Goal: Task Accomplishment & Management: Complete application form

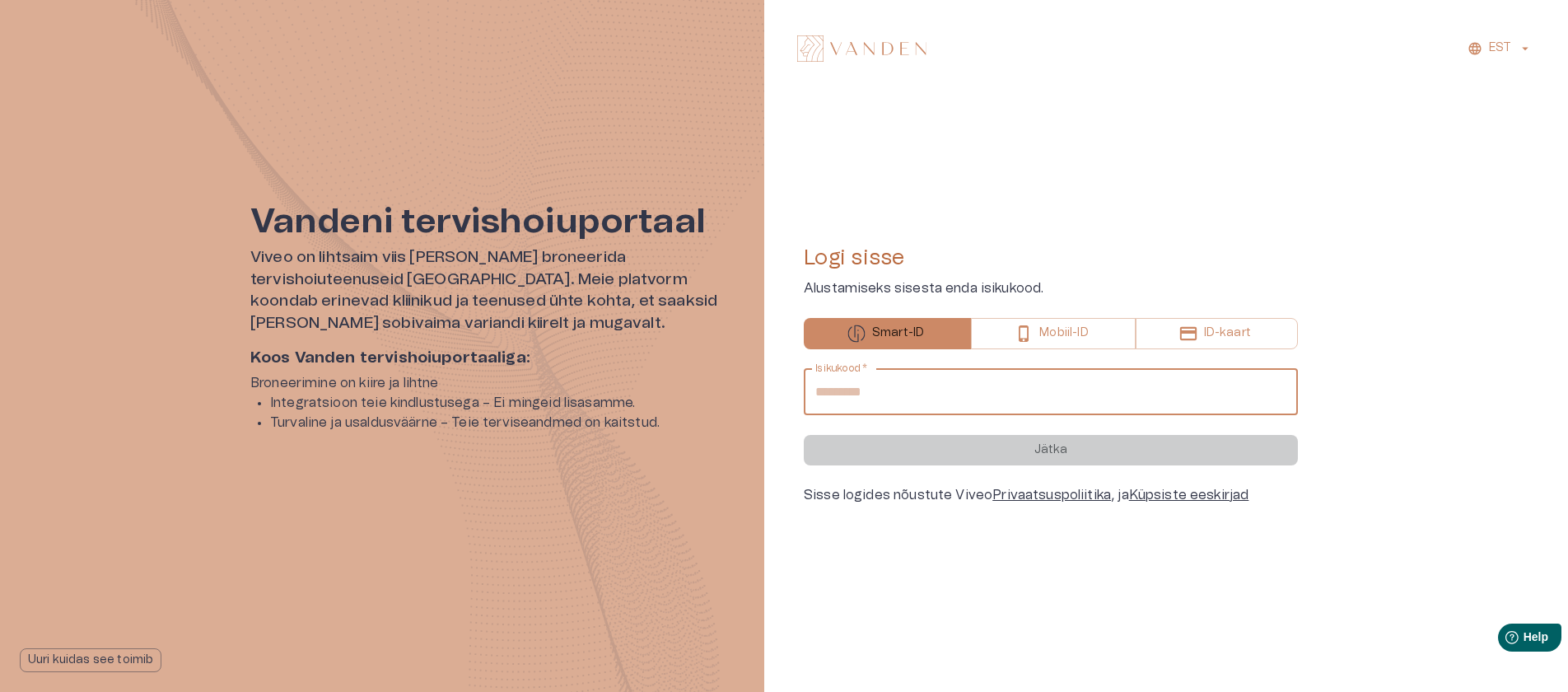
click at [1004, 389] on input "Isikukood   *" at bounding box center [1051, 392] width 495 height 47
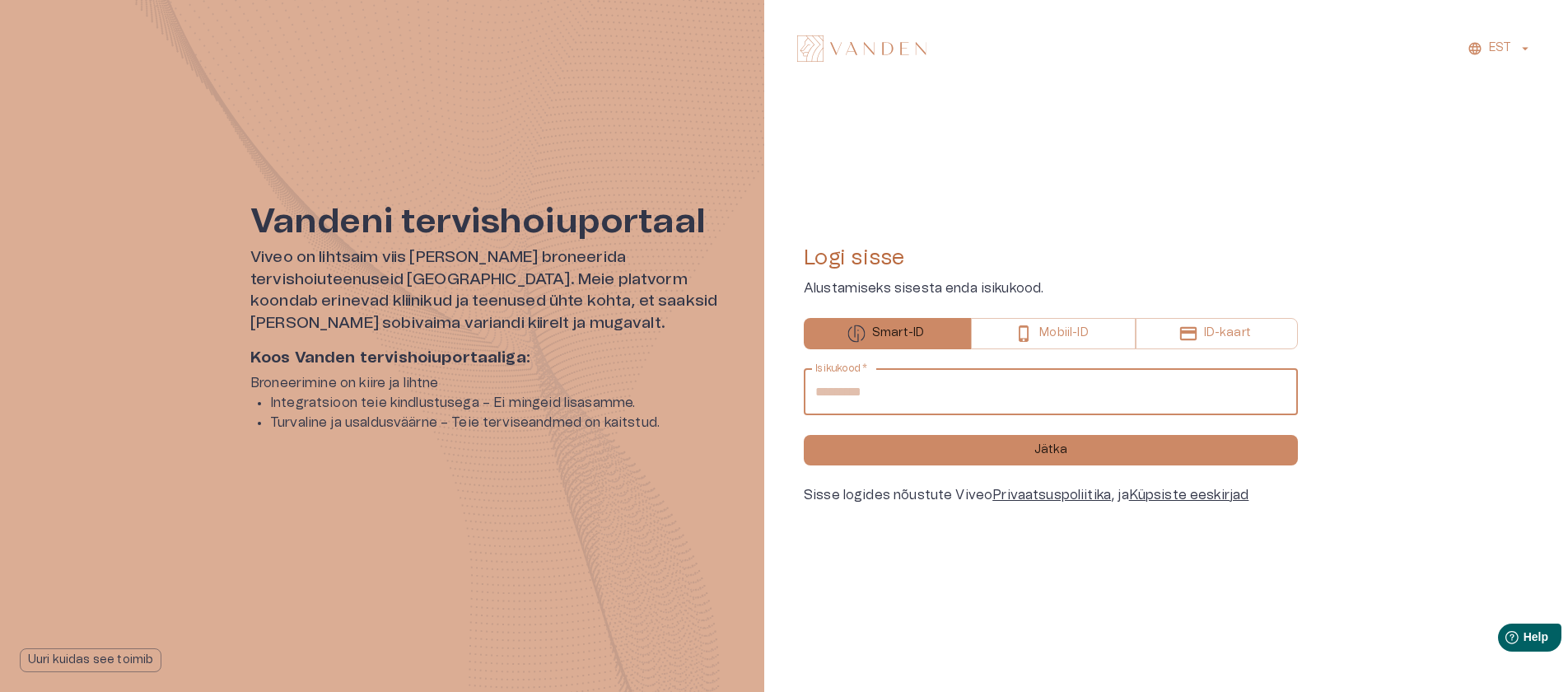
type input "**********"
click at [804, 435] on button "Jätka" at bounding box center [1051, 450] width 495 height 31
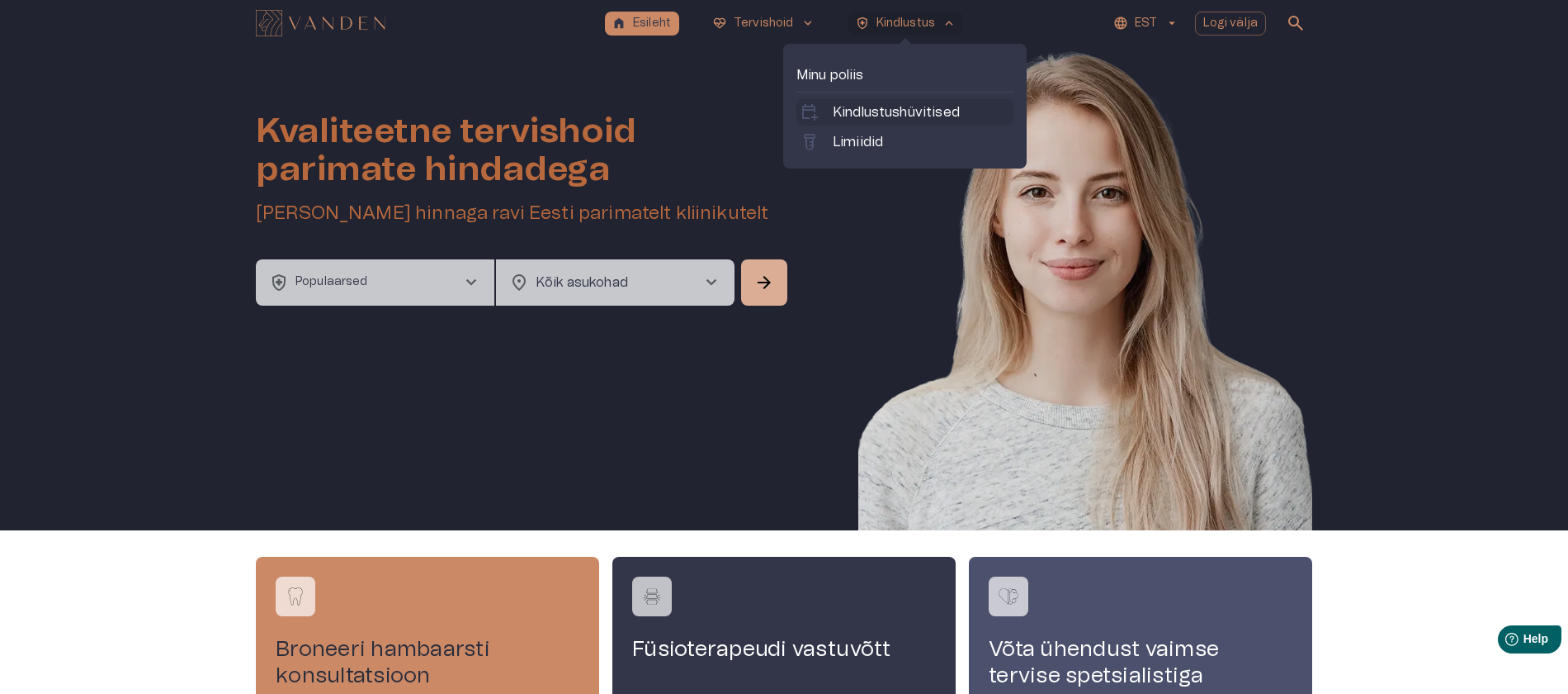
click at [874, 111] on p "Kindlustushüvitised" at bounding box center [896, 112] width 127 height 20
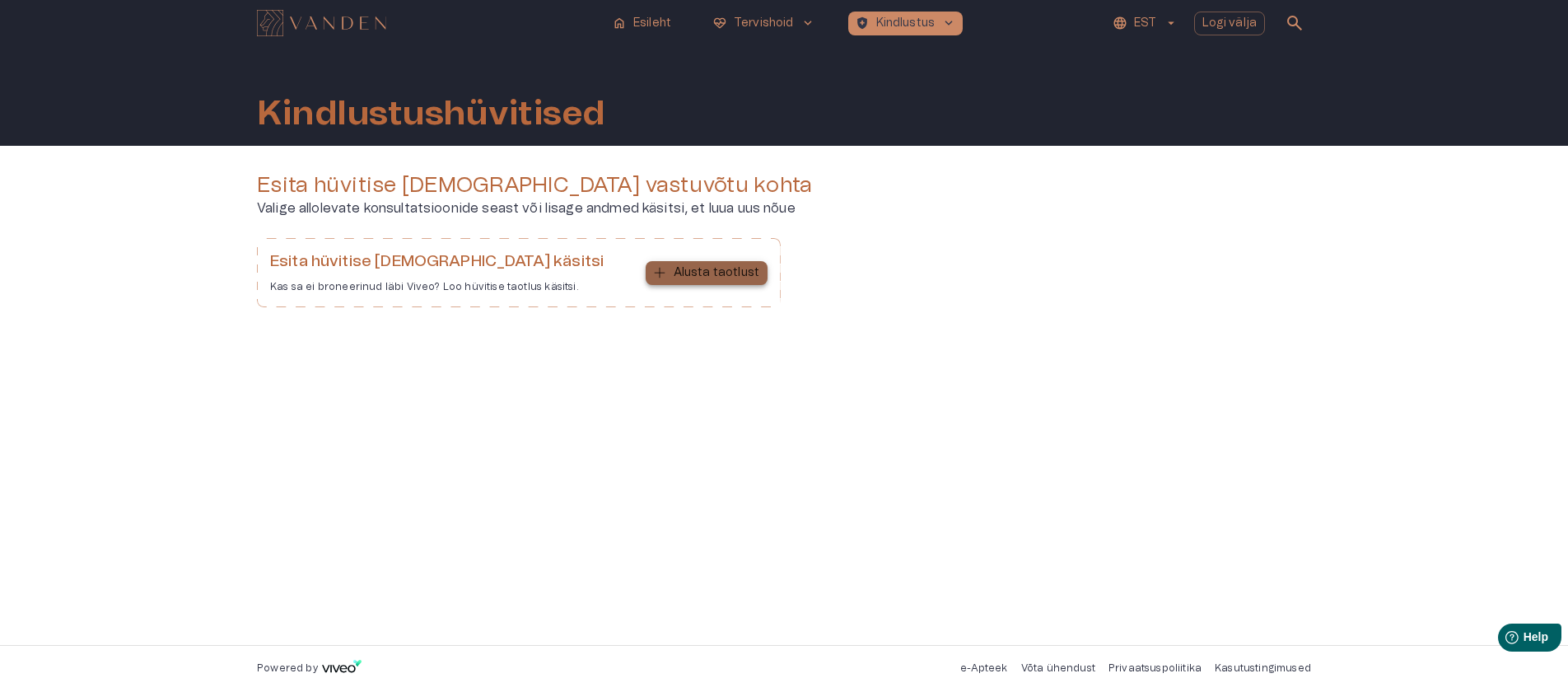
click at [728, 270] on p "Alusta taotlust" at bounding box center [717, 273] width 86 height 18
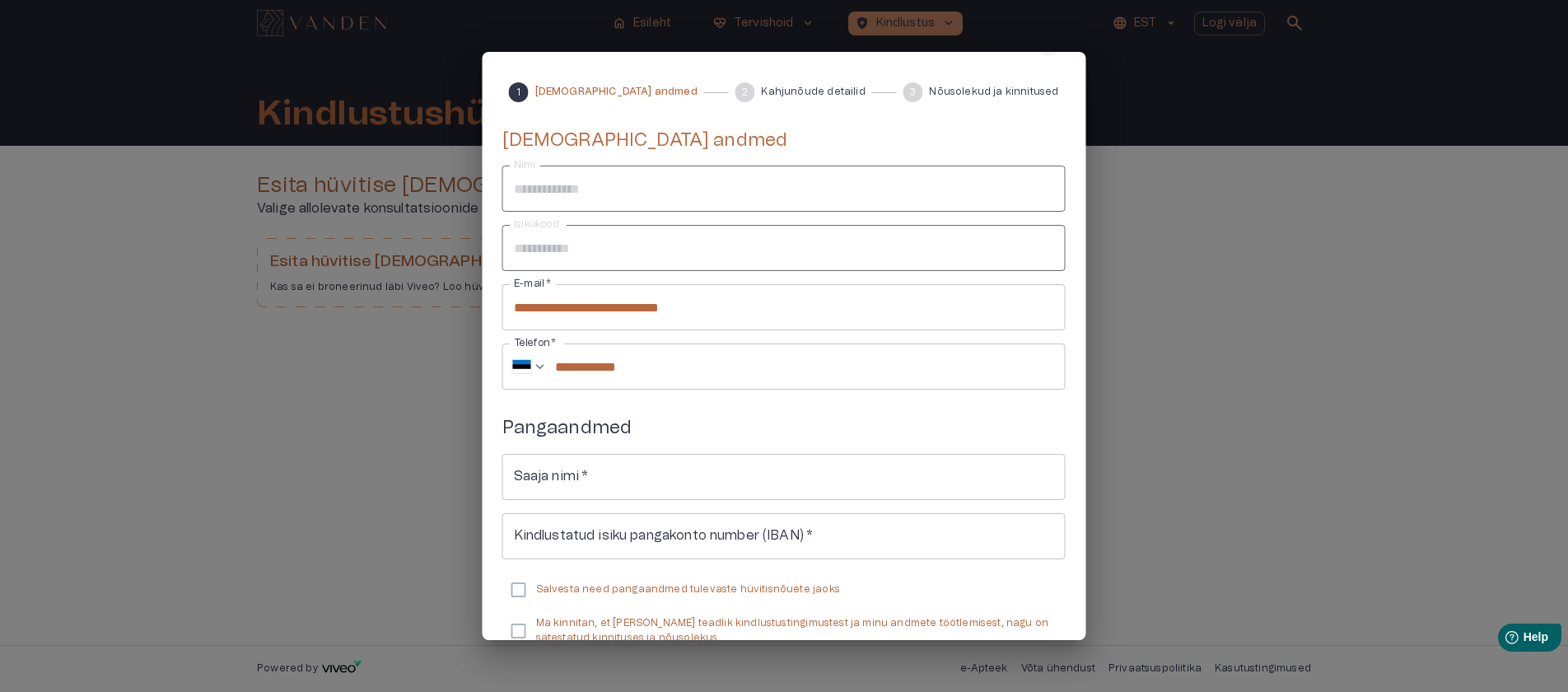
scroll to position [148, 0]
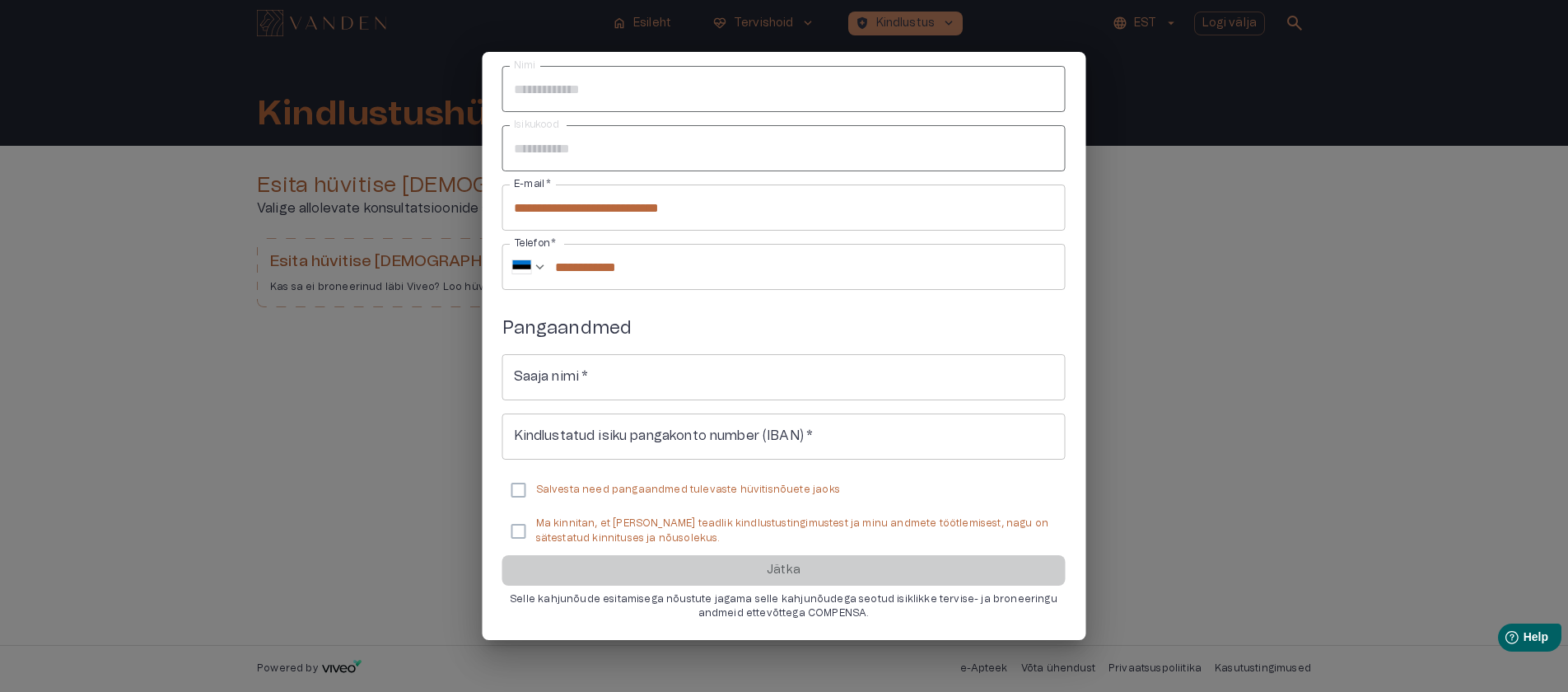
click at [639, 380] on input "Saaja nimi   *" at bounding box center [784, 377] width 563 height 47
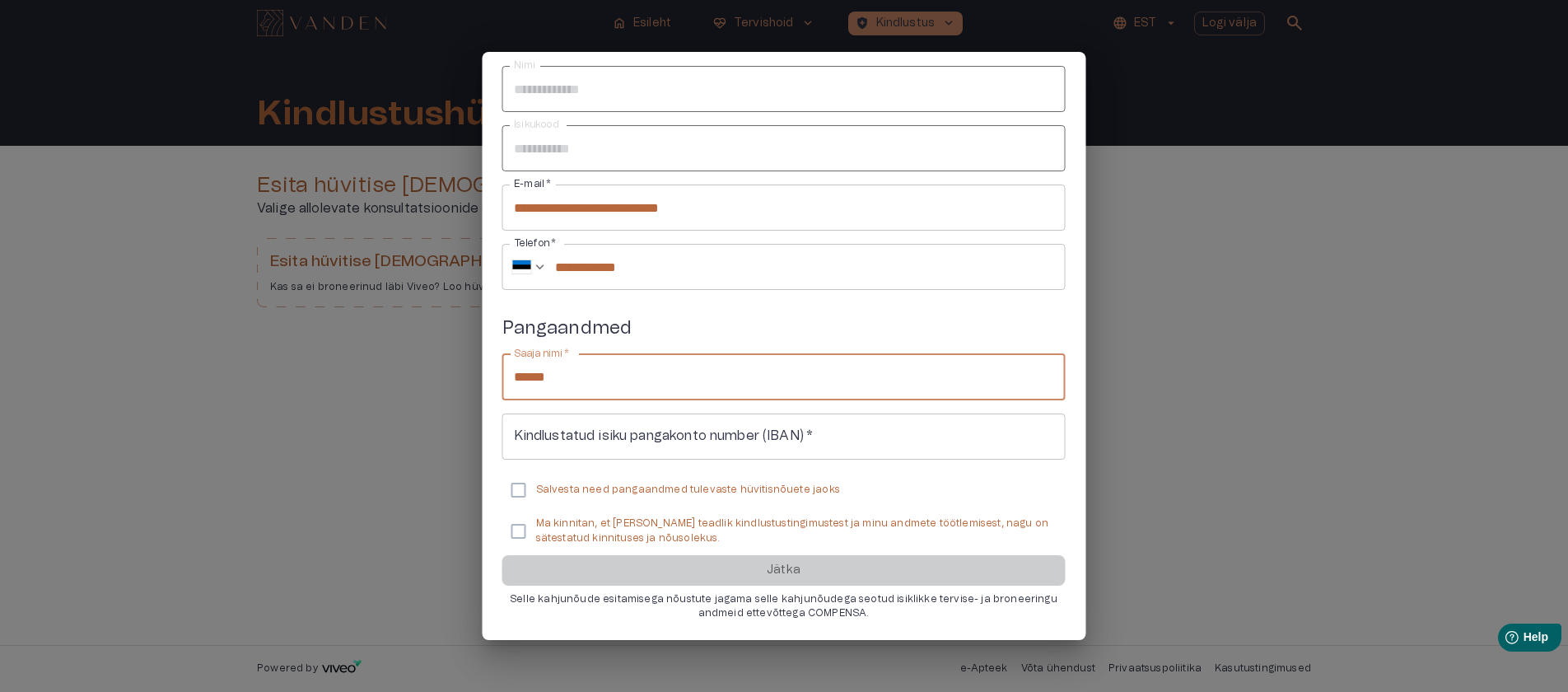
type input "******"
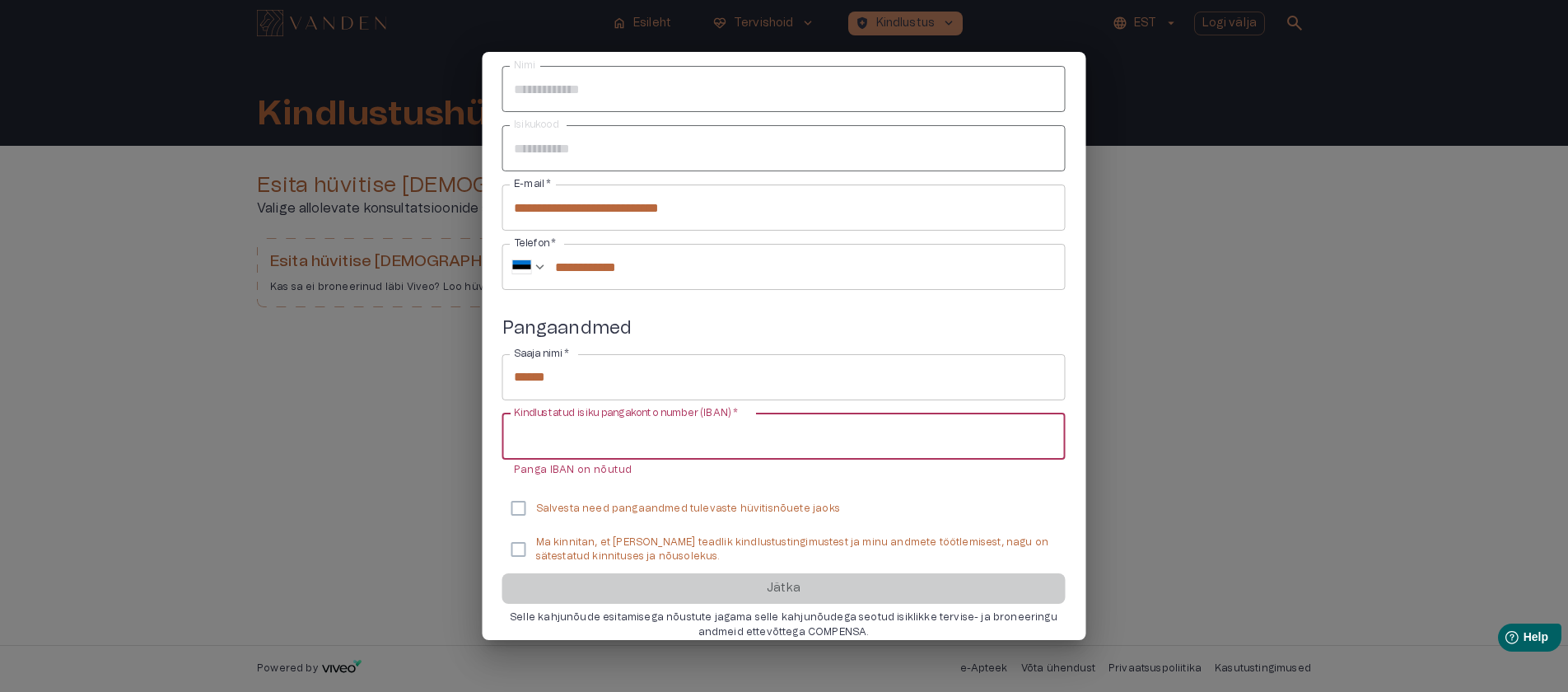
paste input "**********"
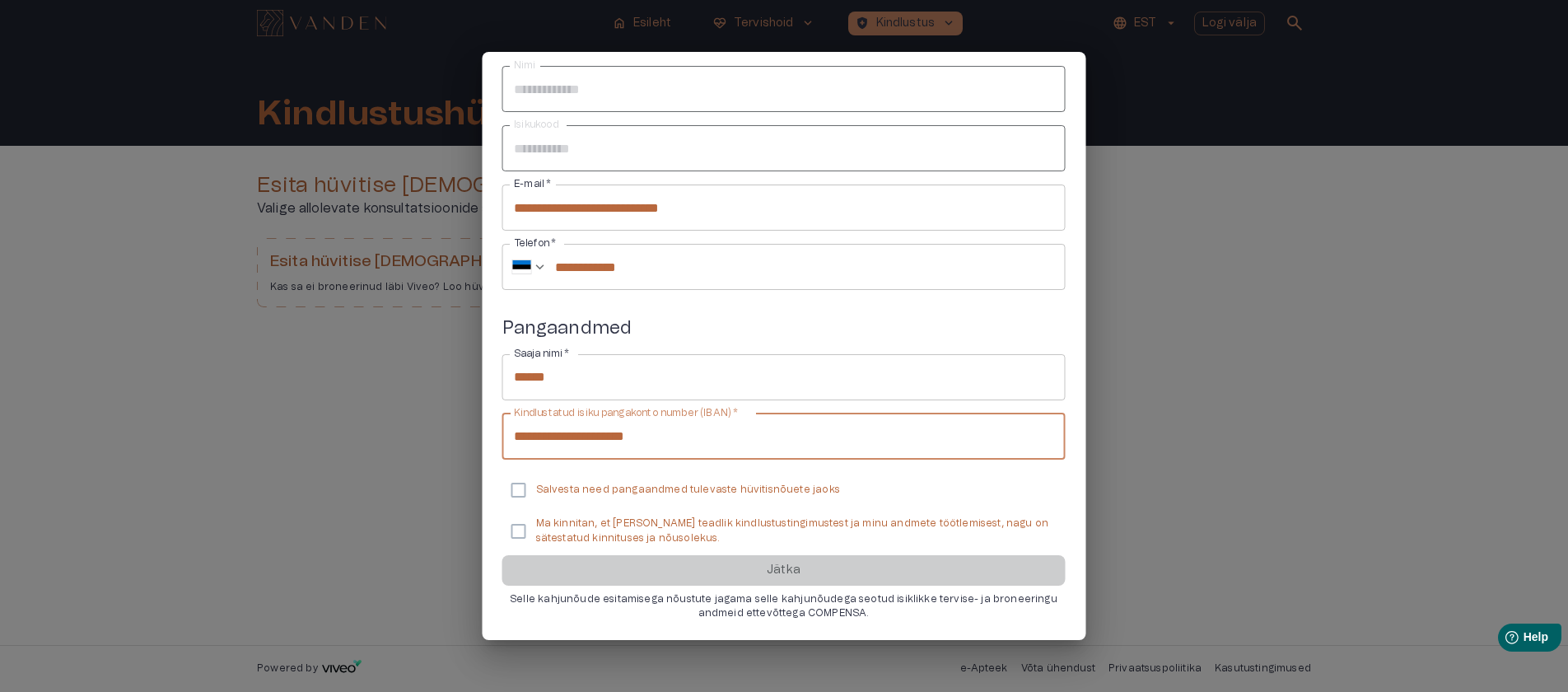
type input "**********"
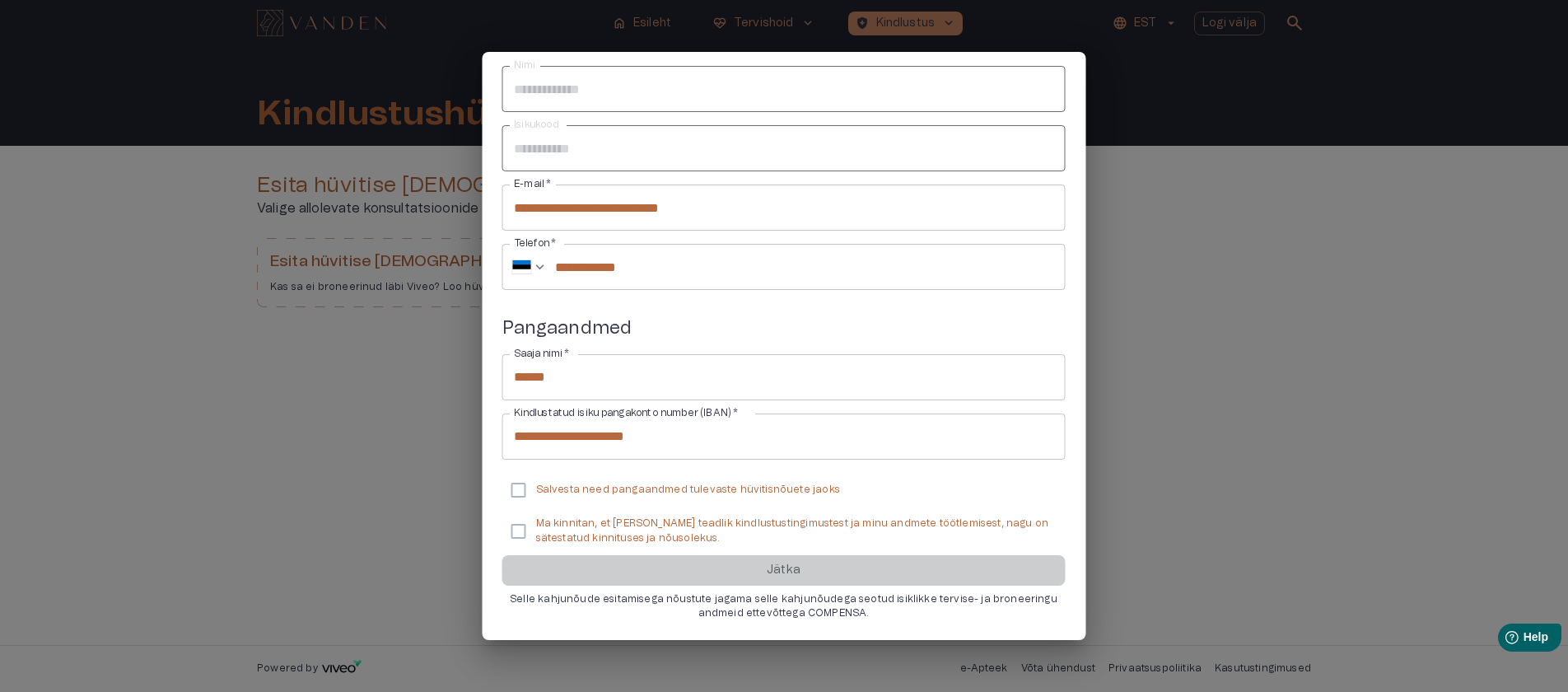
click at [625, 487] on p "Salvesta need pangaandmed tulevaste hüvitisnõuete jaoks" at bounding box center [688, 489] width 304 height 14
click at [616, 516] on p "Ma kinnitan, et olen teadlik kindlustustingimustest ja minu andmete töötlemises…" at bounding box center [794, 530] width 517 height 28
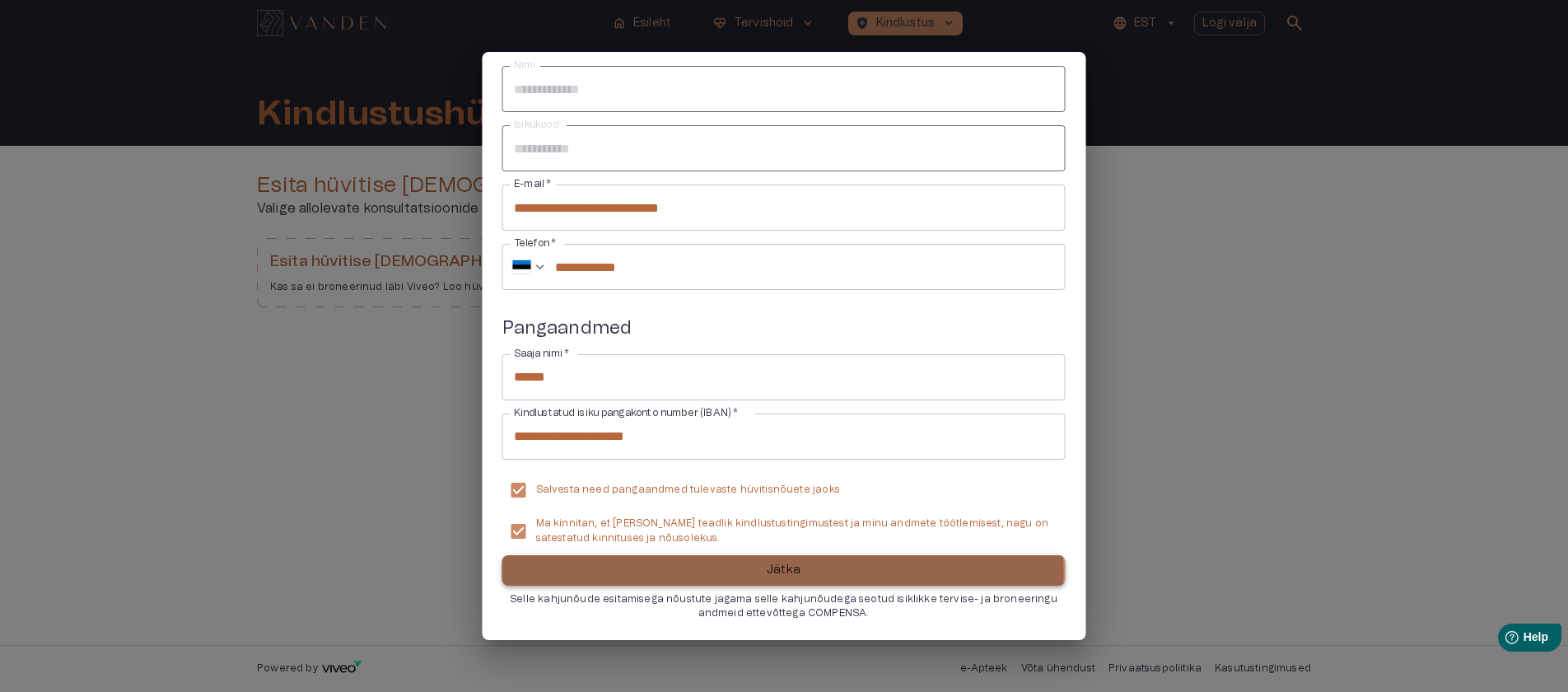
click at [711, 573] on button "Jätka" at bounding box center [784, 570] width 563 height 31
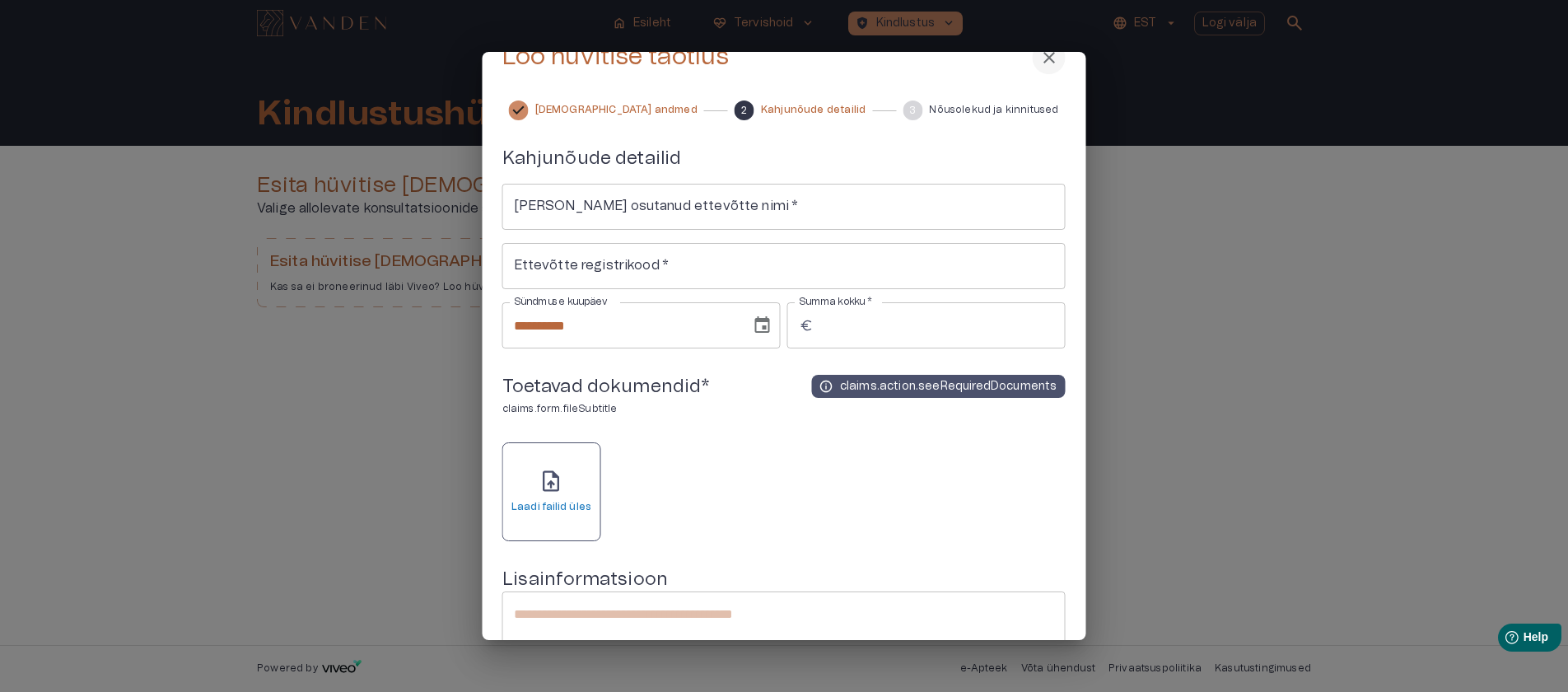
scroll to position [0, 0]
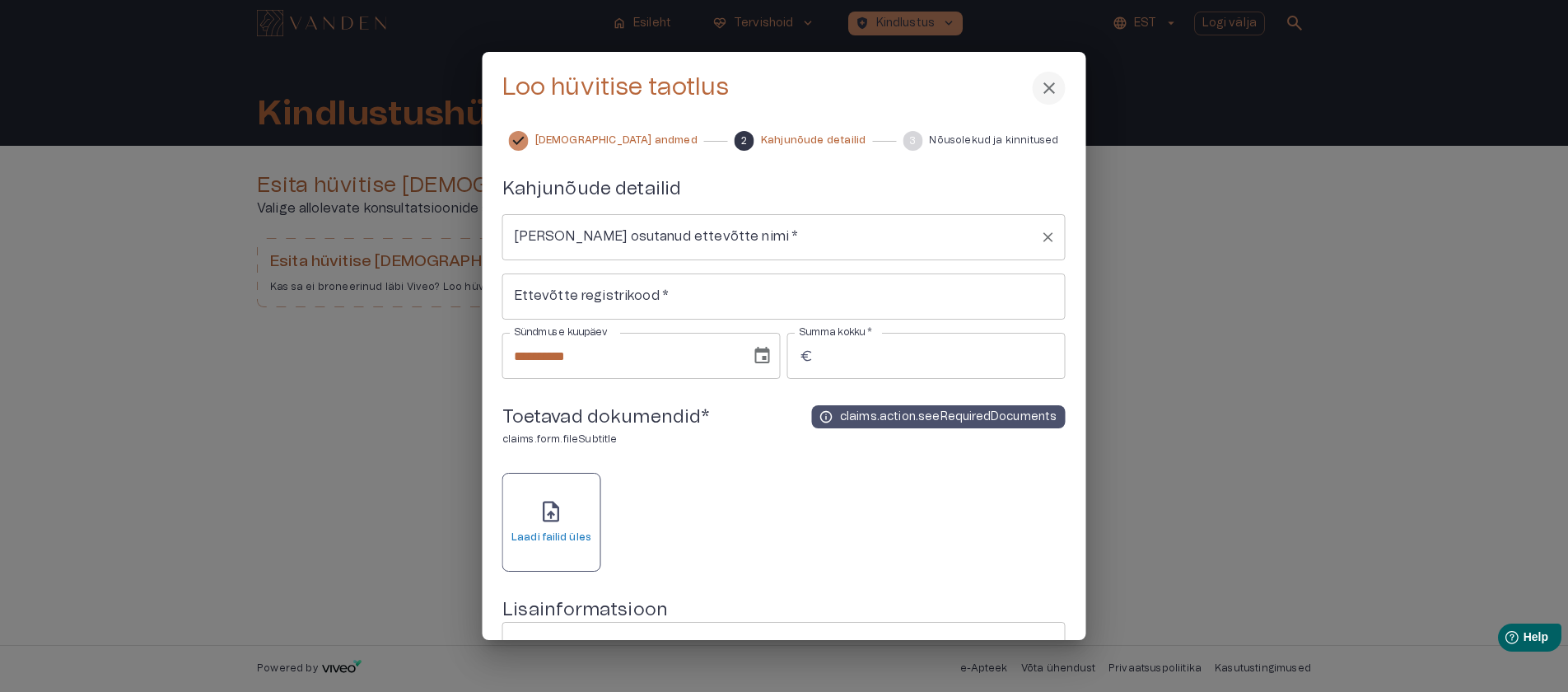
click at [654, 241] on input "Teenust osutanud ettevõtte nimi   *" at bounding box center [771, 237] width 524 height 32
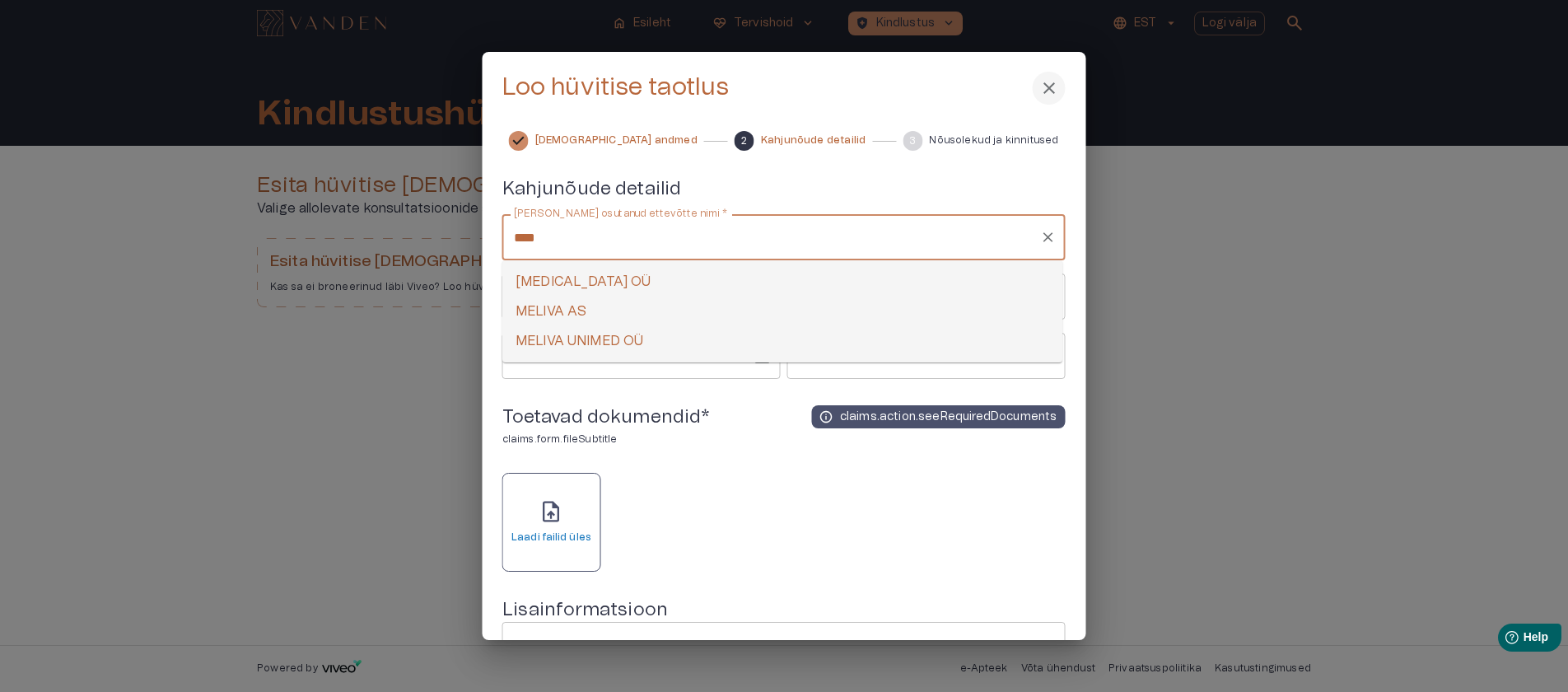
click at [611, 319] on li "MELIVA AS" at bounding box center [783, 312] width 560 height 30
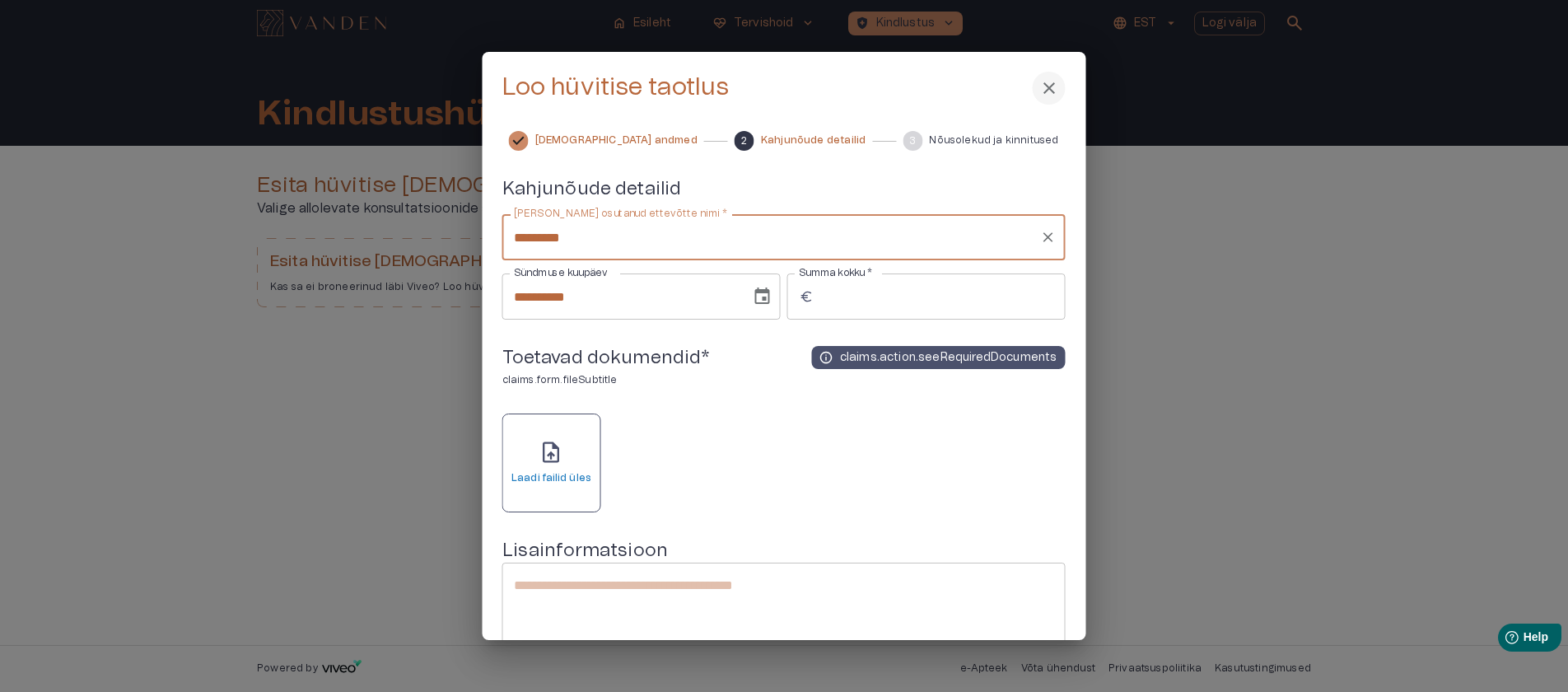
type input "*********"
click at [1047, 90] on span "close" at bounding box center [1049, 88] width 20 height 20
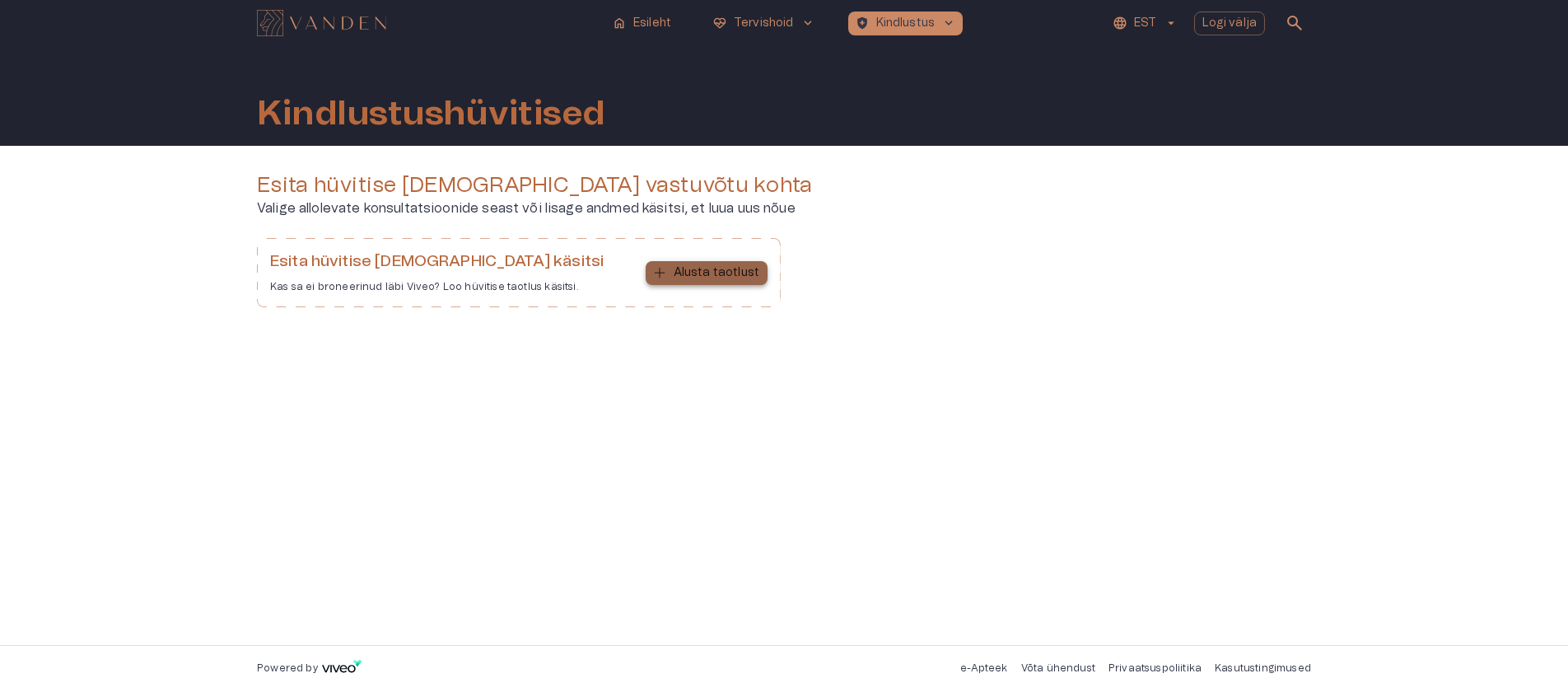
click at [739, 279] on p "Alusta taotlust" at bounding box center [717, 273] width 86 height 18
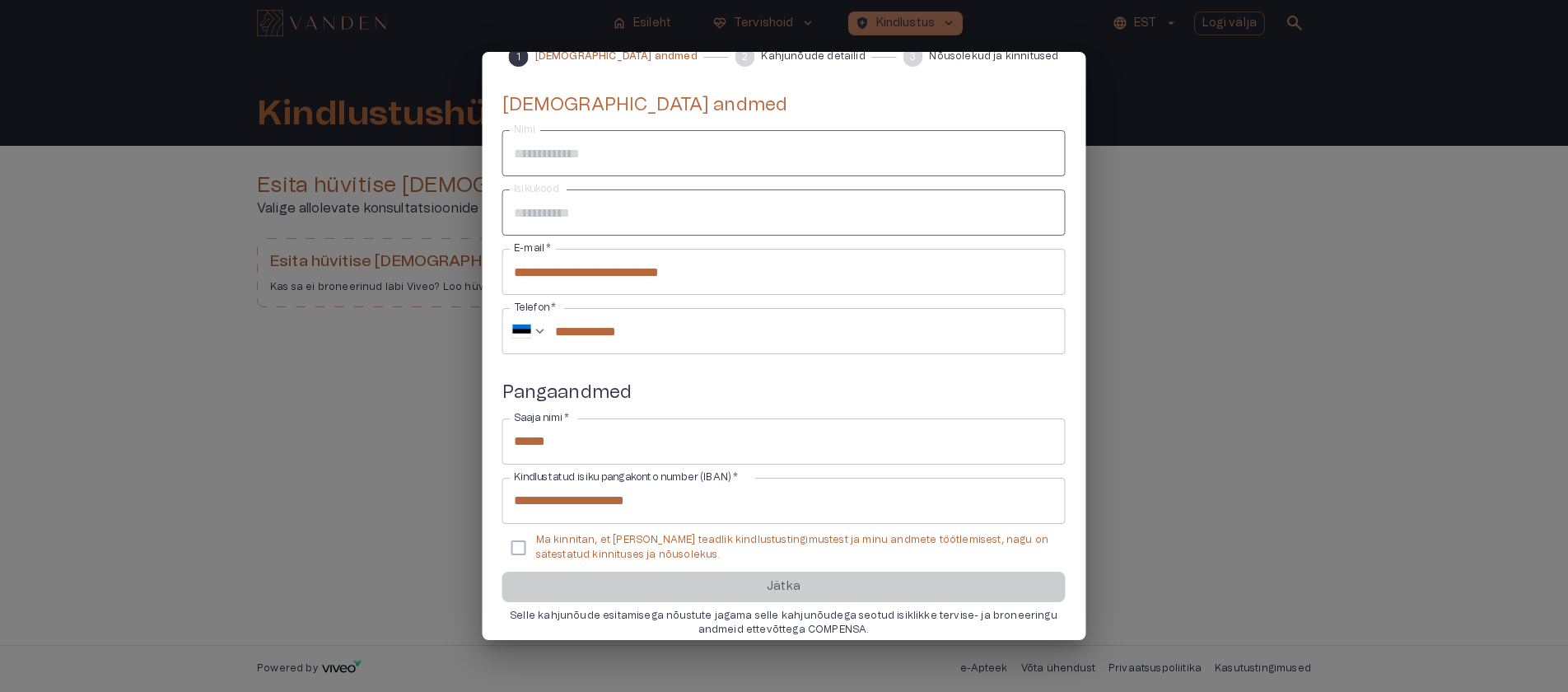
scroll to position [100, 0]
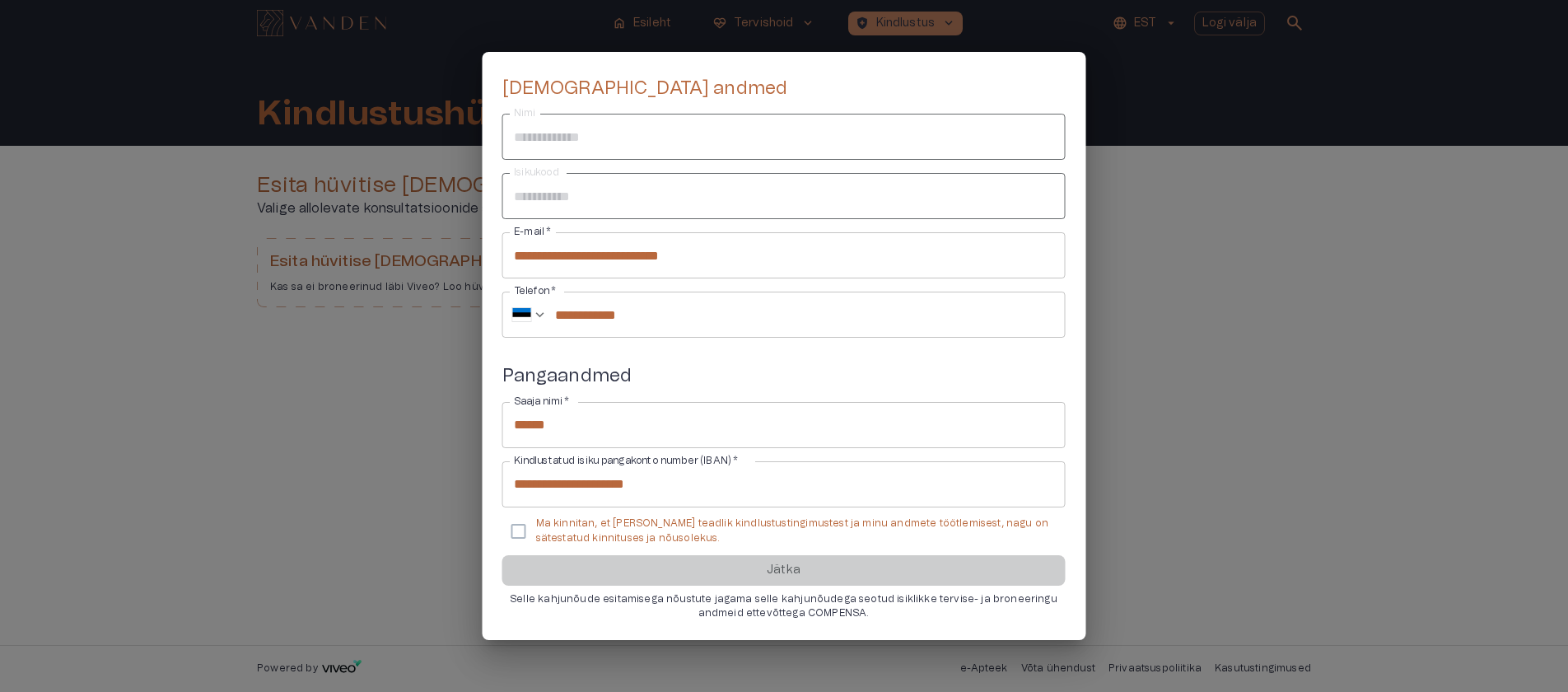
click at [593, 534] on p "Ma kinnitan, et [PERSON_NAME] teadlik kindlustustingimustest ja minu andmete tö…" at bounding box center [794, 530] width 517 height 28
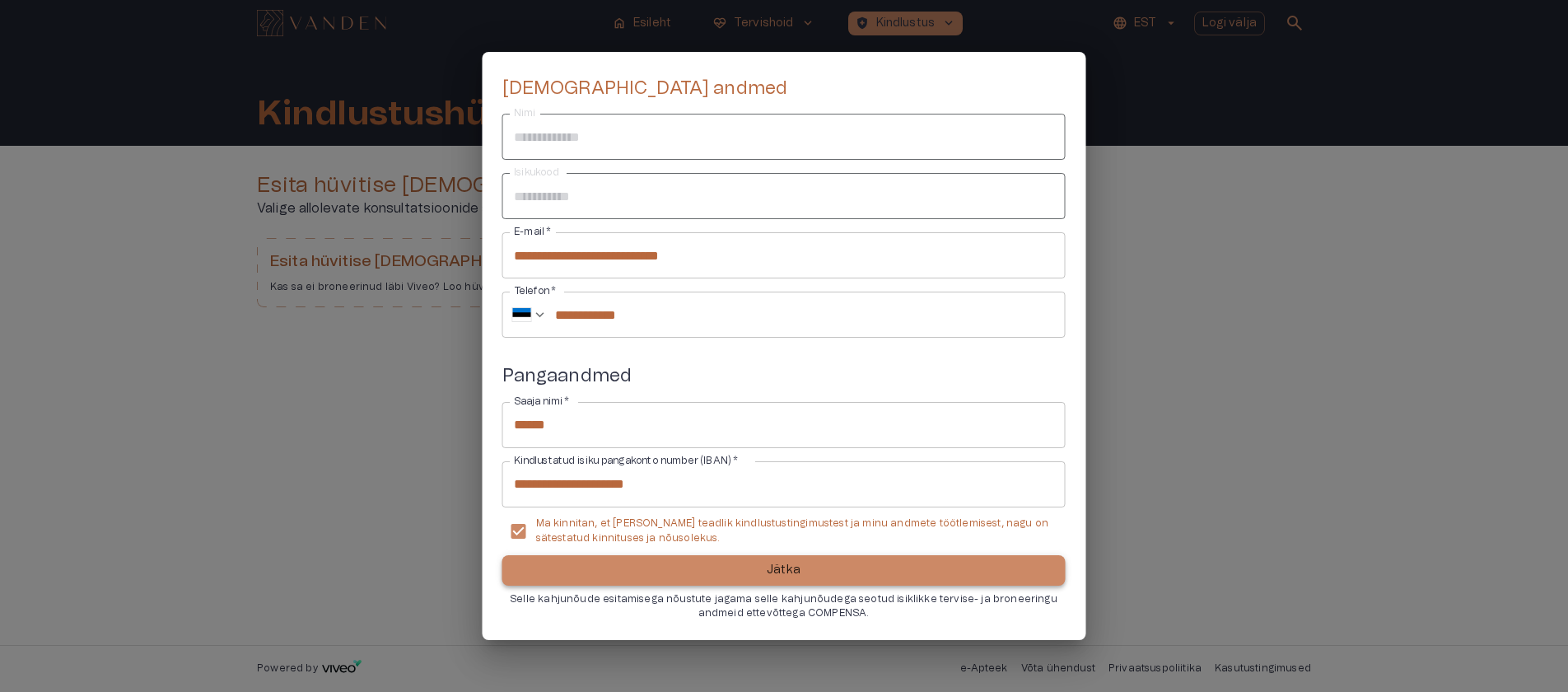
click at [620, 566] on button "Jätka" at bounding box center [784, 570] width 563 height 31
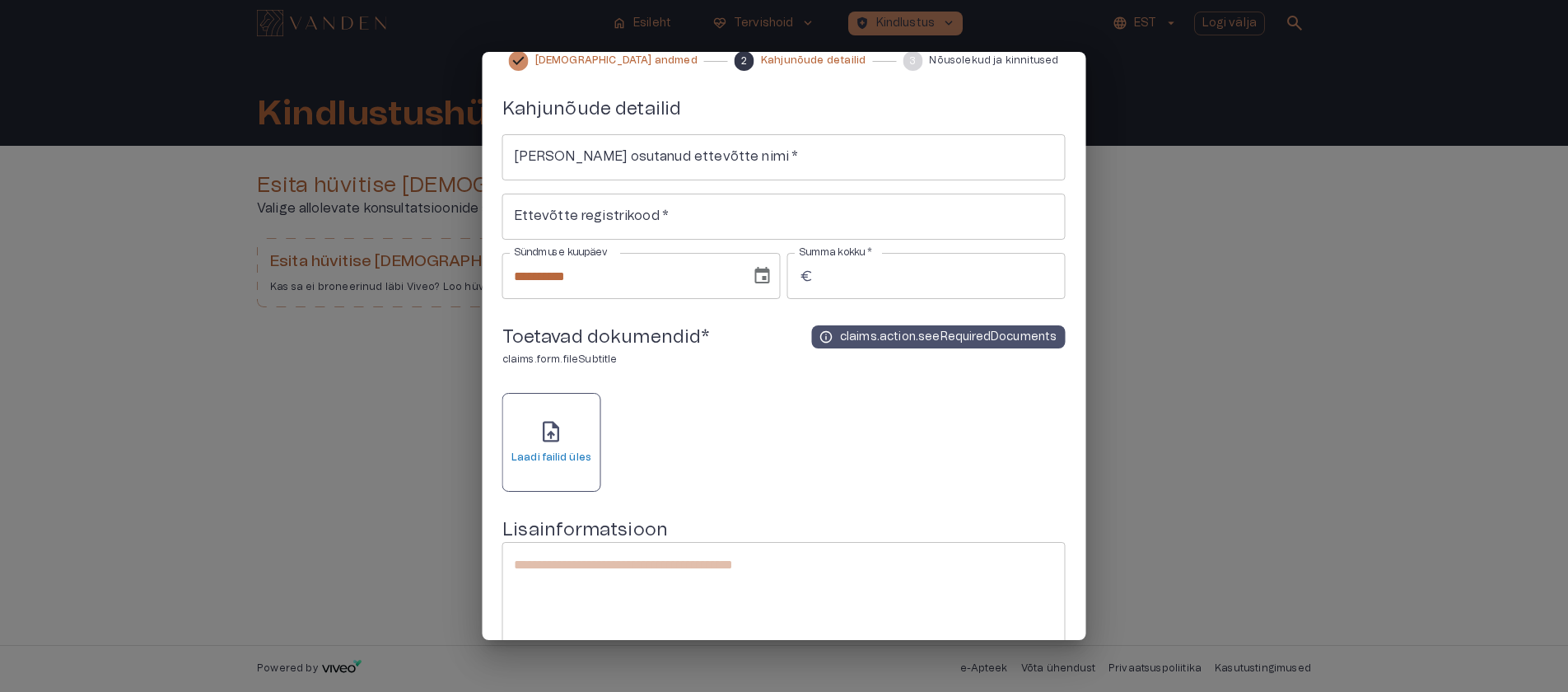
scroll to position [0, 0]
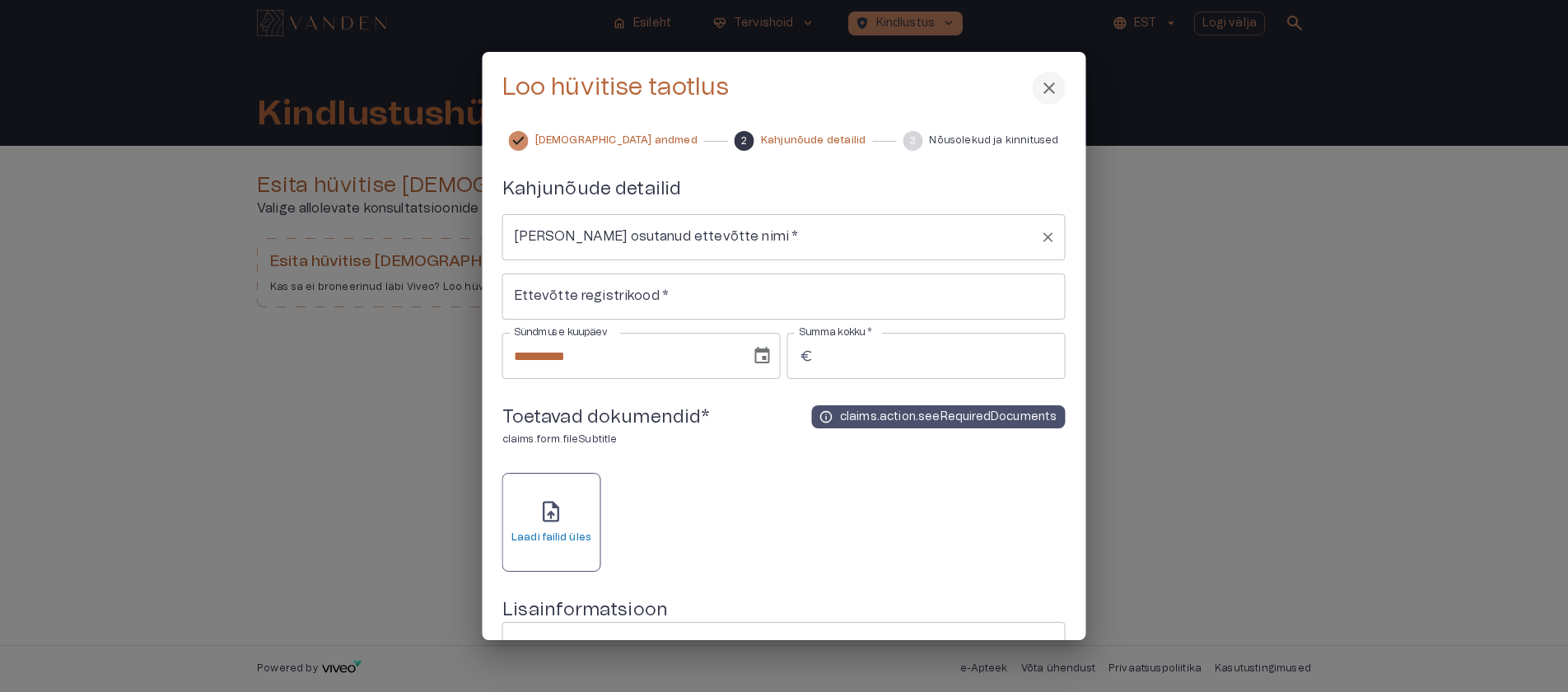
click at [721, 238] on input "[PERSON_NAME] osutanud ettevõtte nimi   *" at bounding box center [771, 237] width 524 height 32
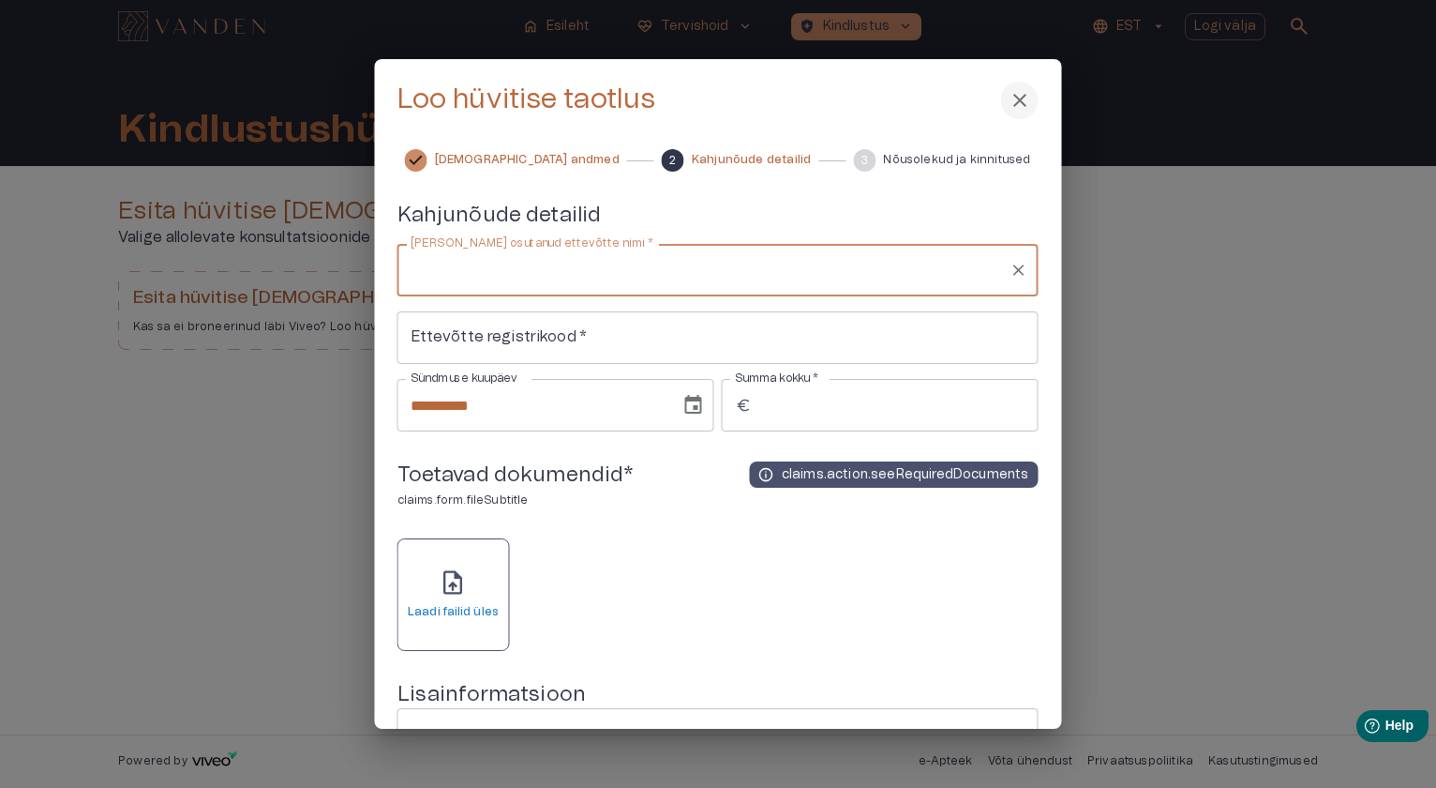
click at [483, 272] on input "[PERSON_NAME] osutanud ettevõtte nimi   *" at bounding box center [704, 270] width 596 height 36
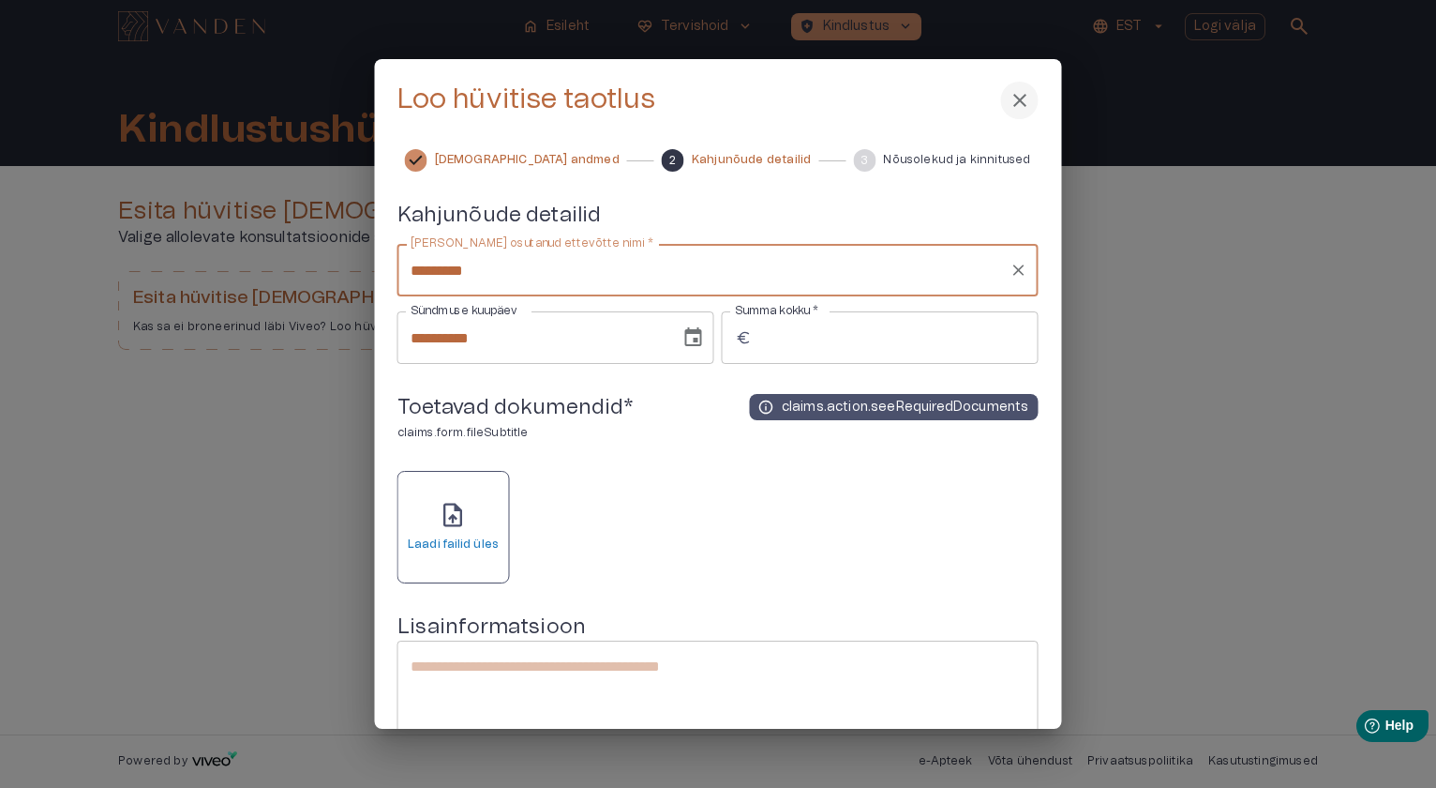
type input "*********"
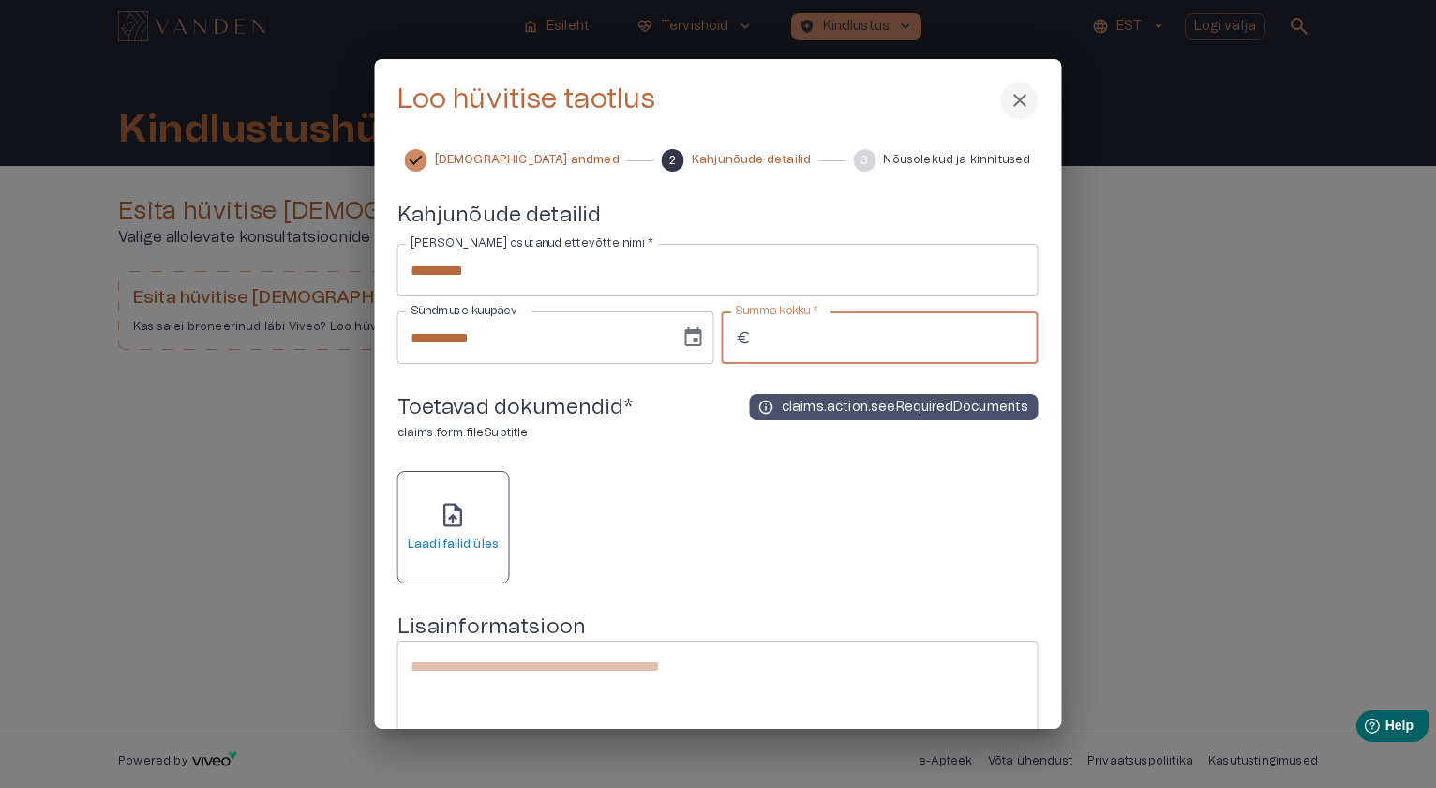
click at [764, 350] on input "Summa kokku   *" at bounding box center [898, 337] width 279 height 53
type input "***"
click at [666, 440] on div "Toetavad dokumendid * claims.form.fileSubtitle info claims.action.seeRequiredDo…" at bounding box center [718, 424] width 641 height 61
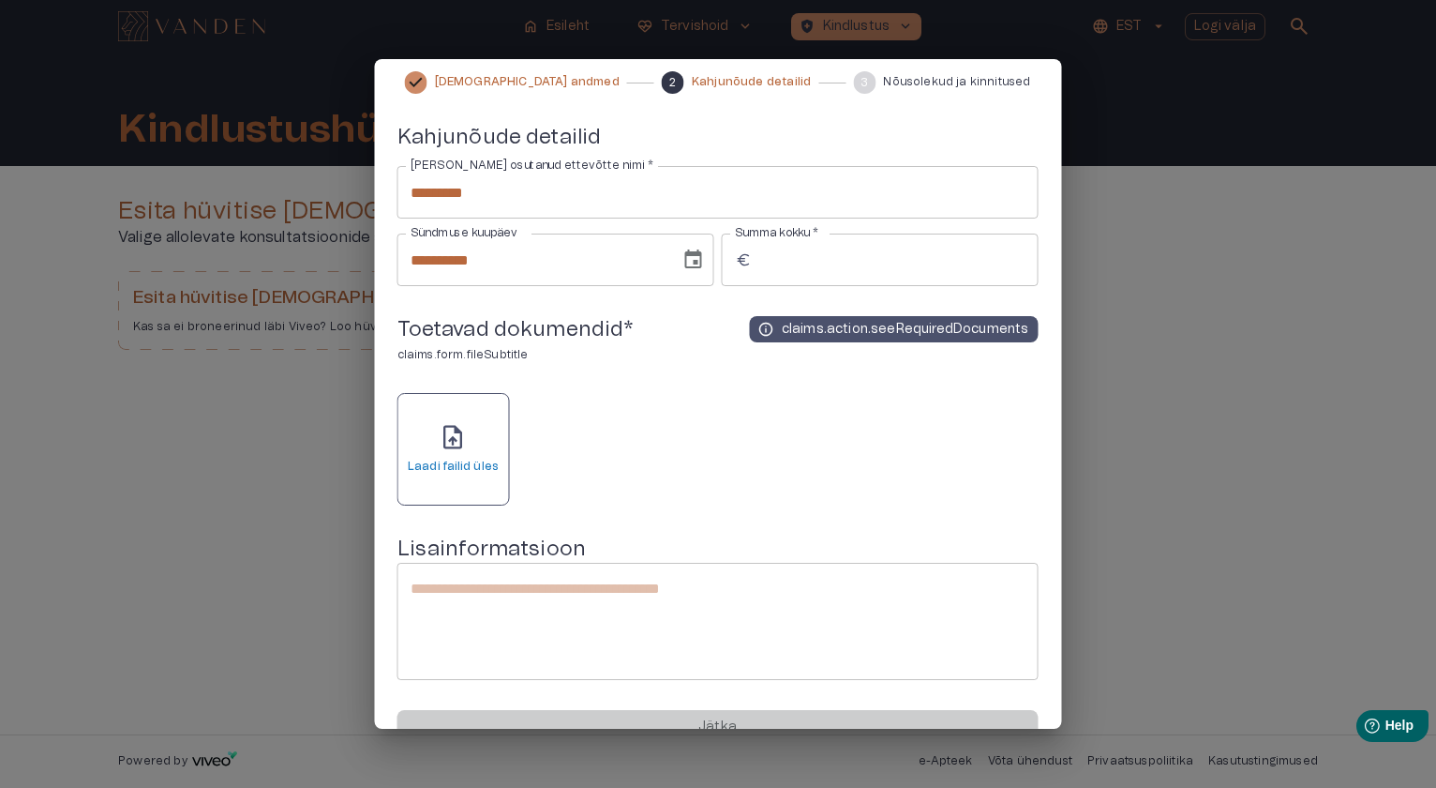
scroll to position [129, 0]
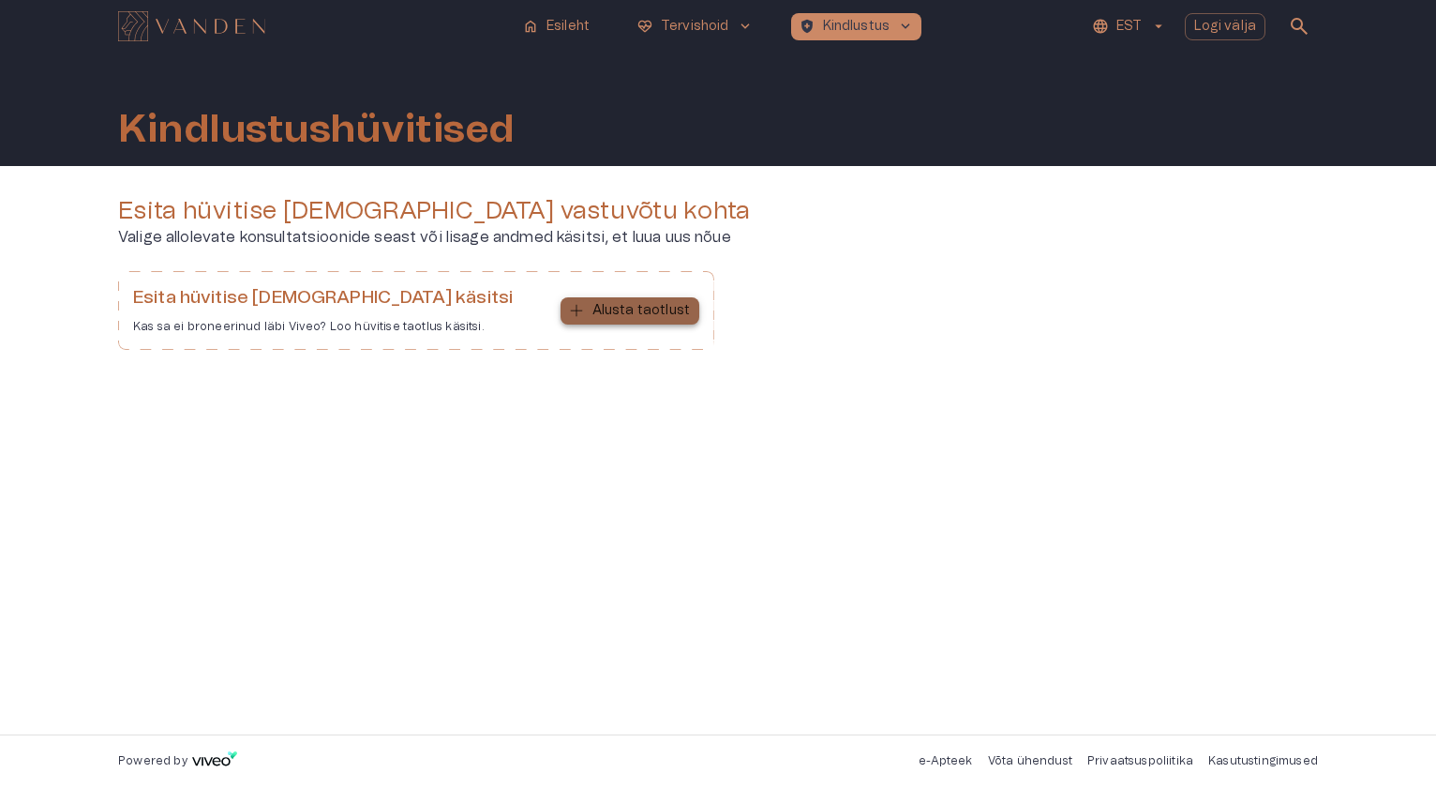
click at [641, 308] on p "Alusta taotlust" at bounding box center [642, 311] width 98 height 20
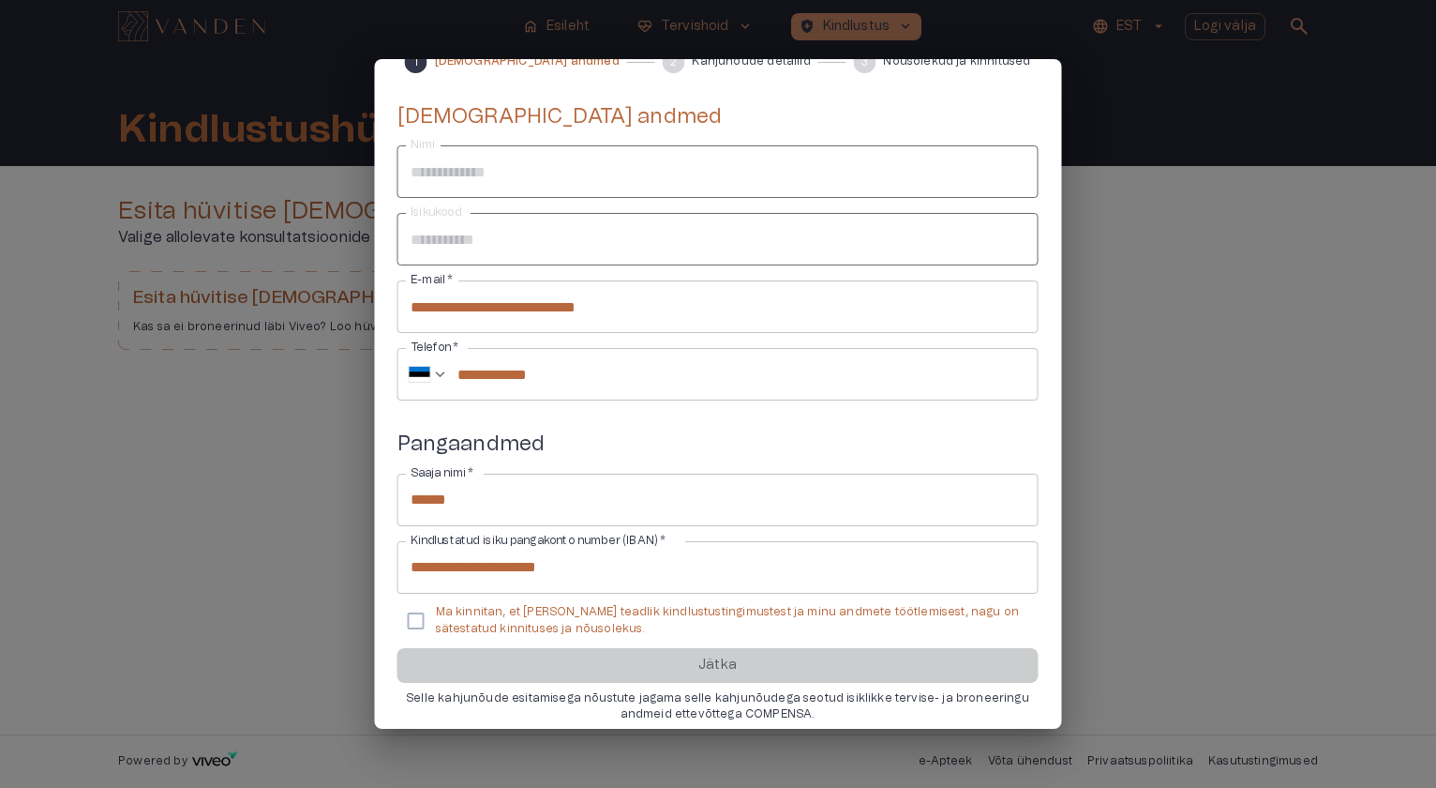
scroll to position [114, 0]
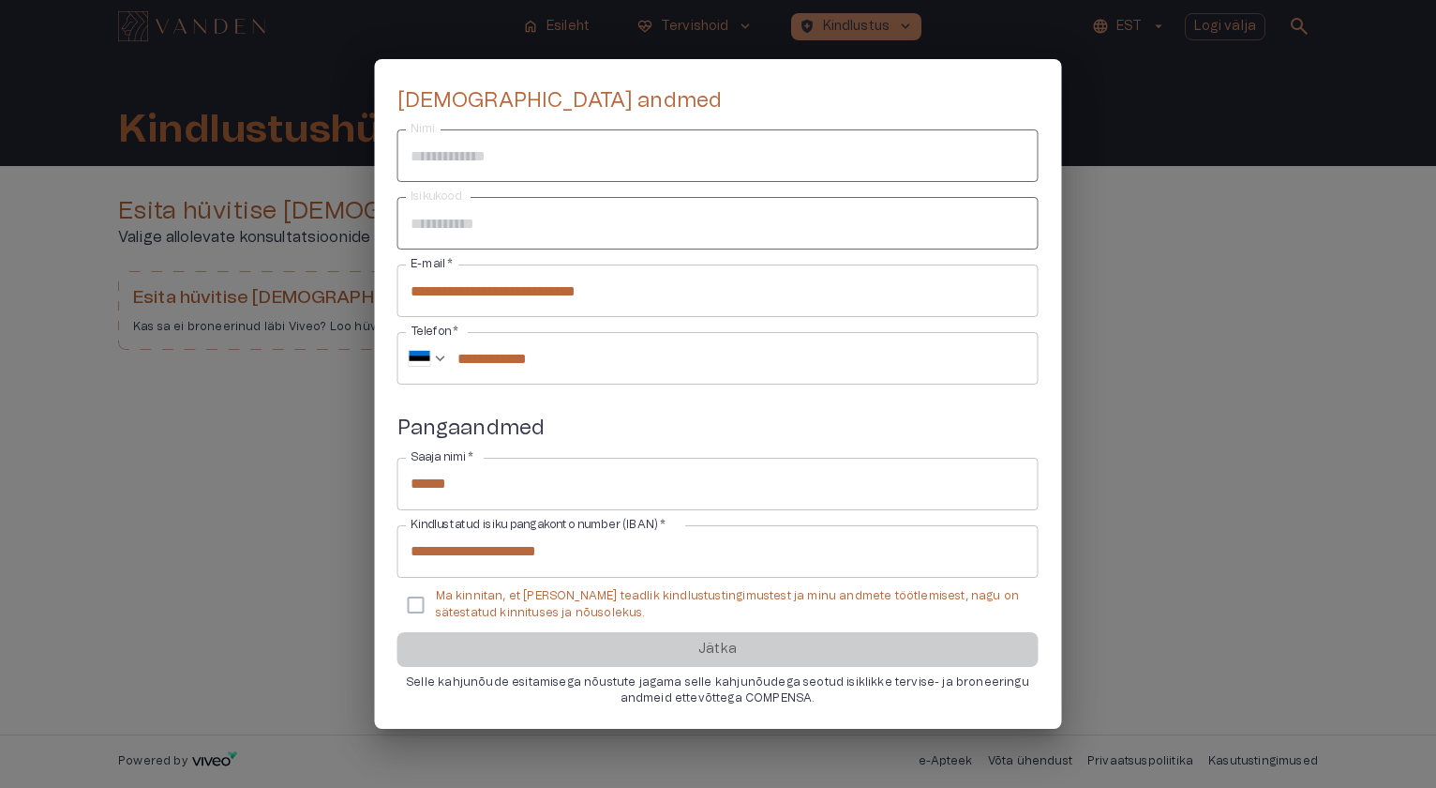
click at [500, 598] on p "Ma kinnitan, et [PERSON_NAME] teadlik kindlustustingimustest ja minu andmete tö…" at bounding box center [730, 604] width 588 height 32
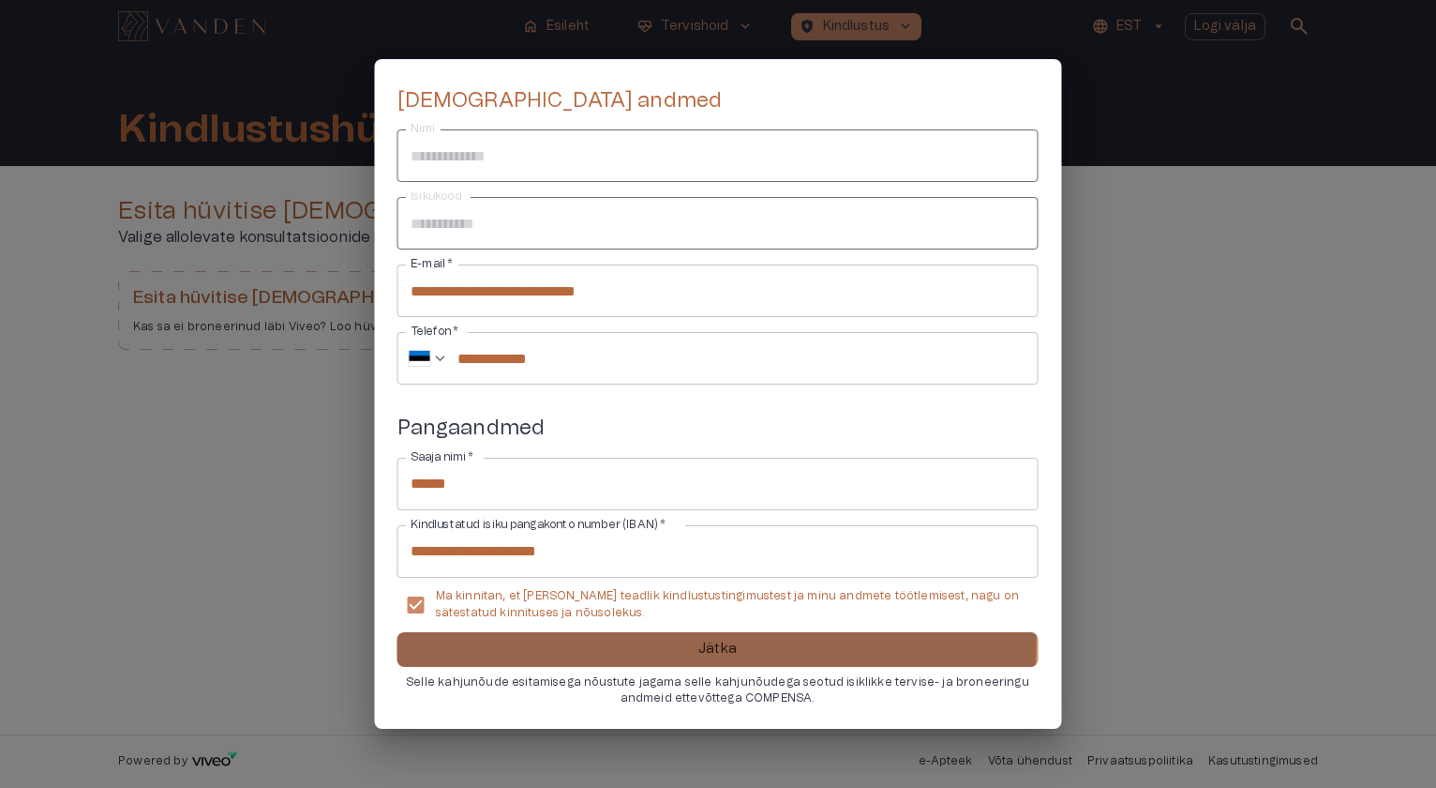
click at [533, 638] on button "Jätka" at bounding box center [718, 649] width 641 height 35
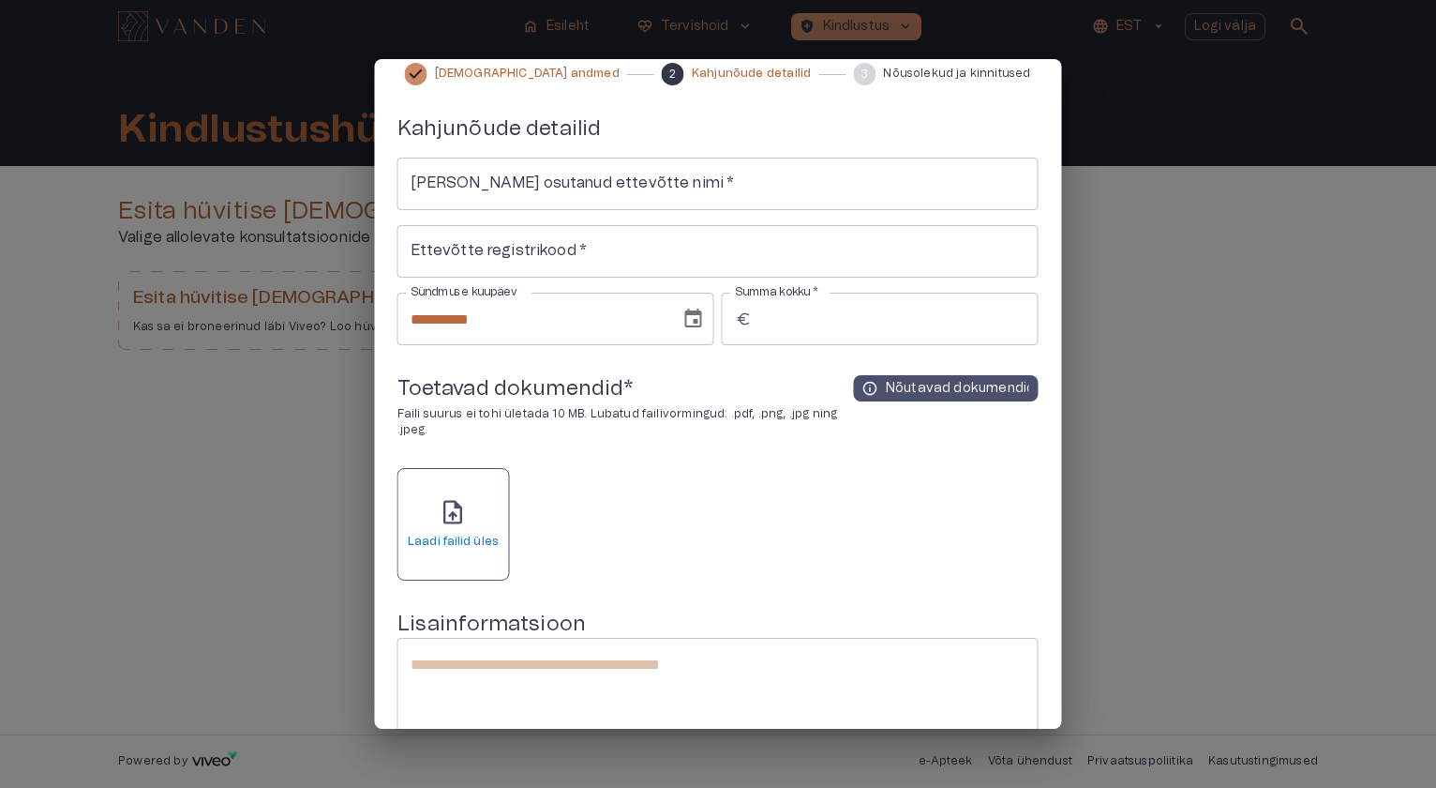
scroll to position [0, 0]
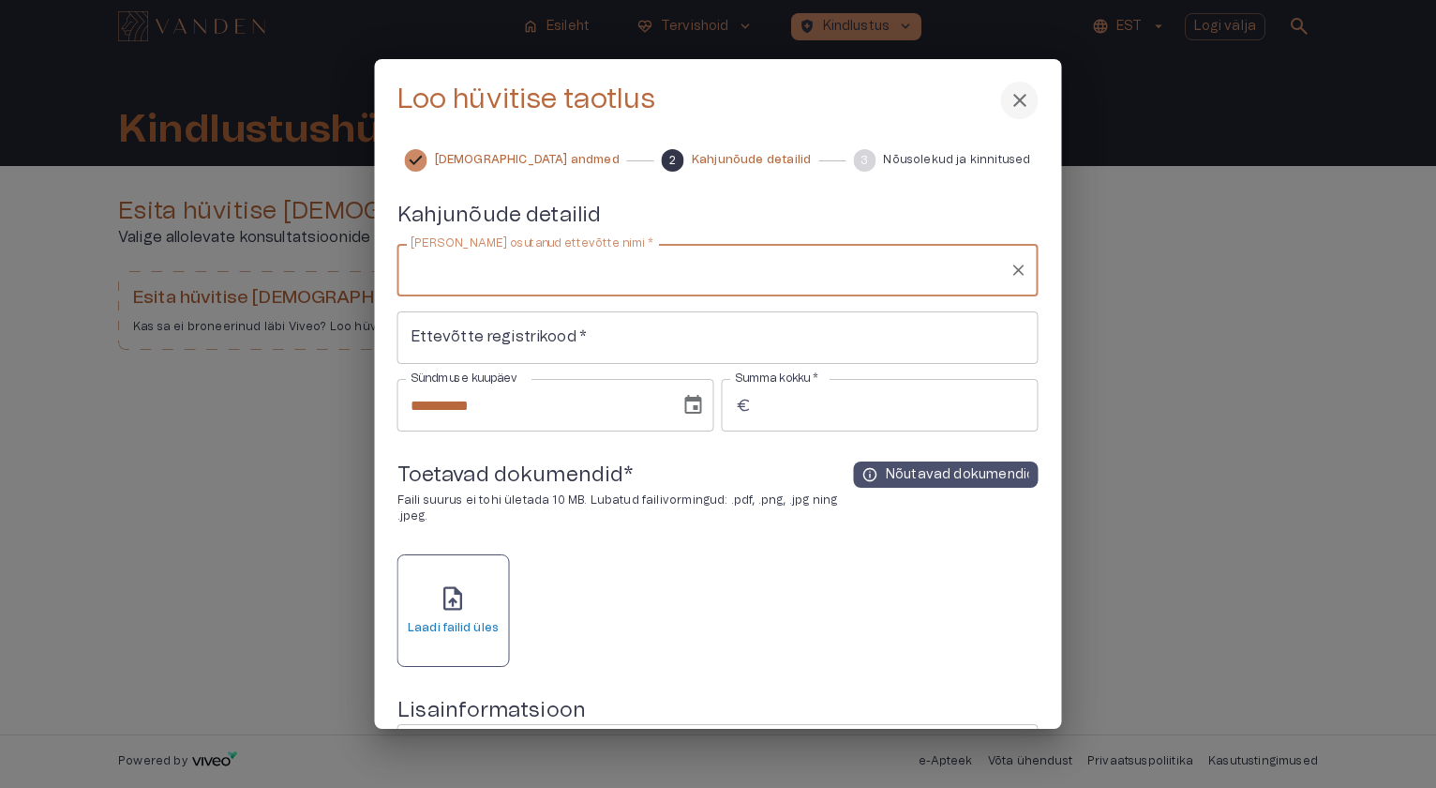
click at [593, 279] on input "[PERSON_NAME] osutanud ettevõtte nimi   *" at bounding box center [704, 270] width 596 height 36
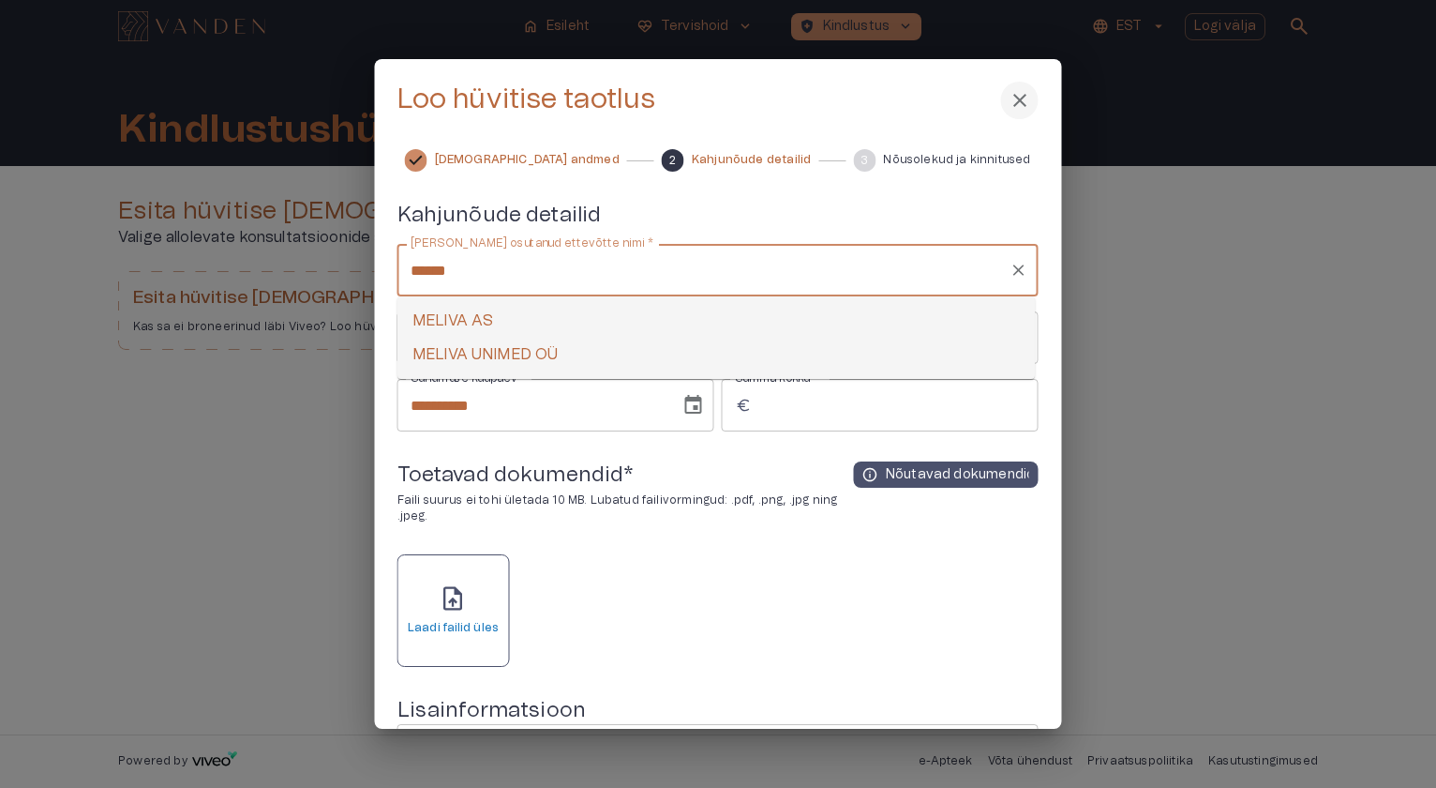
click at [554, 308] on li "MELIVA AS" at bounding box center [717, 321] width 638 height 34
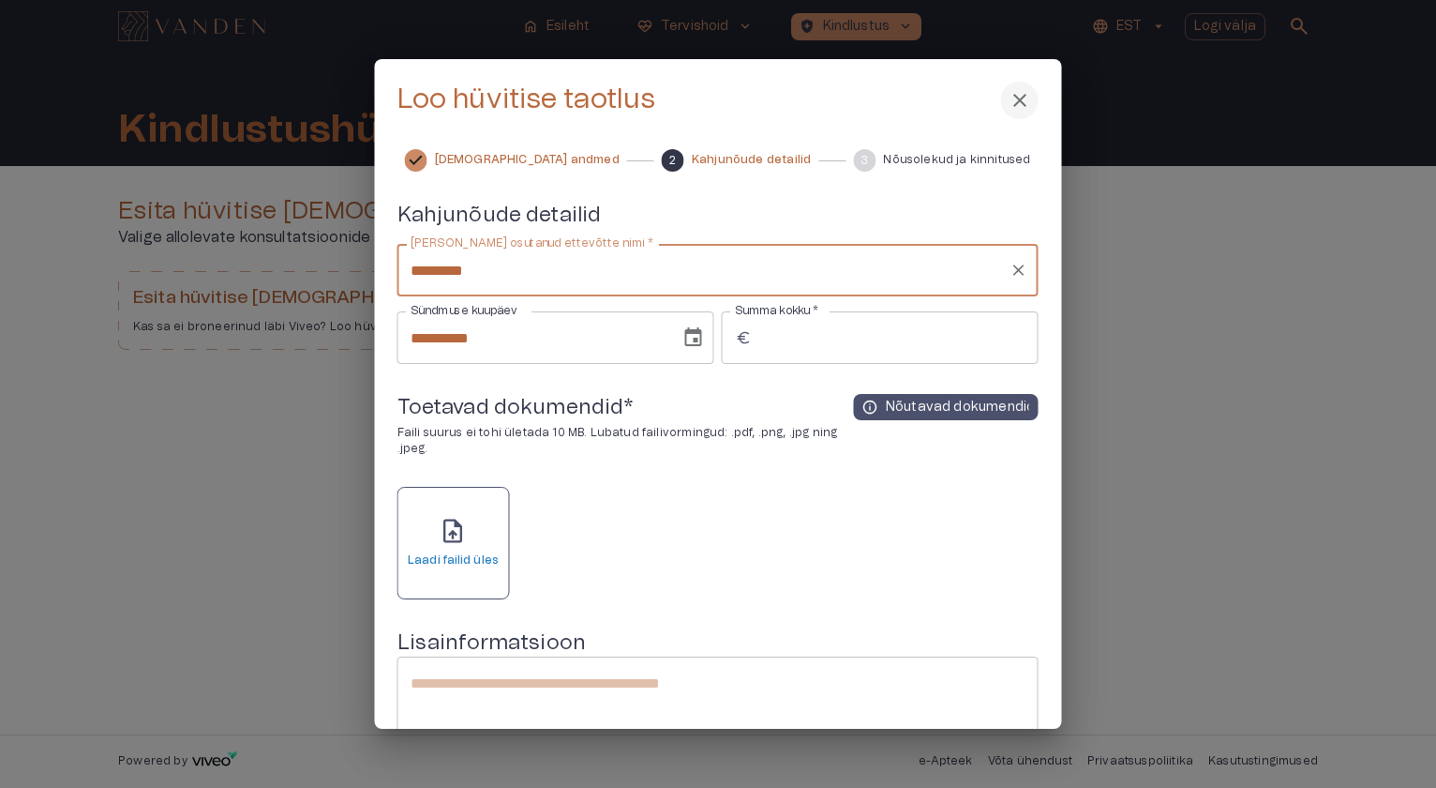
type input "*********"
click at [829, 326] on input "Summa kokku   *" at bounding box center [898, 337] width 279 height 53
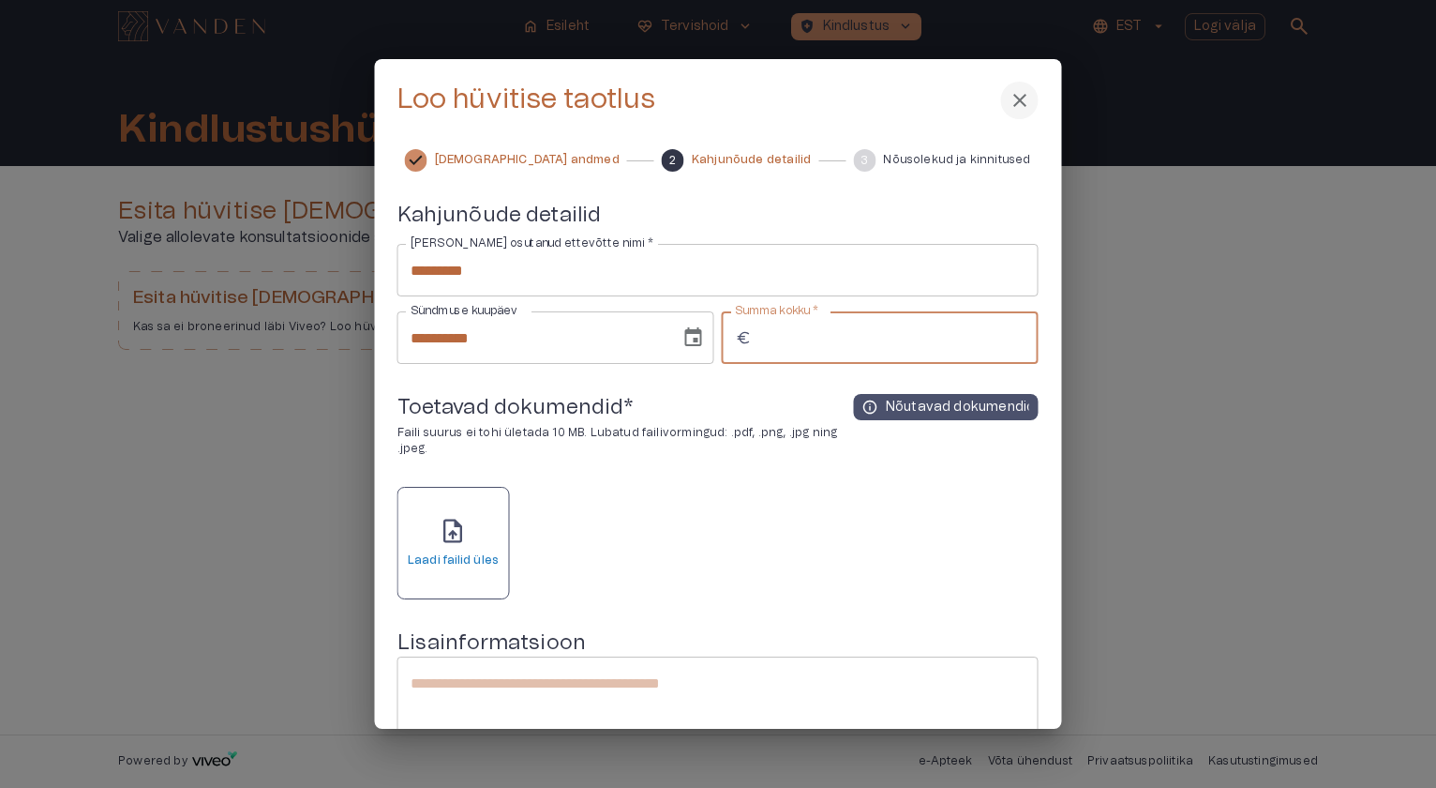
type input "***"
click at [638, 436] on p "Faili suurus ei tohi ületada 10 MB. Lubatud failivormingud: .pdf, .png, .jpg ni…" at bounding box center [626, 441] width 457 height 32
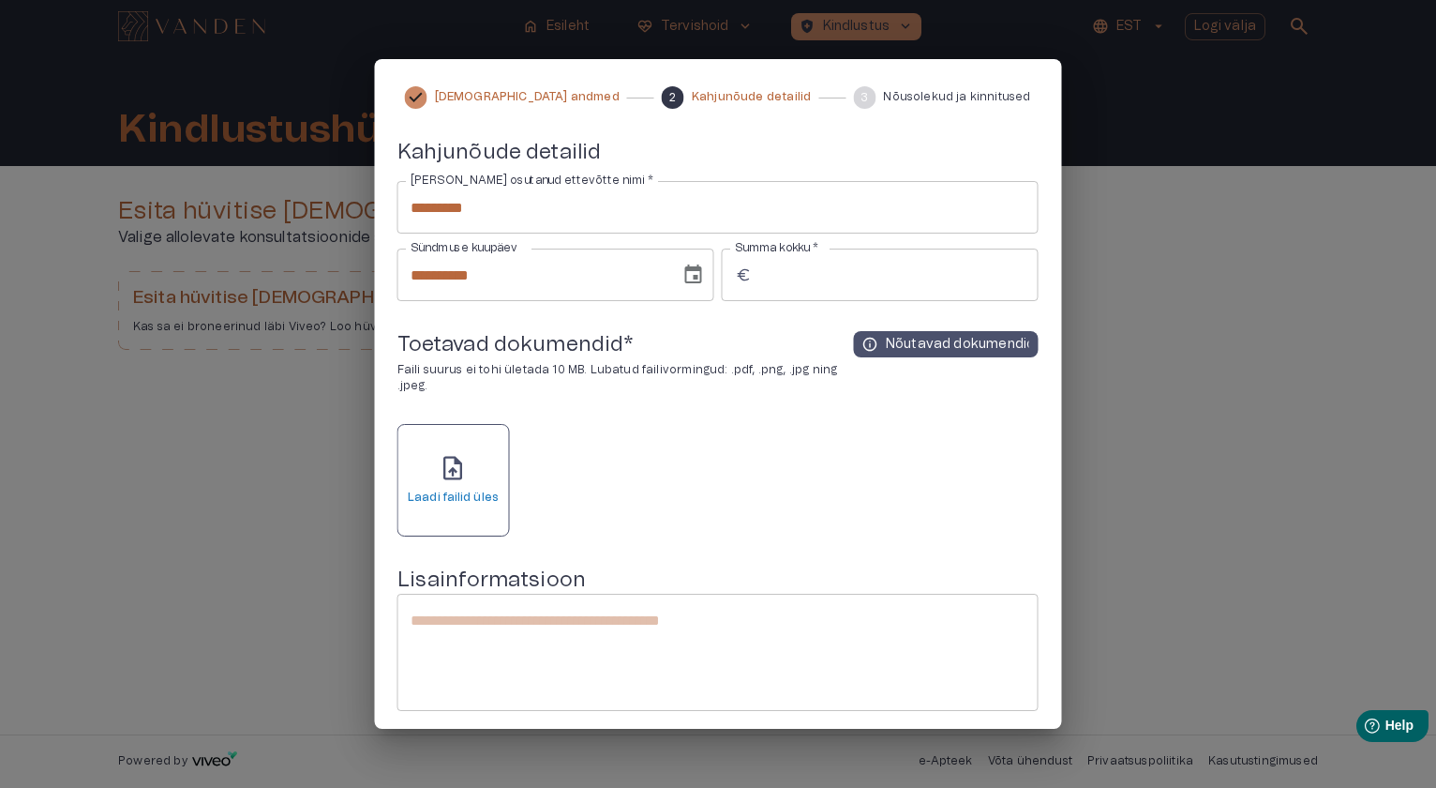
scroll to position [67, 0]
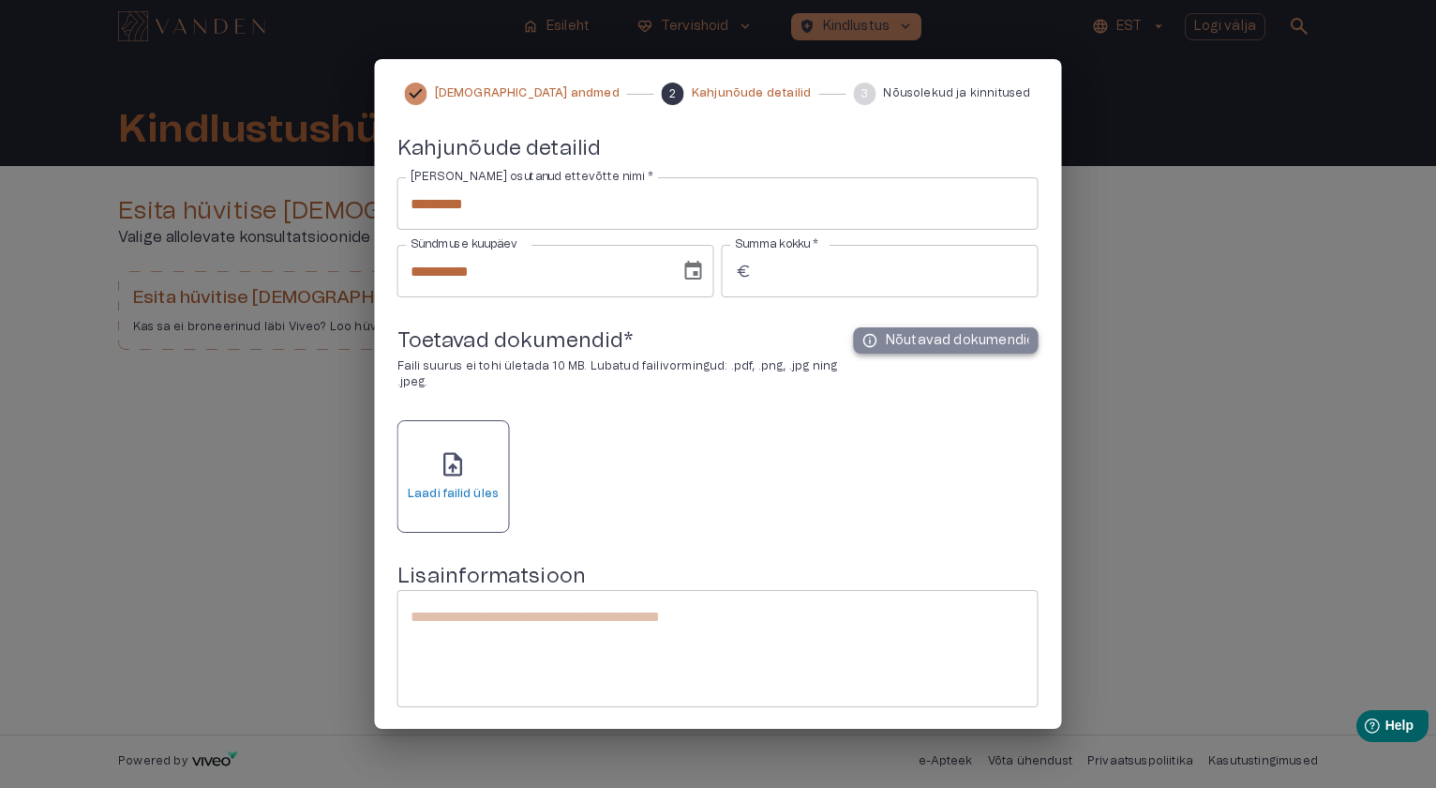
click at [886, 336] on p "Nõutavad dokumendid" at bounding box center [957, 340] width 143 height 19
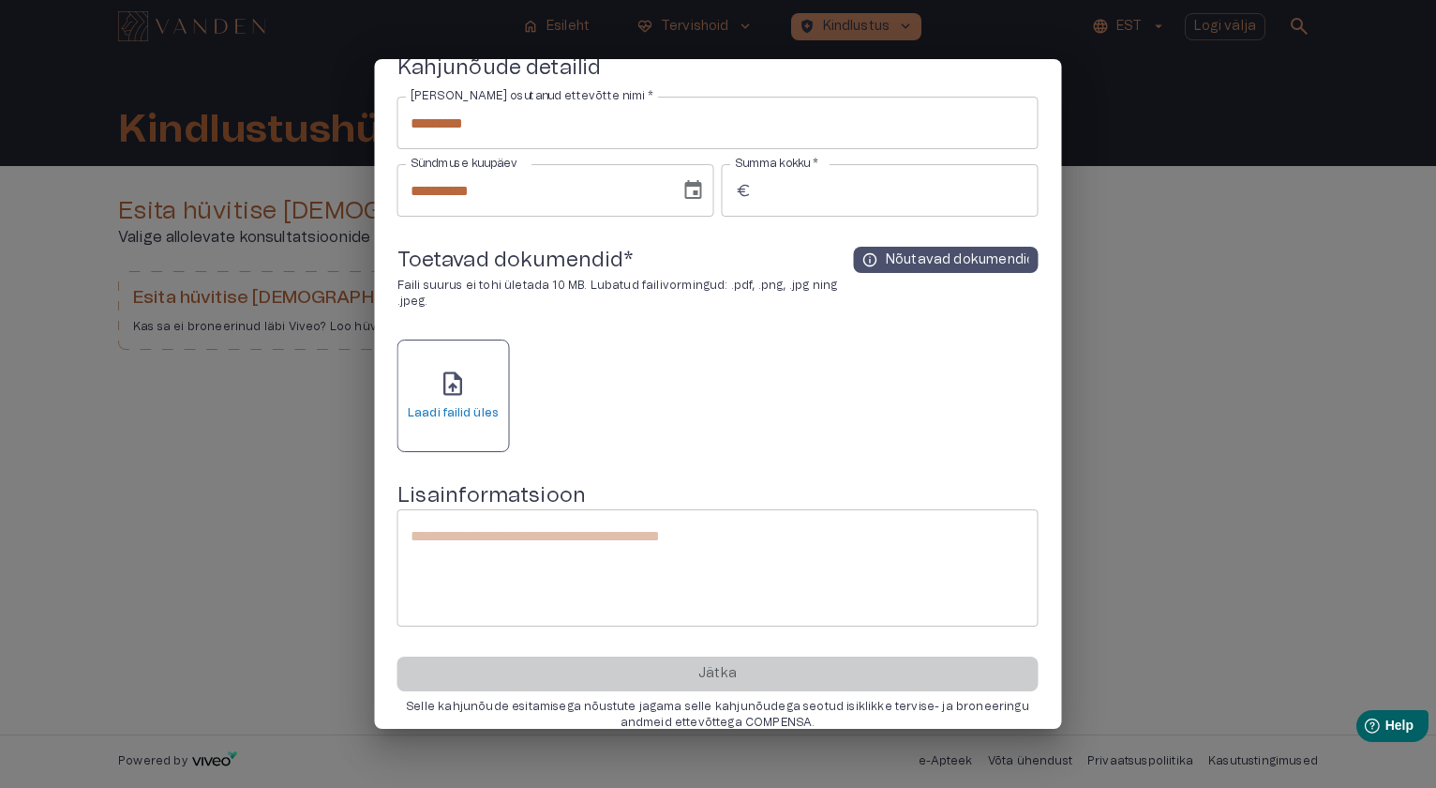
scroll to position [172, 0]
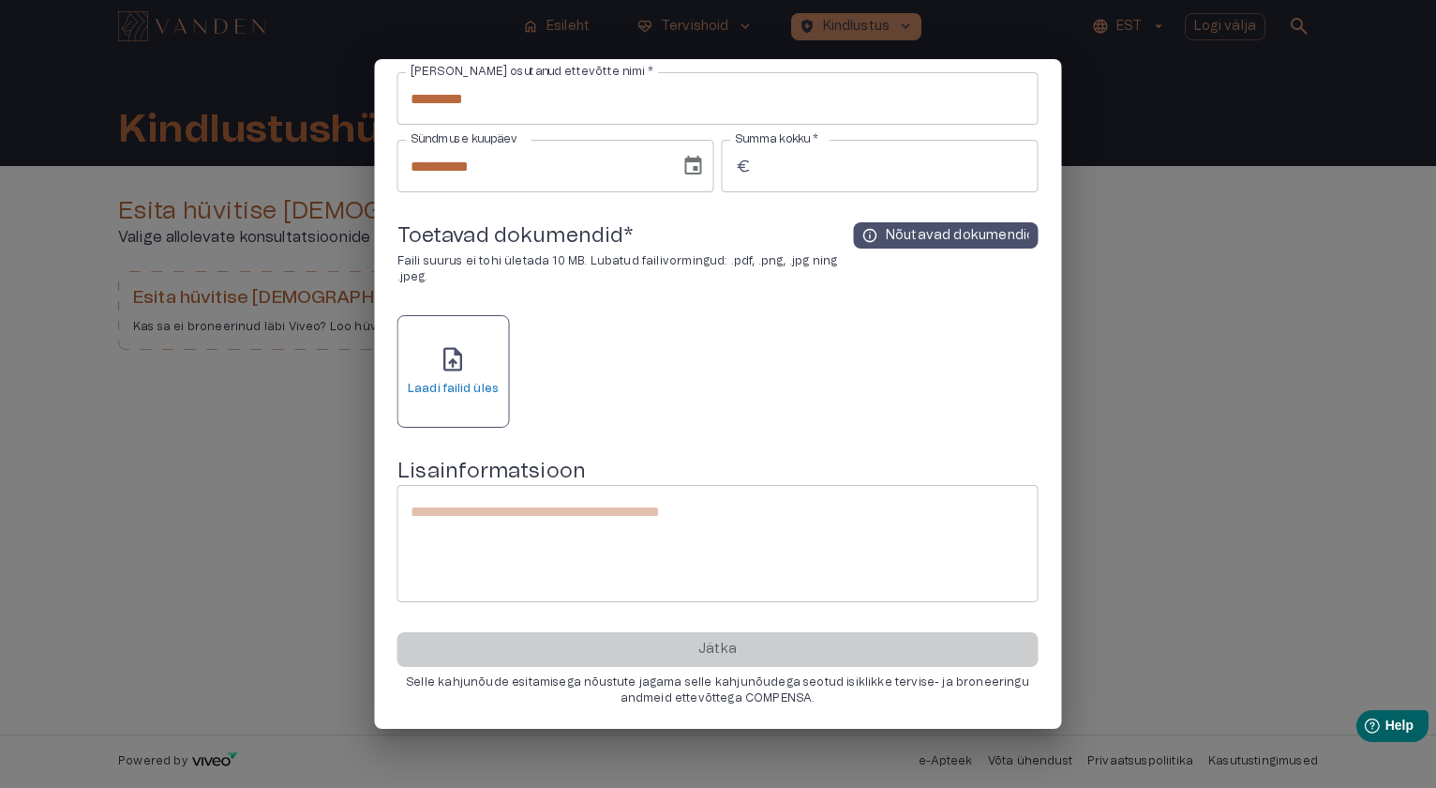
click at [450, 387] on h6 "Laadi failid üles" at bounding box center [453, 389] width 91 height 16
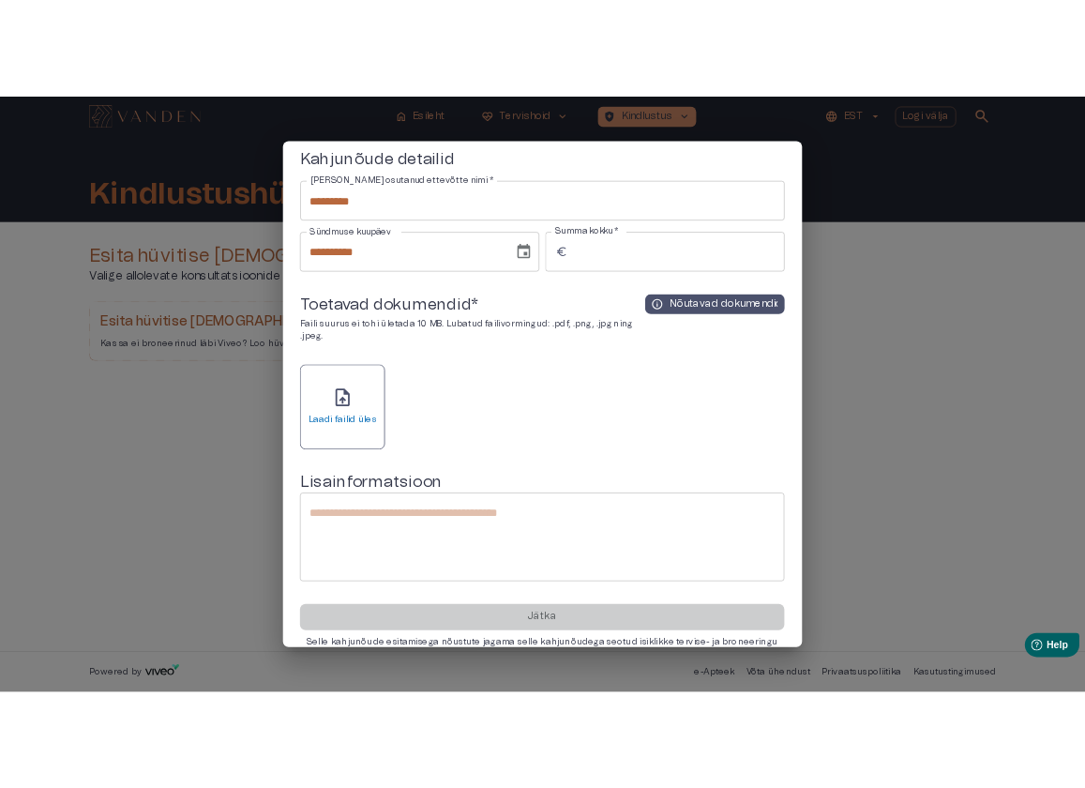
scroll to position [115, 0]
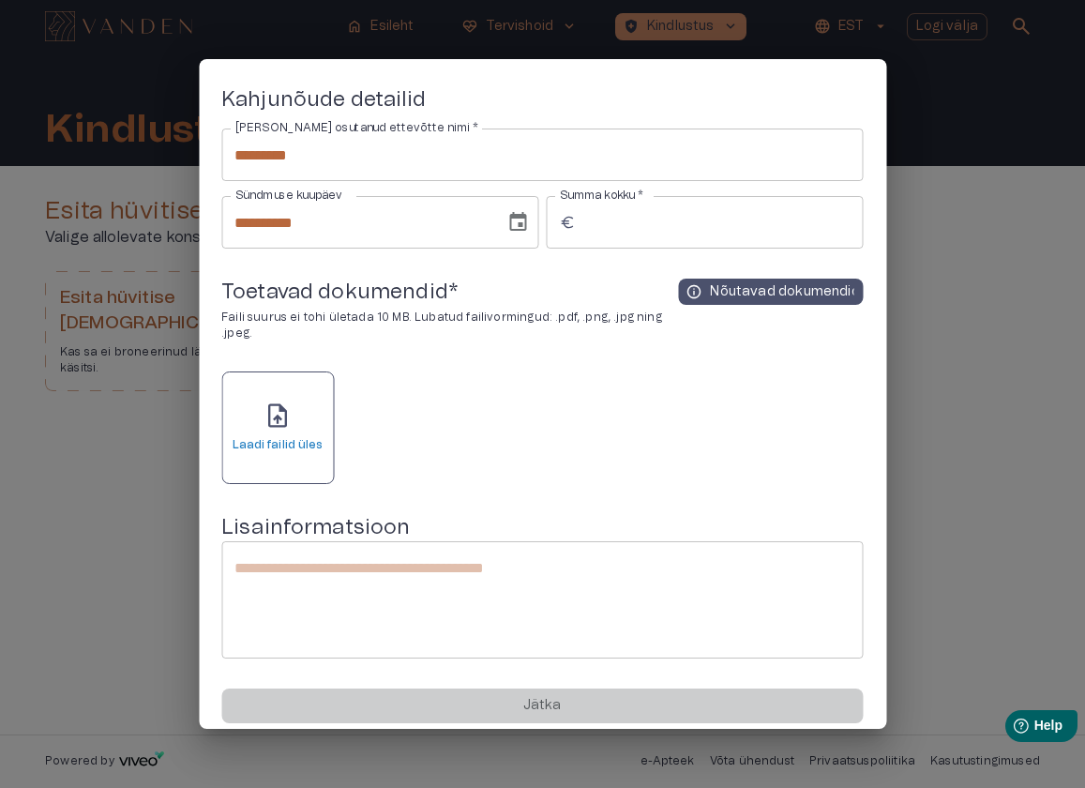
click at [305, 407] on div "upload_file Laadi failid üles" at bounding box center [278, 427] width 91 height 52
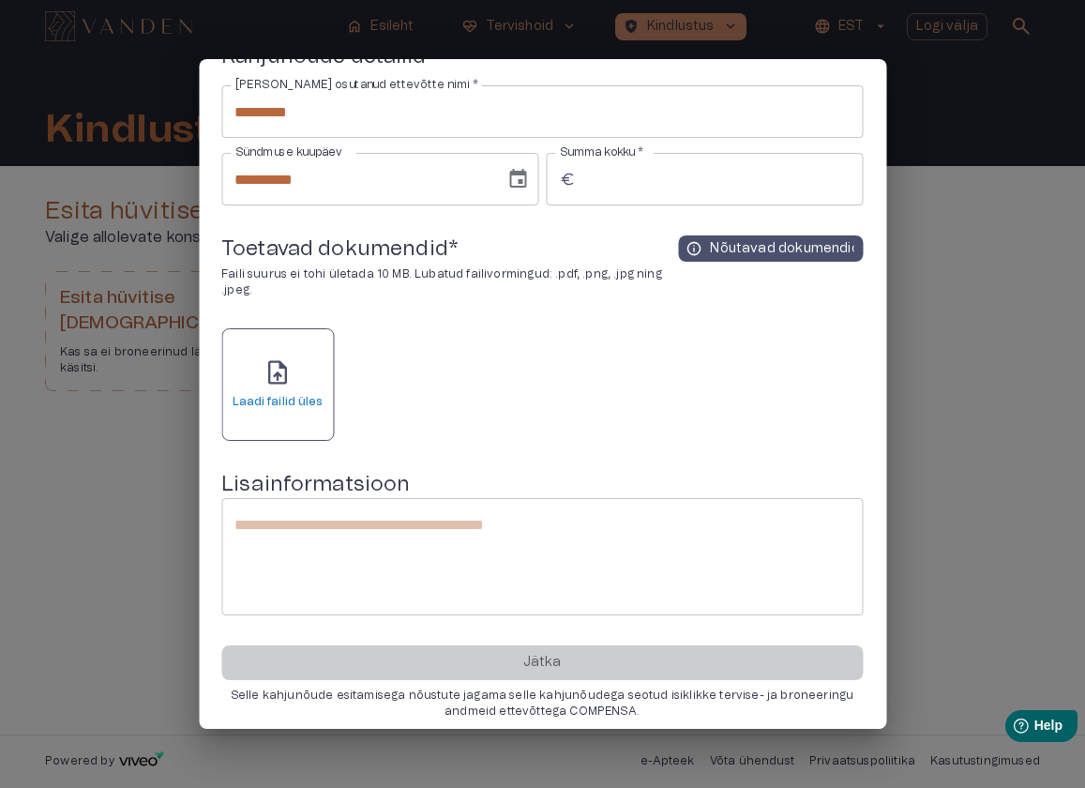
scroll to position [172, 0]
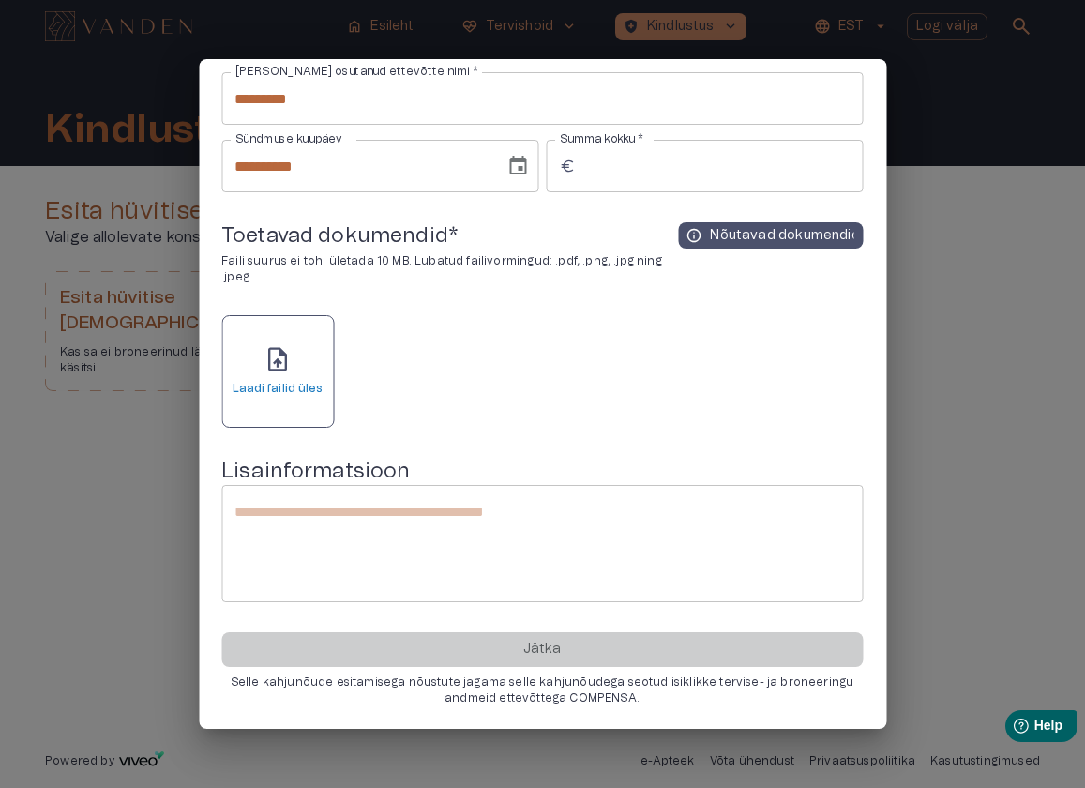
click at [315, 401] on div "upload_file Laadi failid üles" at bounding box center [277, 371] width 113 height 113
click at [950, 441] on div at bounding box center [542, 394] width 1085 height 788
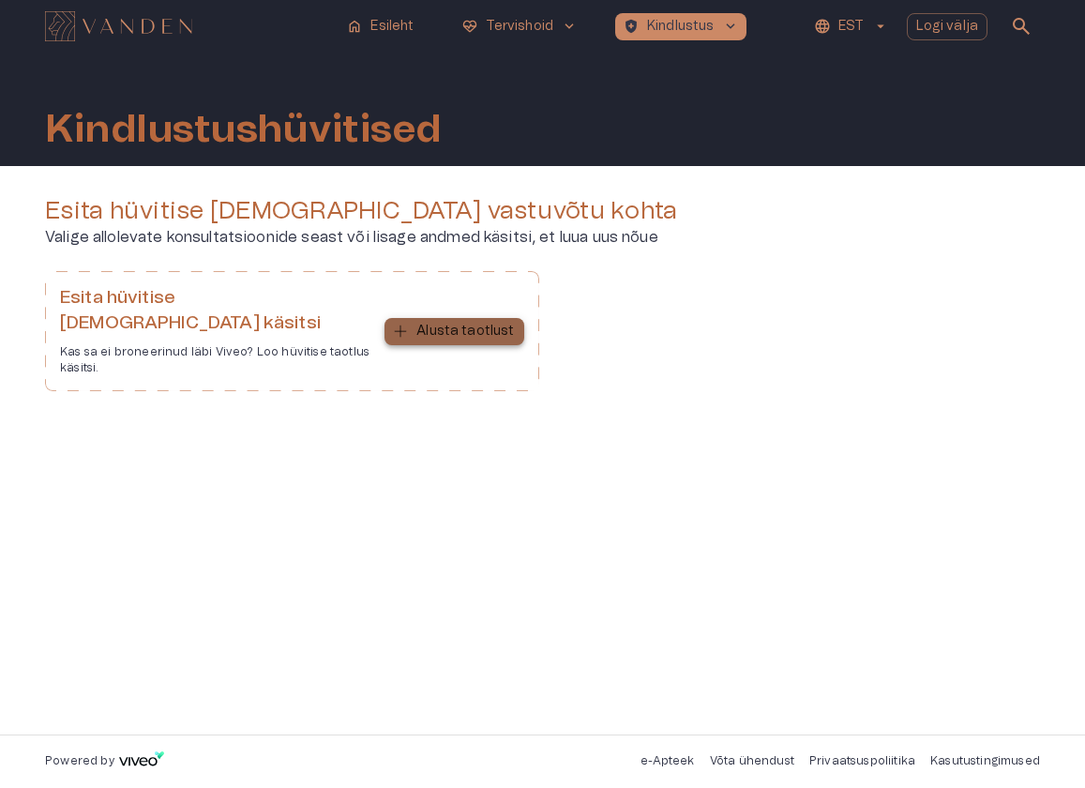
click at [473, 322] on p "Alusta taotlust" at bounding box center [465, 332] width 98 height 20
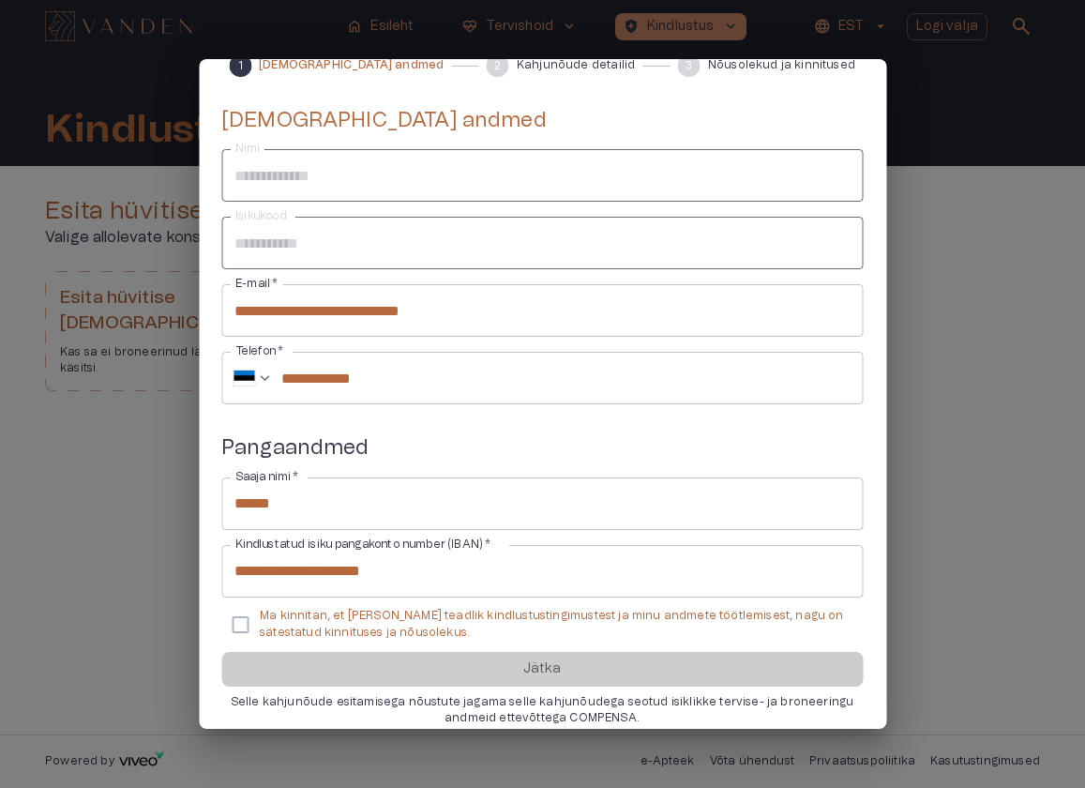
scroll to position [114, 0]
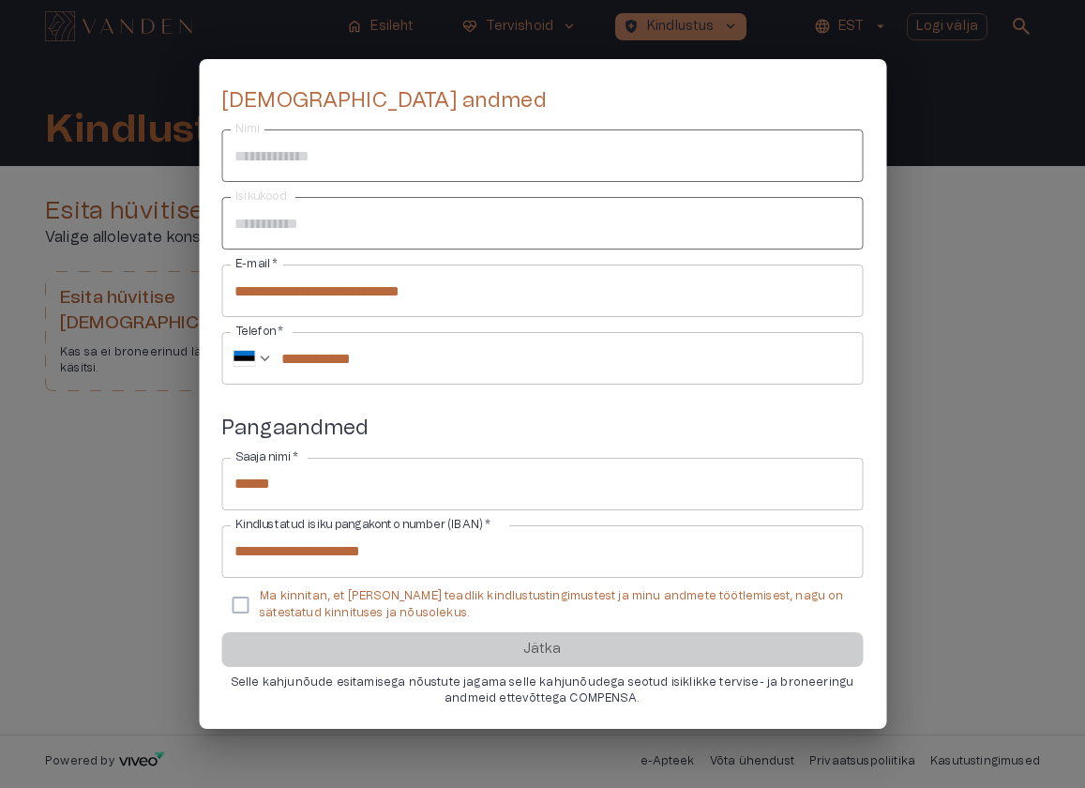
click at [365, 592] on p "Ma kinnitan, et [PERSON_NAME] teadlik kindlustustingimustest ja minu andmete tö…" at bounding box center [554, 604] width 588 height 32
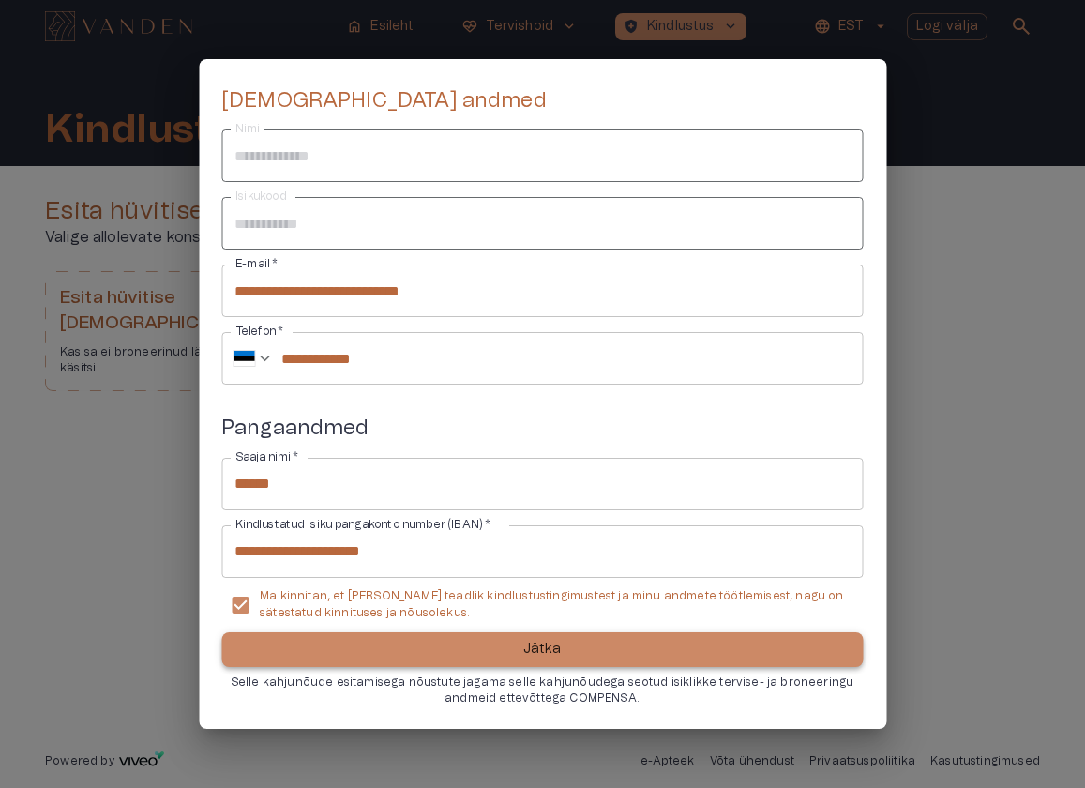
click at [356, 646] on button "Jätka" at bounding box center [541, 649] width 641 height 35
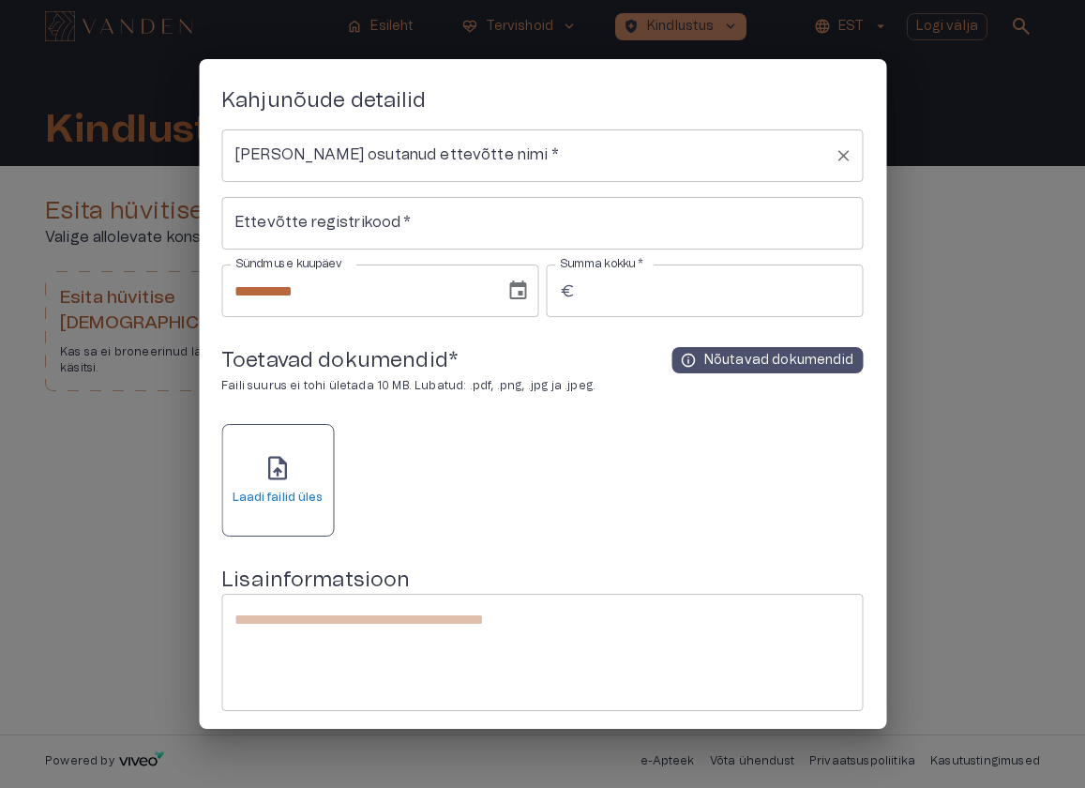
click at [405, 167] on input "Teenust osutanud ettevõtte nimi   *" at bounding box center [528, 156] width 596 height 36
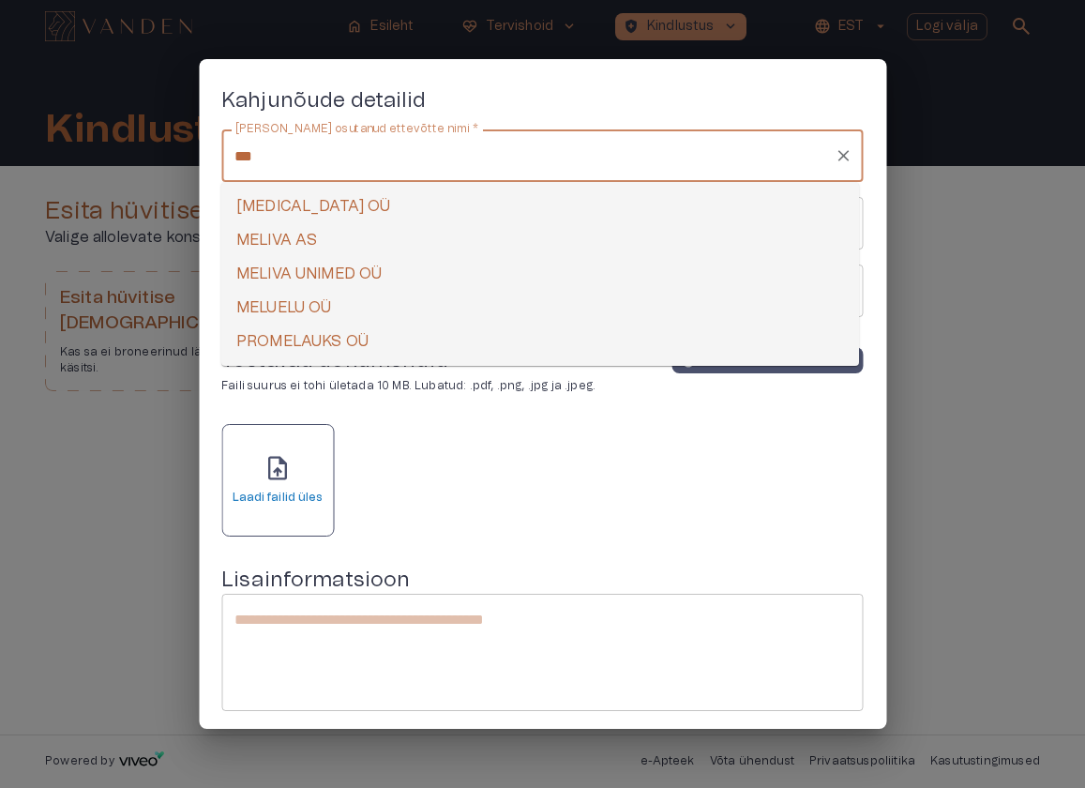
click at [342, 233] on li "MELIVA AS" at bounding box center [540, 240] width 638 height 34
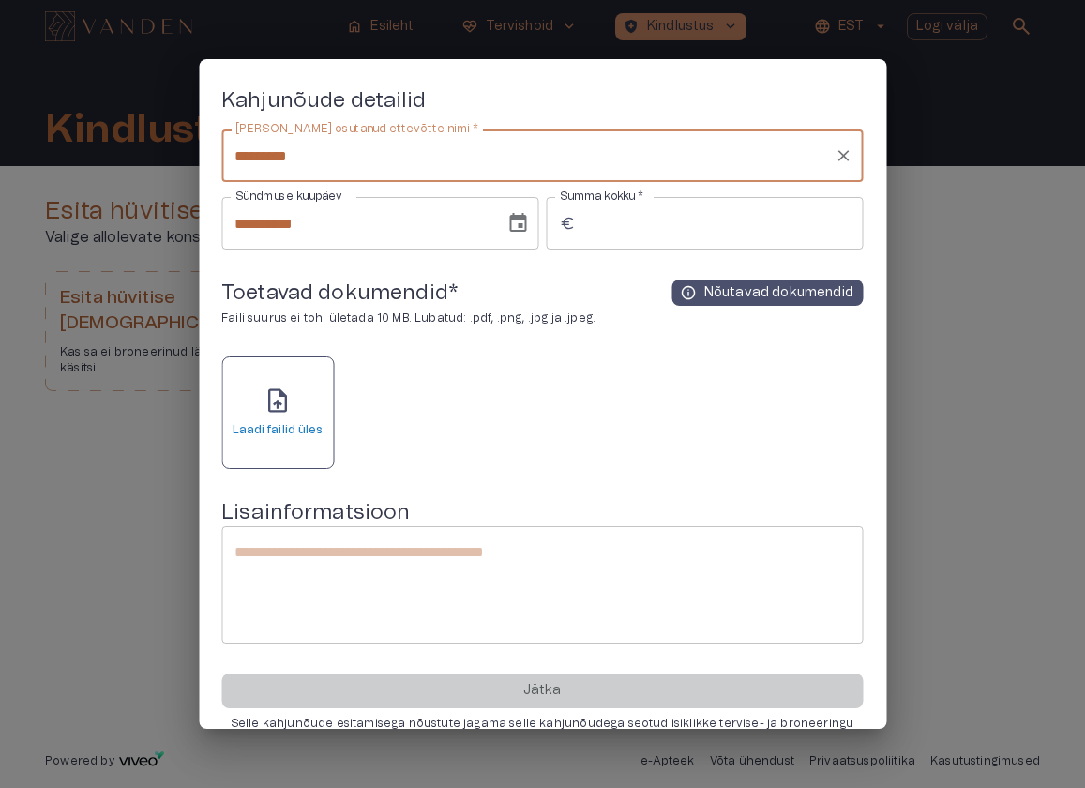
type input "*********"
click at [622, 231] on input "Summa kokku   *" at bounding box center [722, 223] width 279 height 53
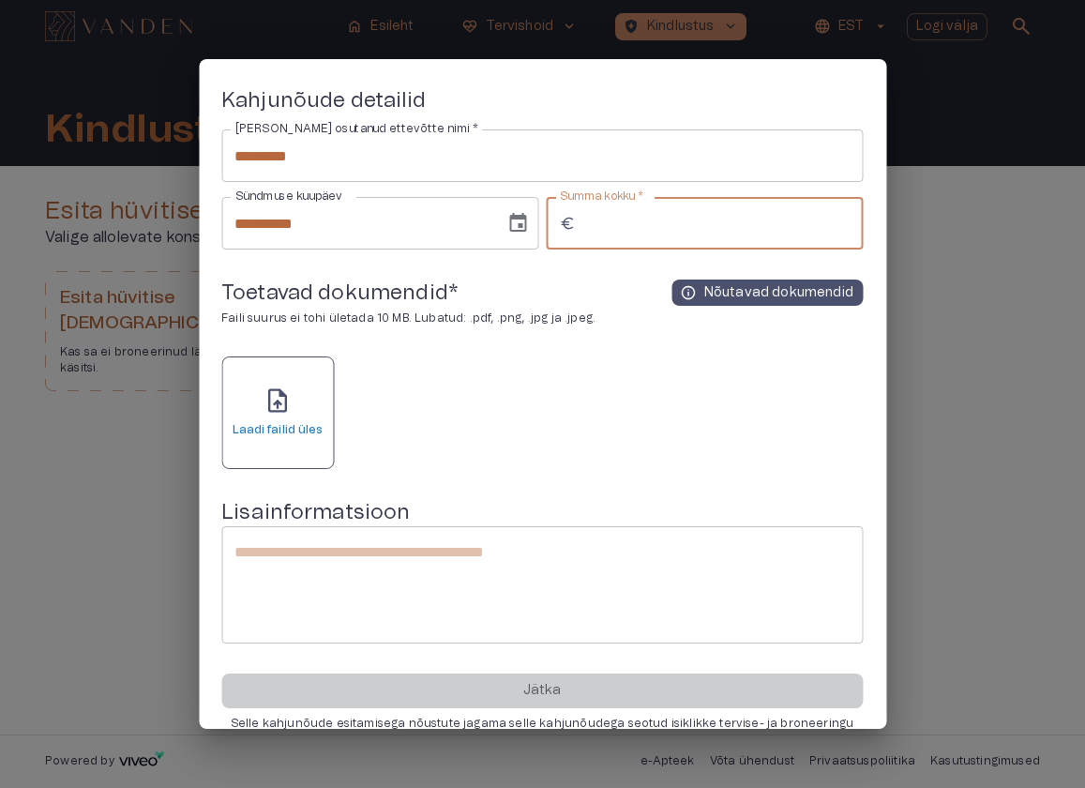
type input "**"
click at [289, 413] on span "upload_file" at bounding box center [277, 400] width 28 height 28
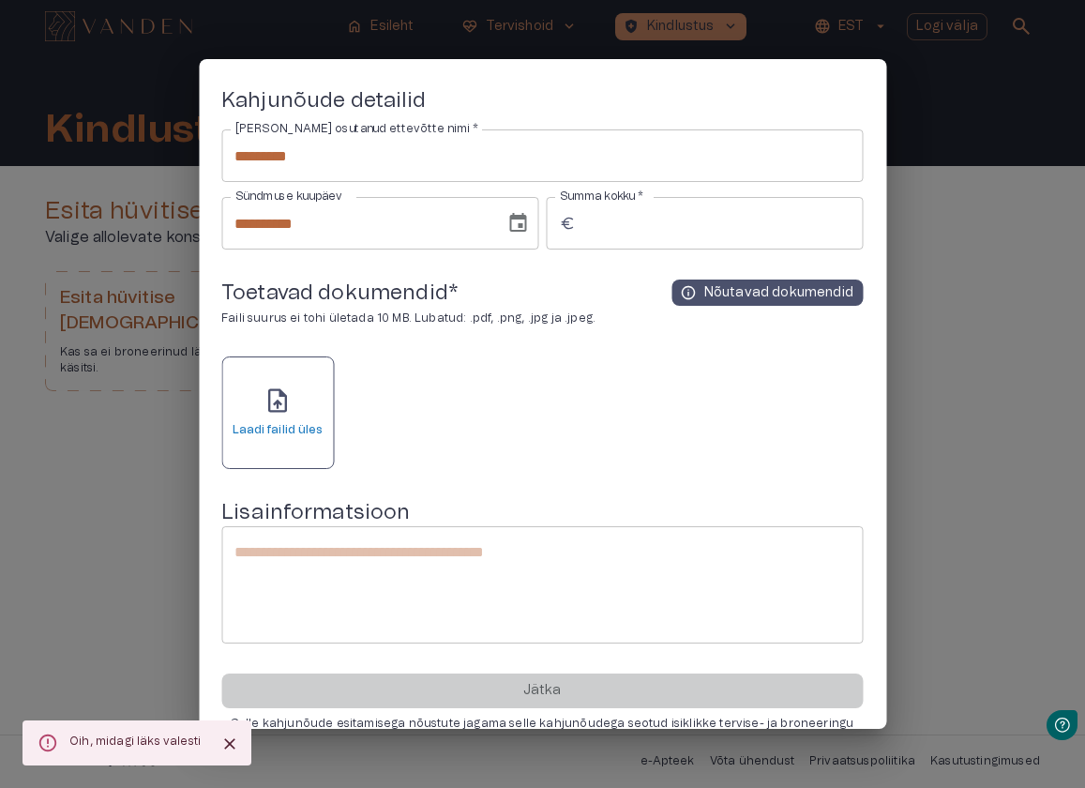
scroll to position [0, 0]
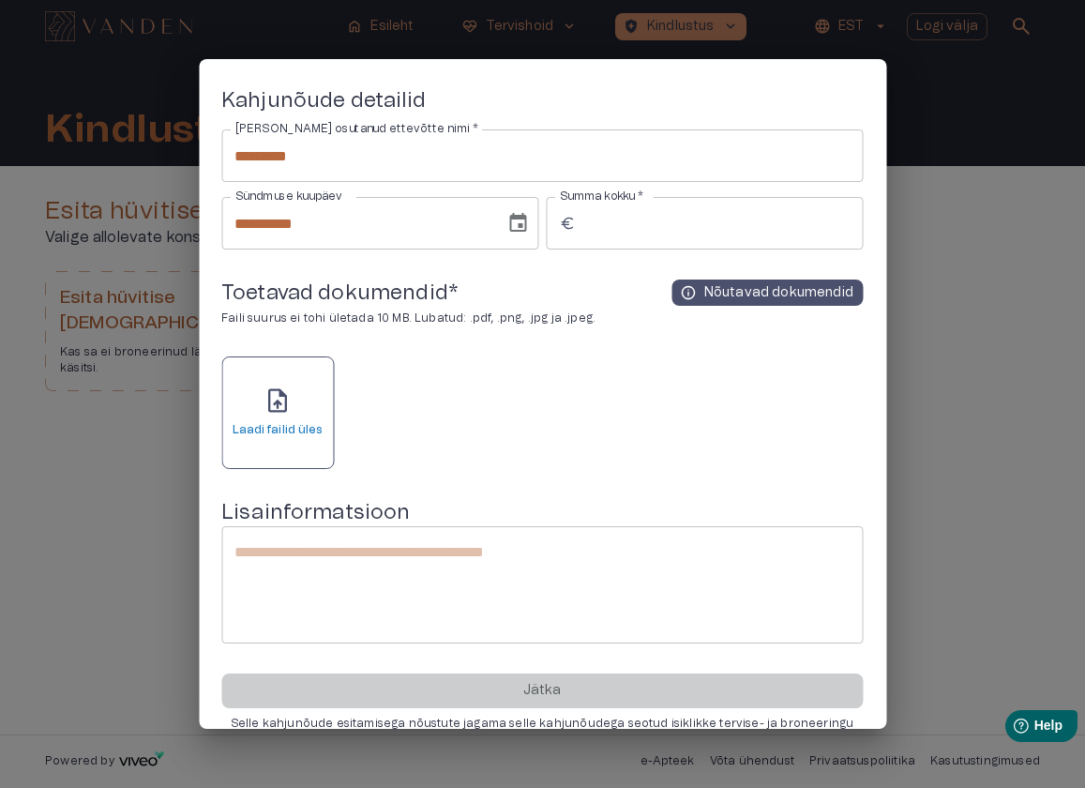
click at [269, 400] on span "upload_file" at bounding box center [277, 400] width 28 height 28
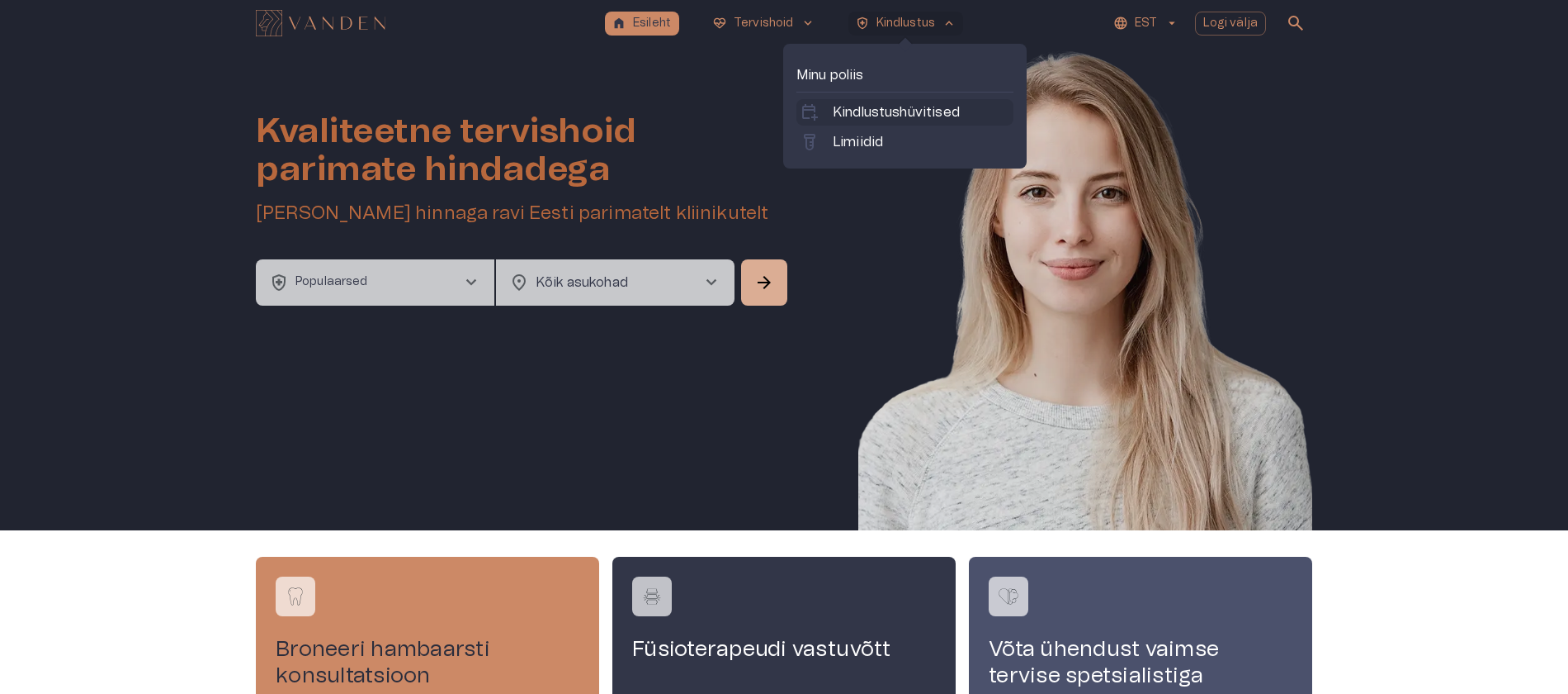
click at [865, 109] on p "Kindlustushüvitised" at bounding box center [896, 112] width 127 height 20
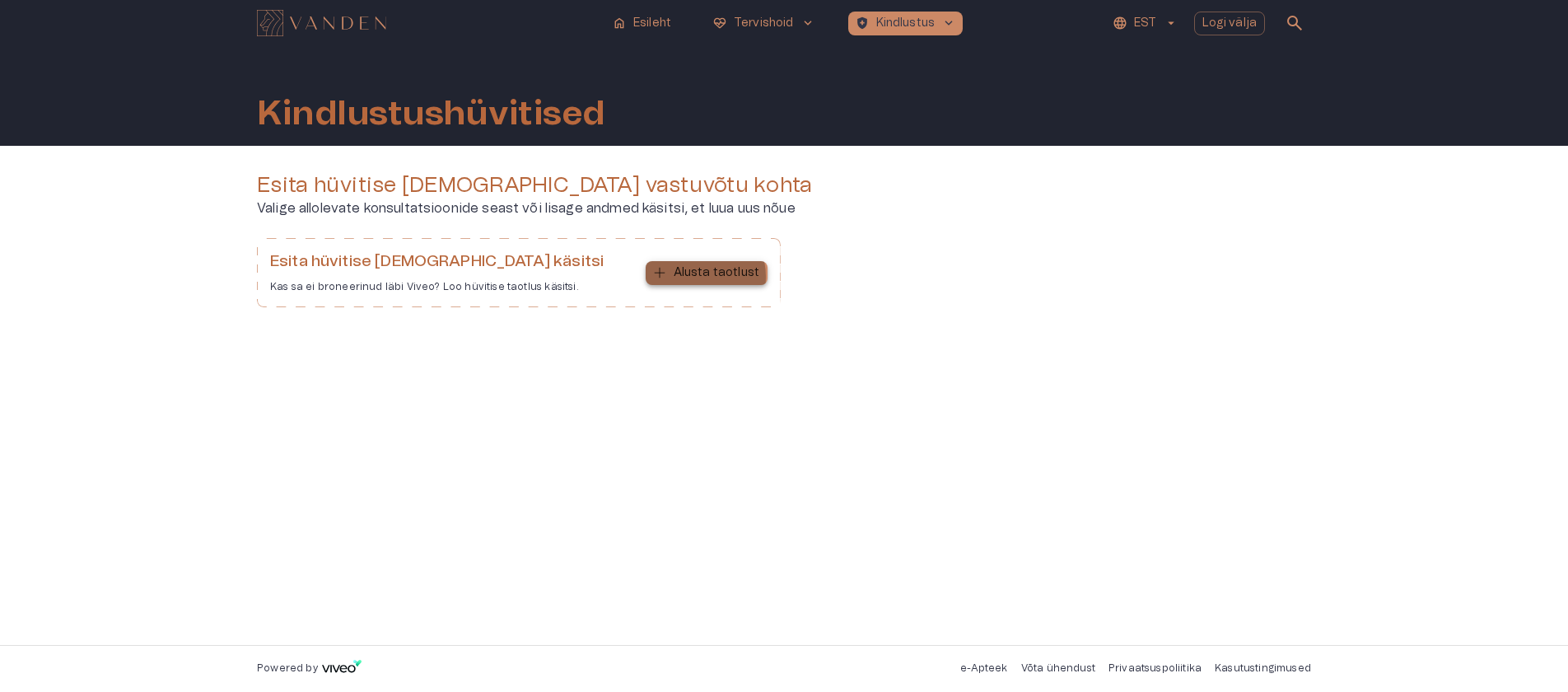
click at [703, 277] on p "Alusta taotlust" at bounding box center [717, 273] width 86 height 18
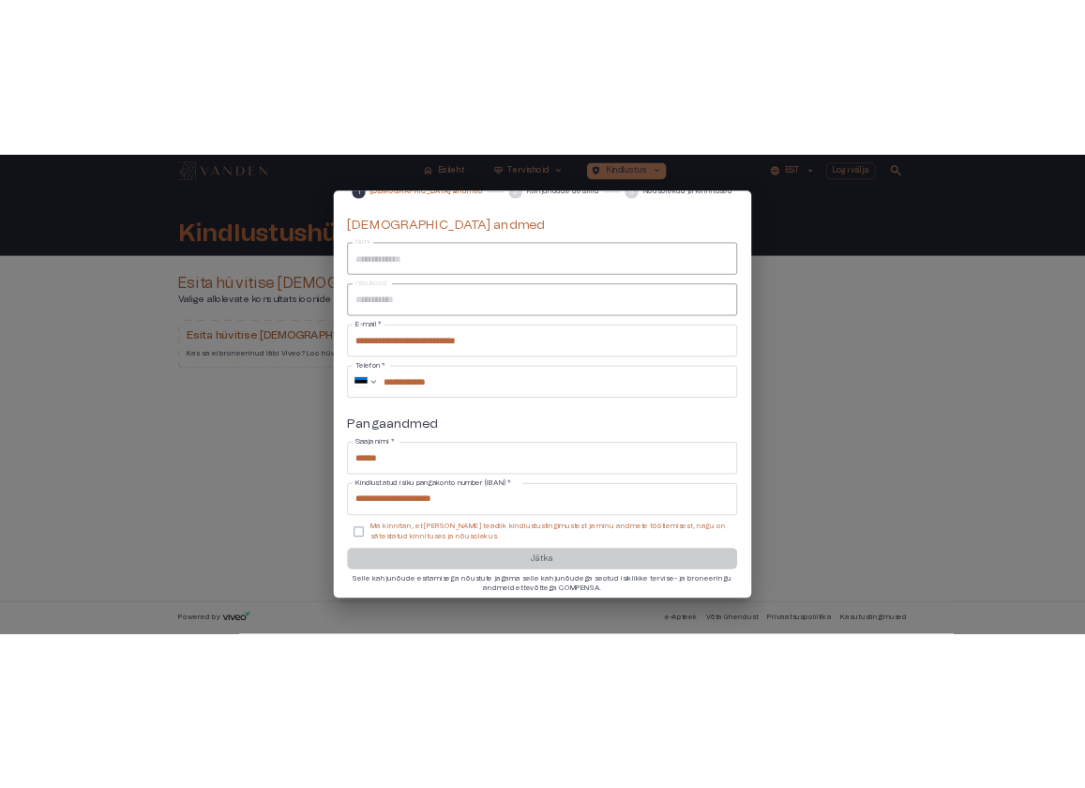
scroll to position [114, 0]
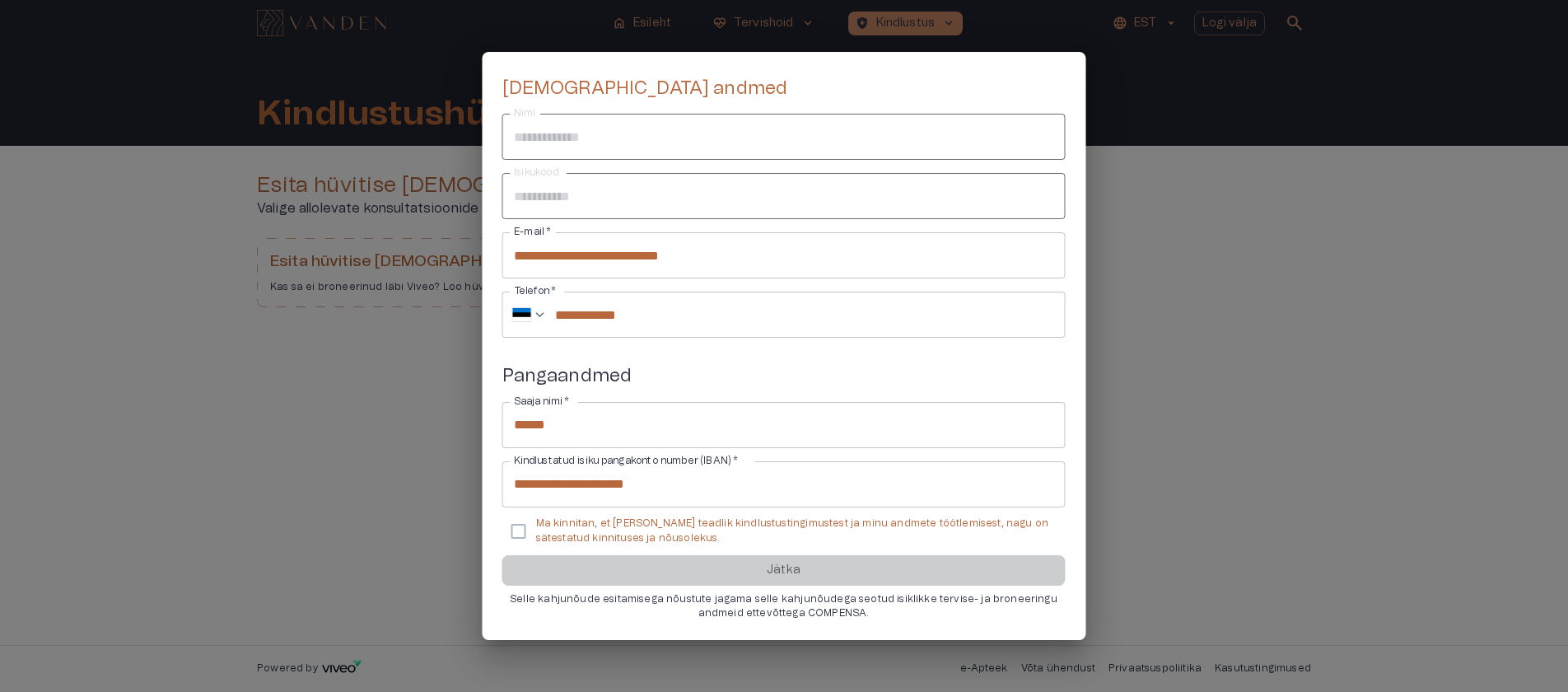
drag, startPoint x: 575, startPoint y: 534, endPoint x: 579, endPoint y: 559, distance: 25.3
click at [575, 534] on p "Ma kinnitan, et [PERSON_NAME] teadlik kindlustustingimustest ja minu andmete tö…" at bounding box center [794, 530] width 517 height 28
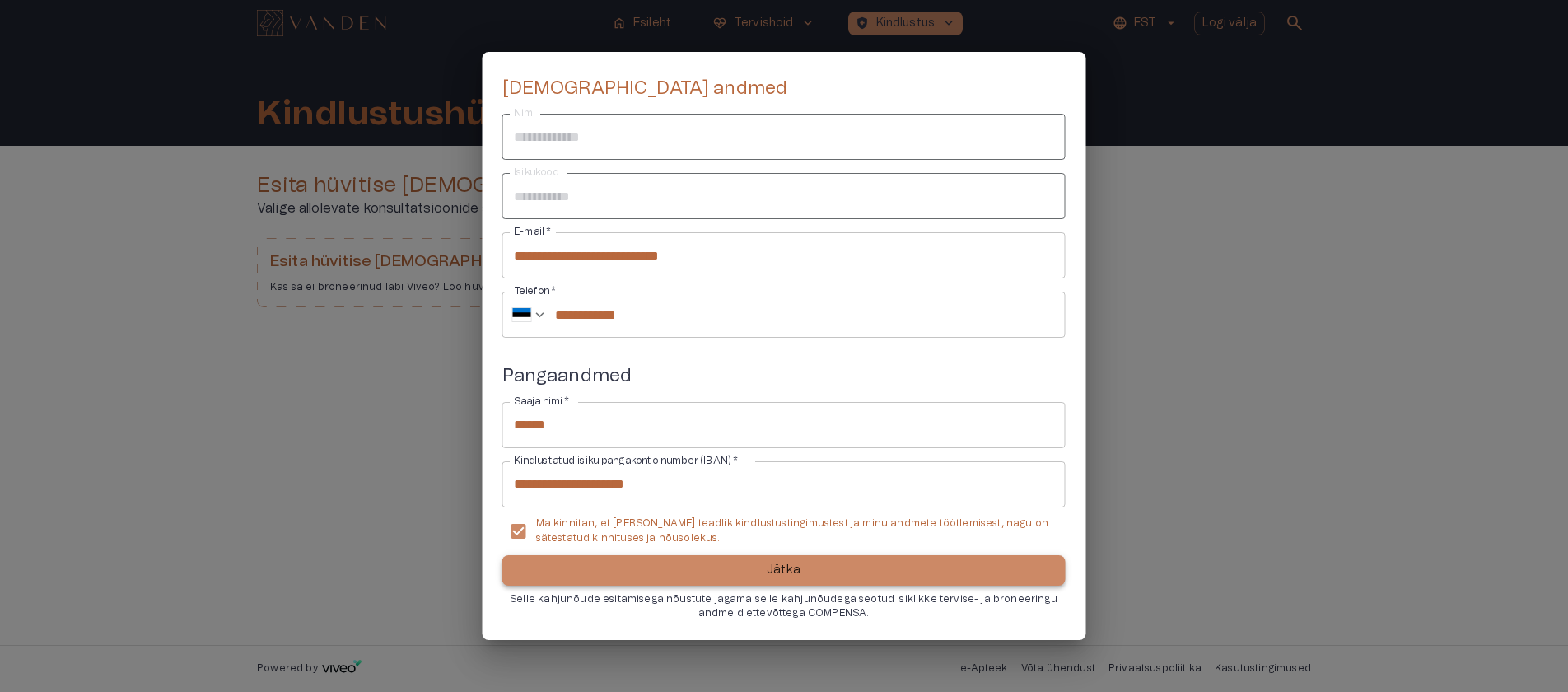
click at [580, 571] on button "Jätka" at bounding box center [784, 570] width 563 height 31
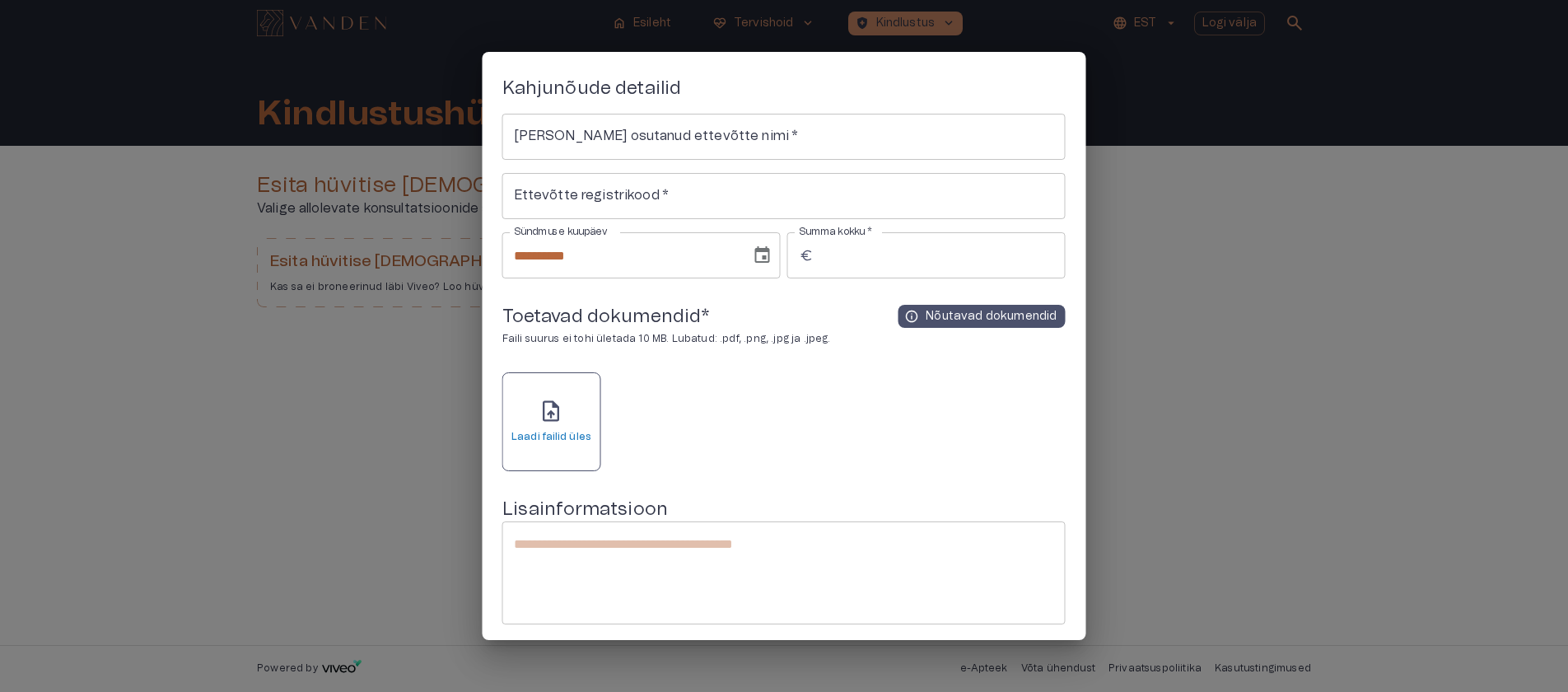
click at [581, 400] on div "upload_file Laadi failid üles" at bounding box center [551, 422] width 80 height 46
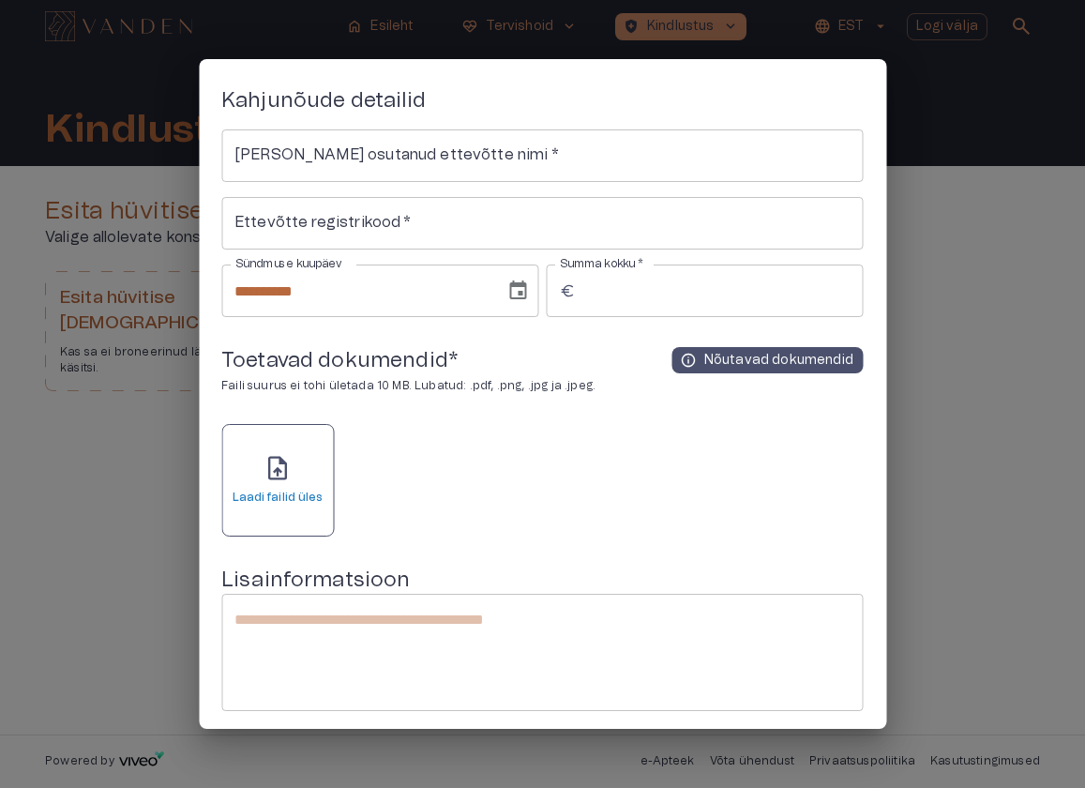
click at [270, 482] on span "upload_file" at bounding box center [277, 468] width 28 height 28
click at [256, 493] on h6 "Laadi failid üles" at bounding box center [278, 497] width 91 height 16
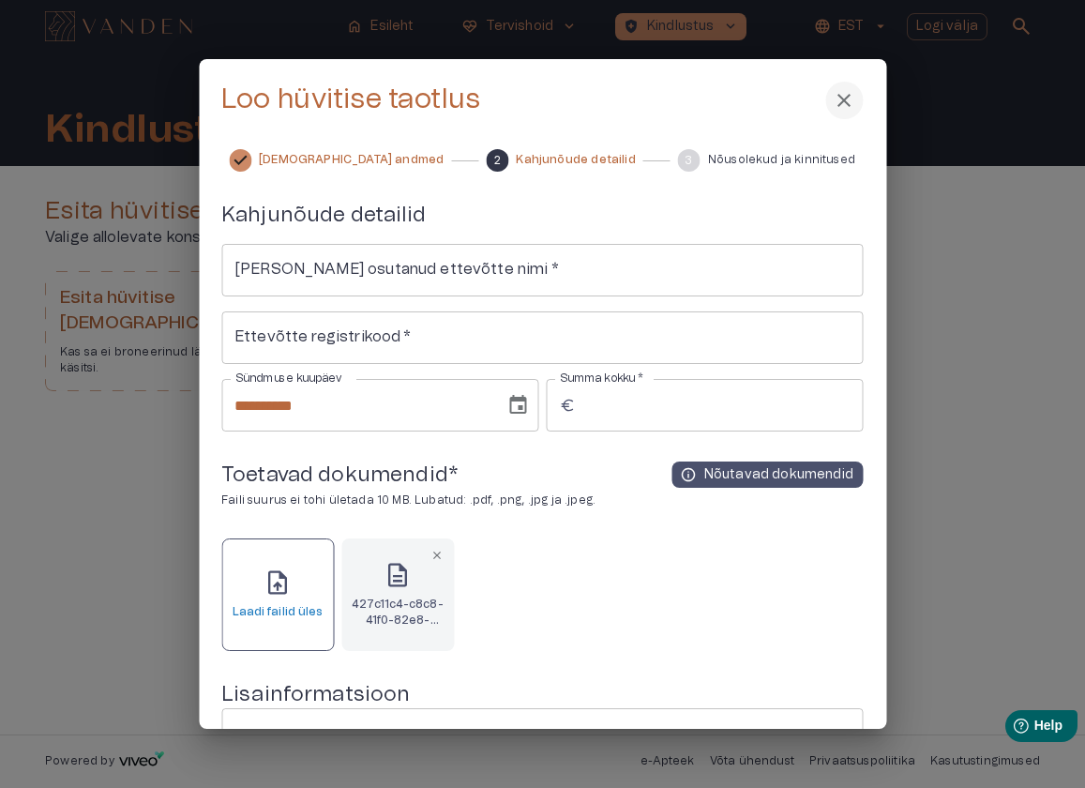
click at [645, 404] on input "Summa kokku   *" at bounding box center [722, 405] width 279 height 53
type input "***"
click at [418, 343] on input "Ettevõtte registrikood   *" at bounding box center [541, 337] width 641 height 53
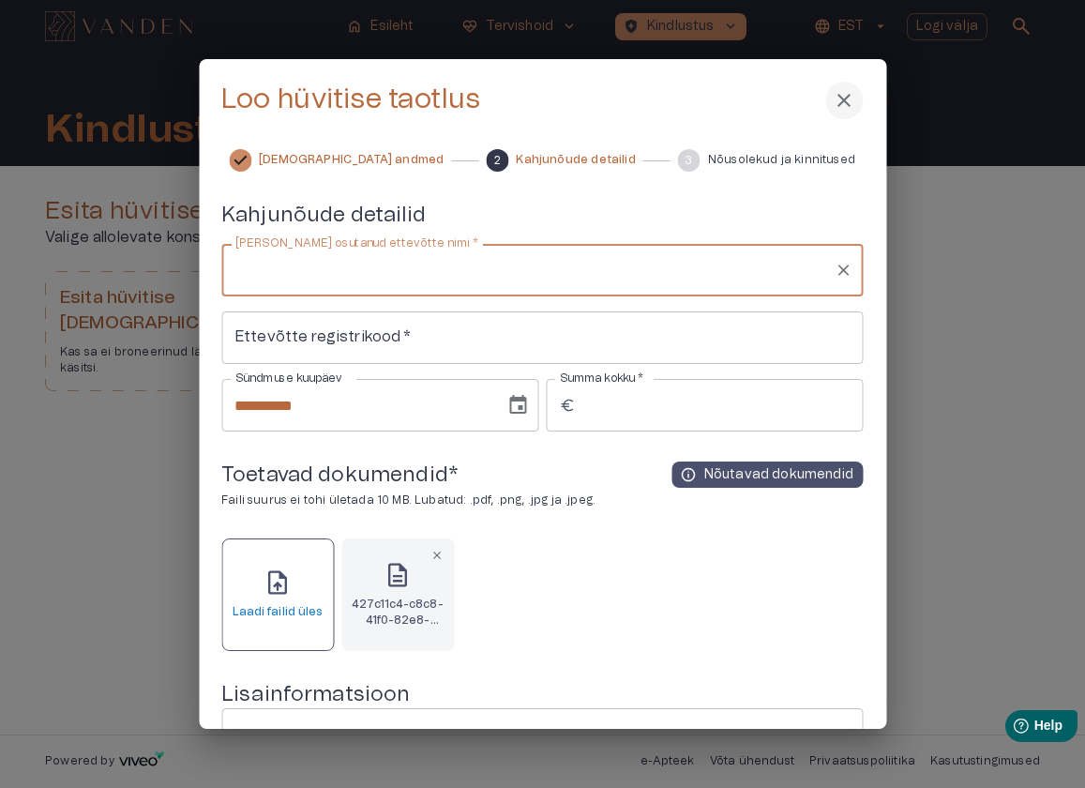
click at [413, 278] on input "Teenust osutanud ettevõtte nimi   *" at bounding box center [528, 270] width 596 height 36
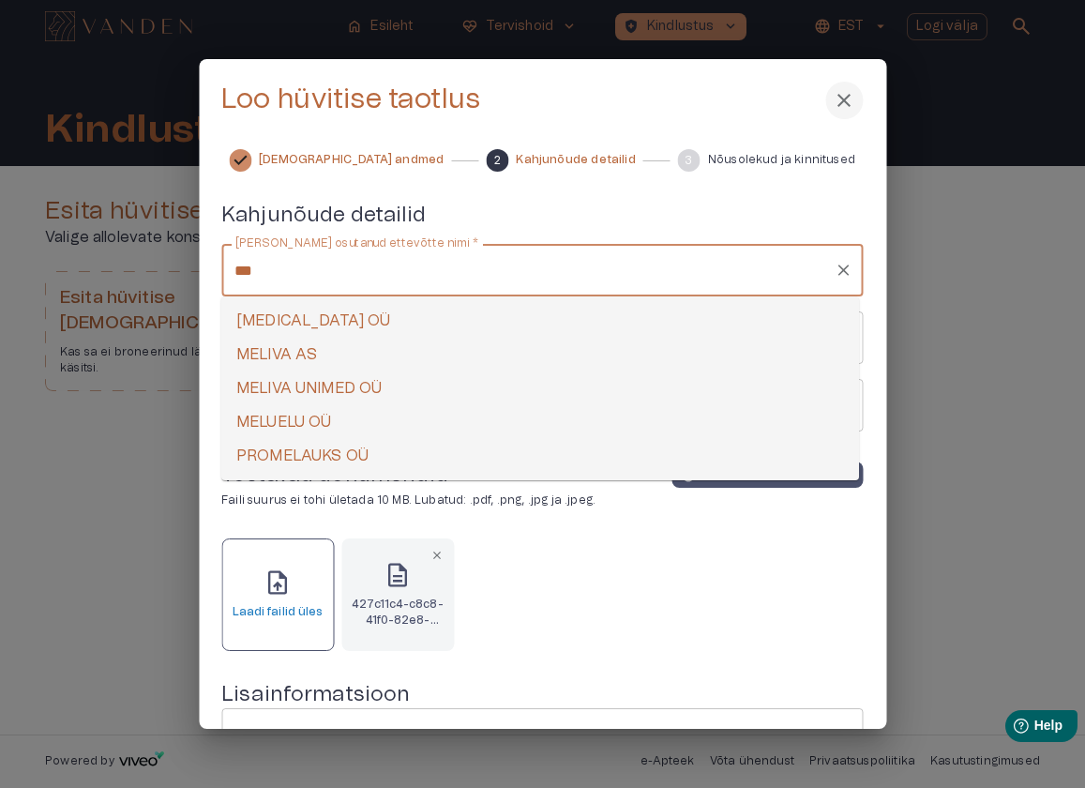
click at [361, 347] on li "MELIVA AS" at bounding box center [540, 355] width 638 height 34
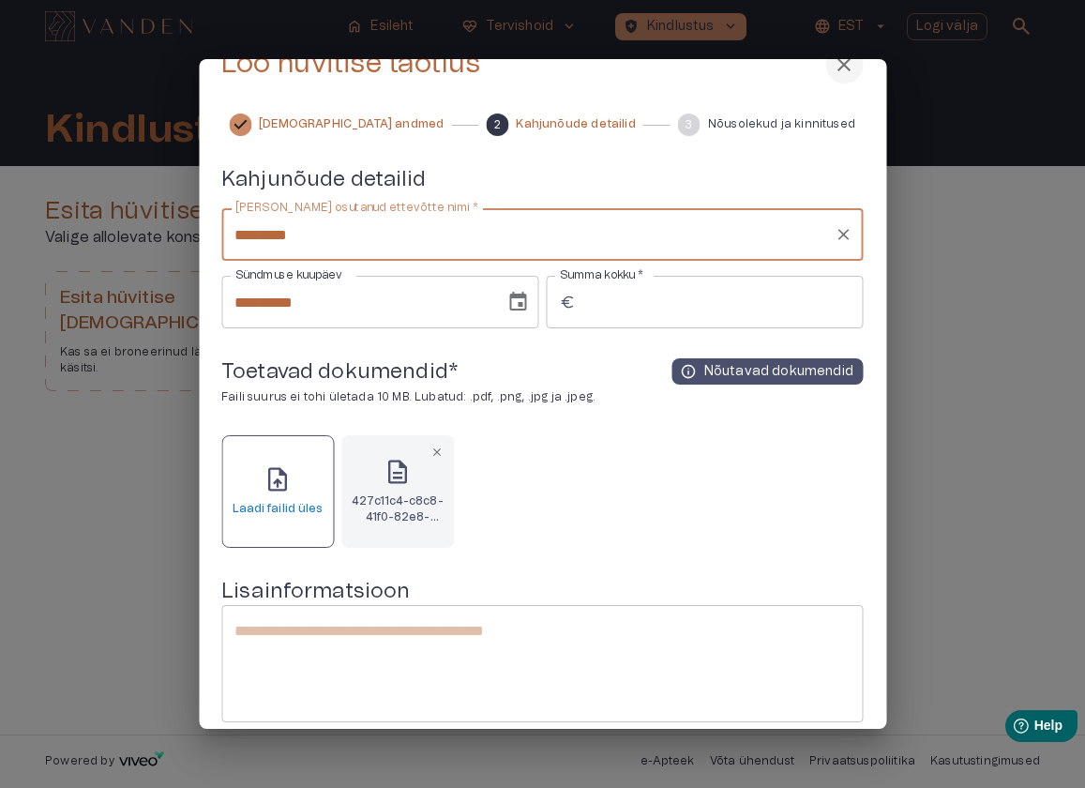
scroll to position [156, 0]
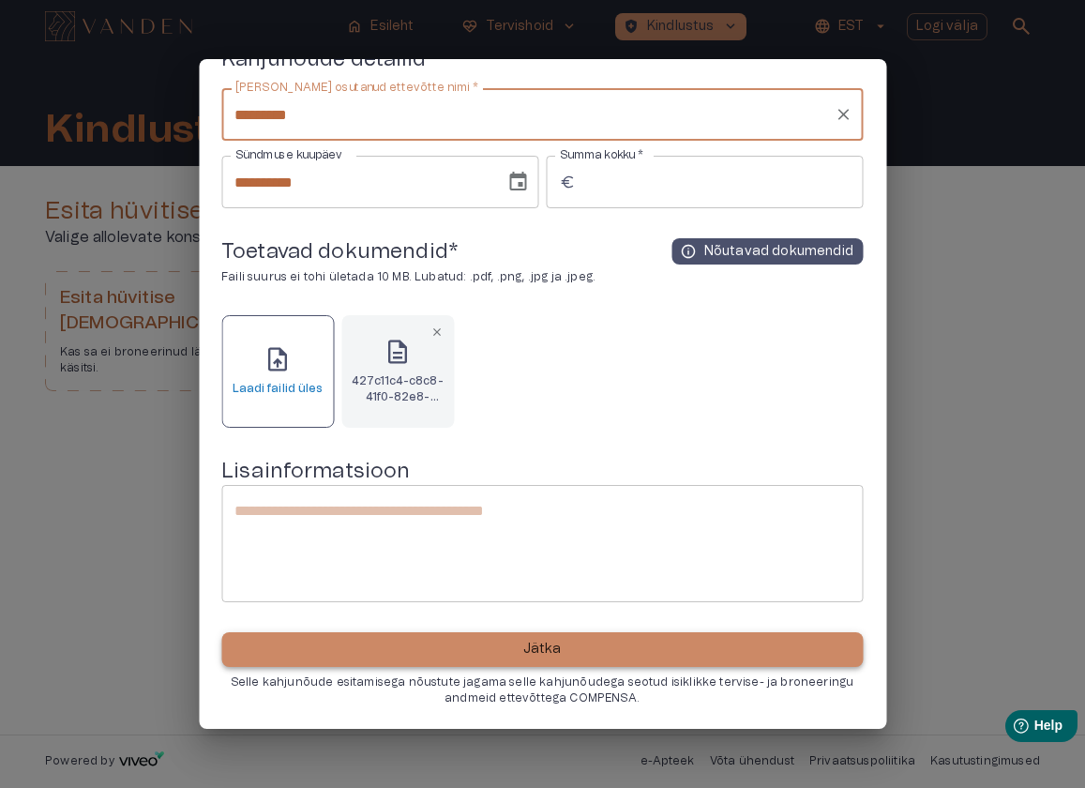
type input "*********"
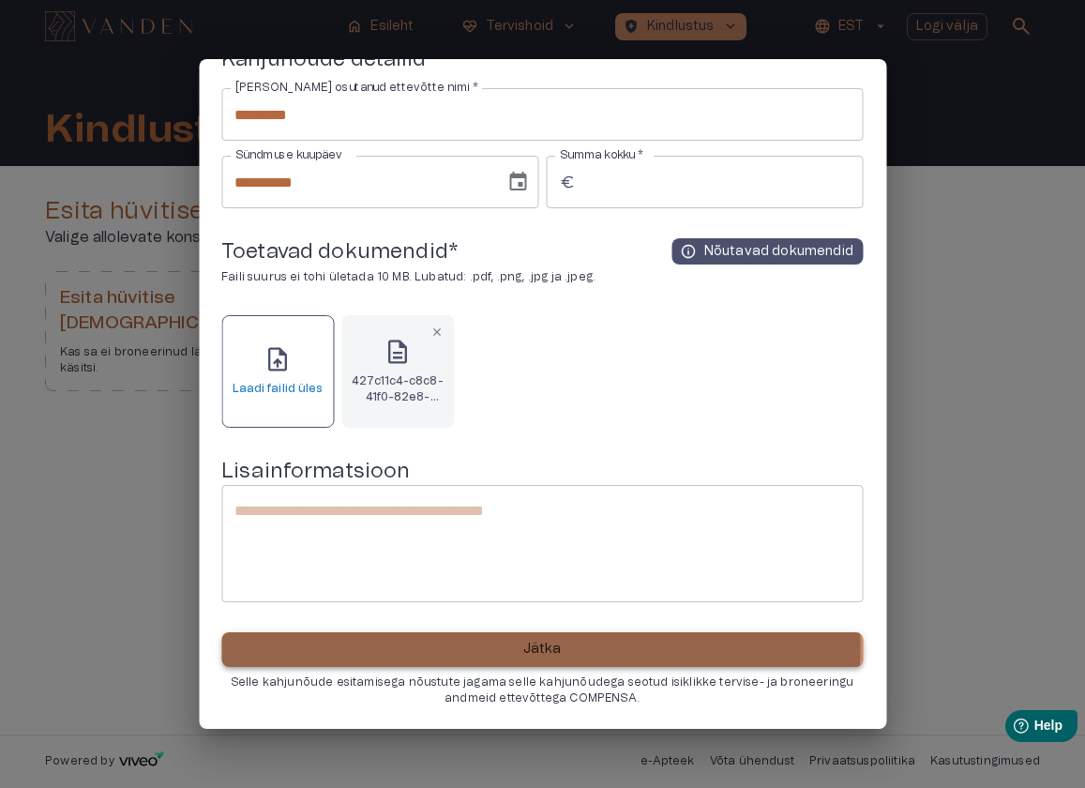
click at [539, 646] on p "Jätka" at bounding box center [542, 649] width 38 height 20
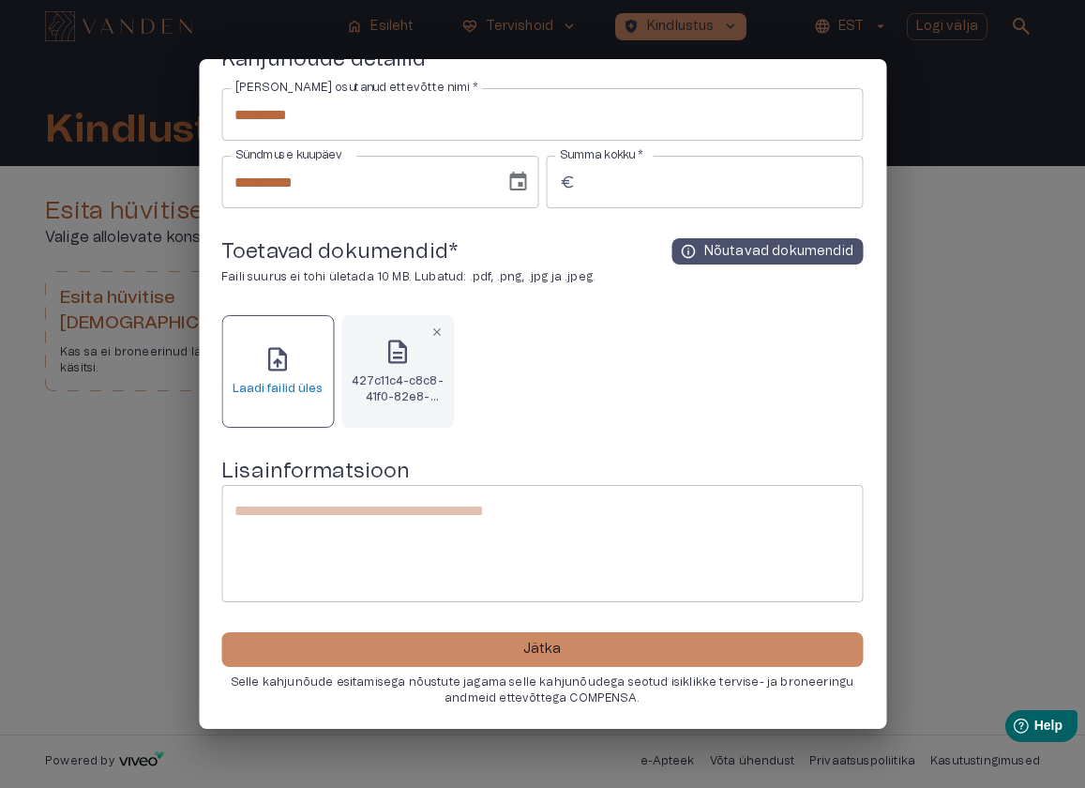
scroll to position [0, 0]
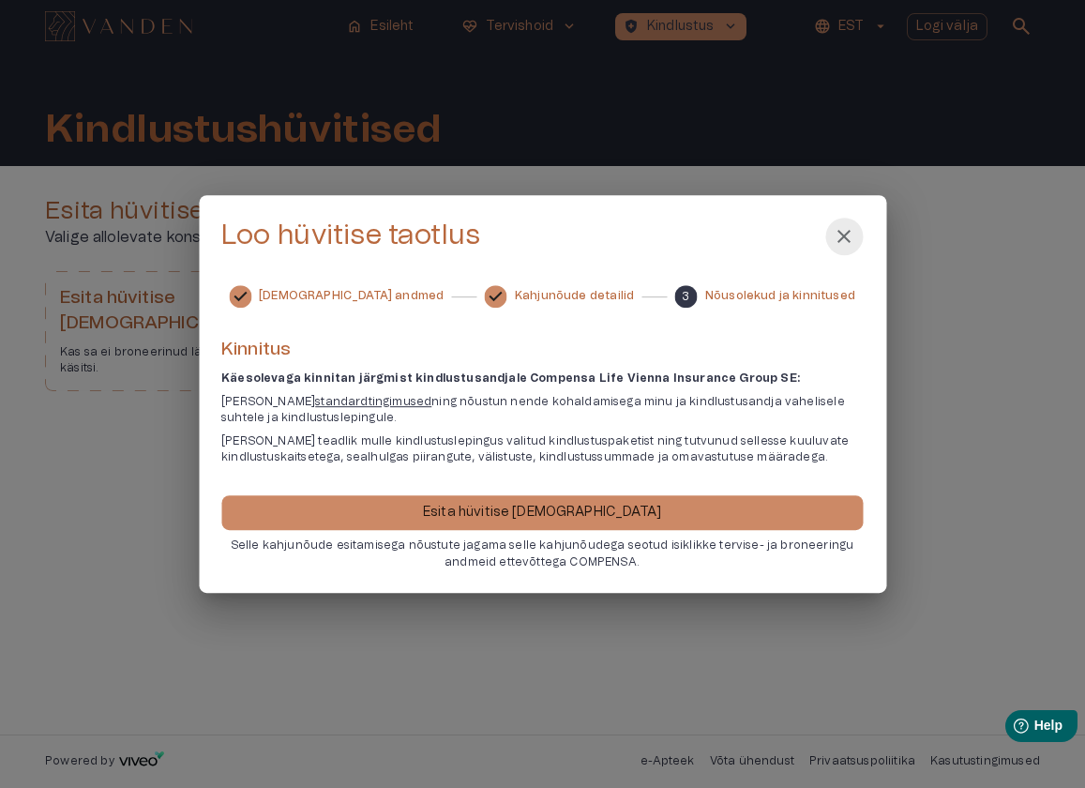
click at [841, 235] on span "close" at bounding box center [844, 236] width 23 height 23
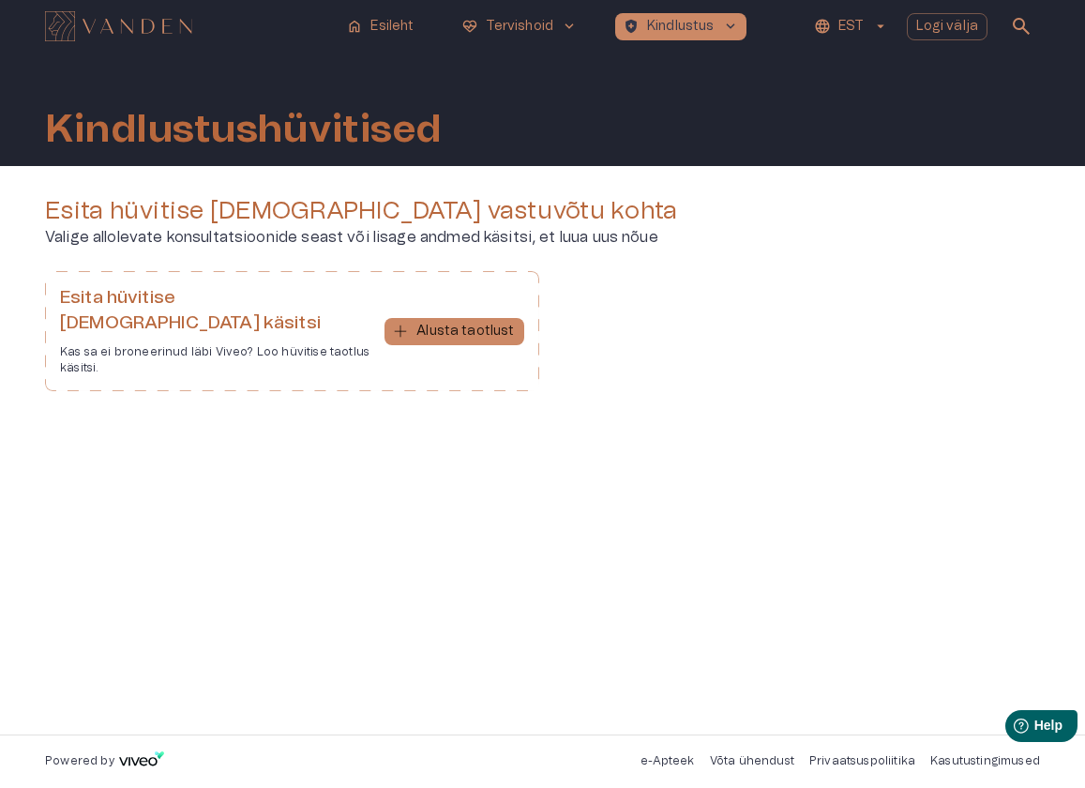
click at [730, 402] on div "Esita hüvitise taotlus vastuvõtu kohta Valige allolevate konsultatsioonide seas…" at bounding box center [542, 312] width 995 height 233
click at [714, 323] on div "Esita hüvitise [DEMOGRAPHIC_DATA] käsitsi Kas sa ei broneerinud läbi [PERSON_NA…" at bounding box center [542, 338] width 995 height 135
click at [741, 380] on div "Esita hüvitise [DEMOGRAPHIC_DATA] käsitsi Kas sa ei broneerinud läbi [PERSON_NA…" at bounding box center [542, 338] width 995 height 135
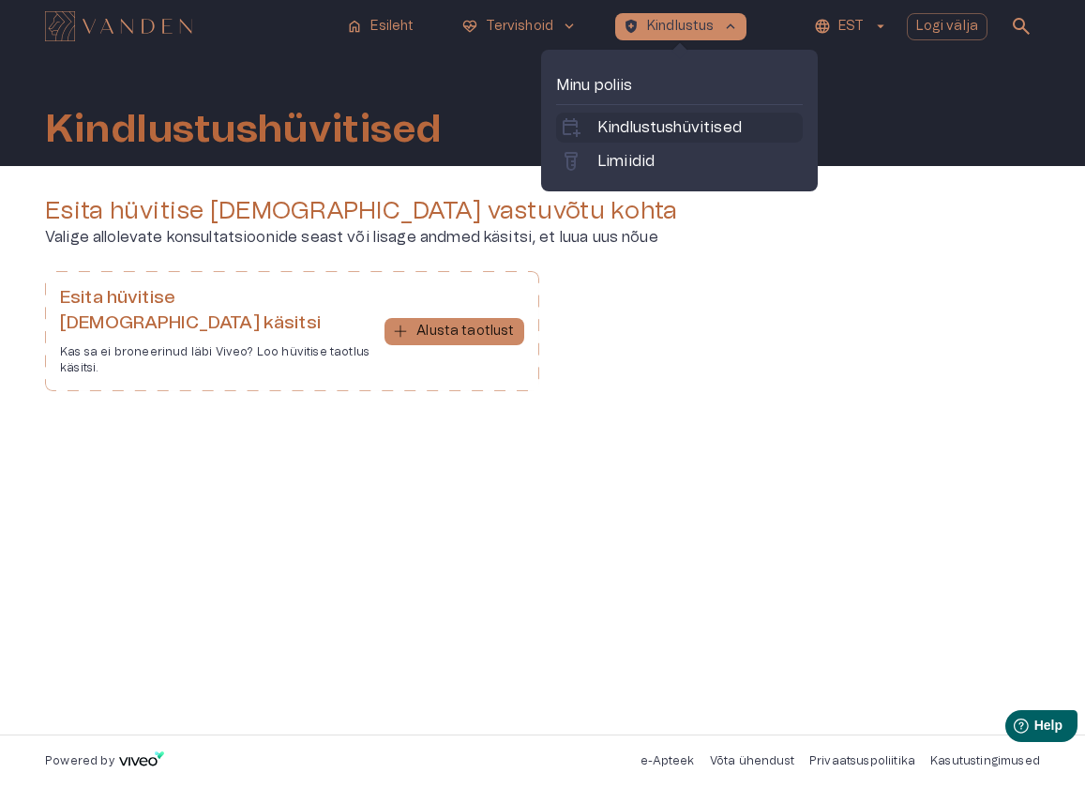
click at [649, 126] on p "Kindlustushüvitised" at bounding box center [669, 127] width 144 height 23
click at [649, 157] on p "Limiidid" at bounding box center [625, 161] width 57 height 23
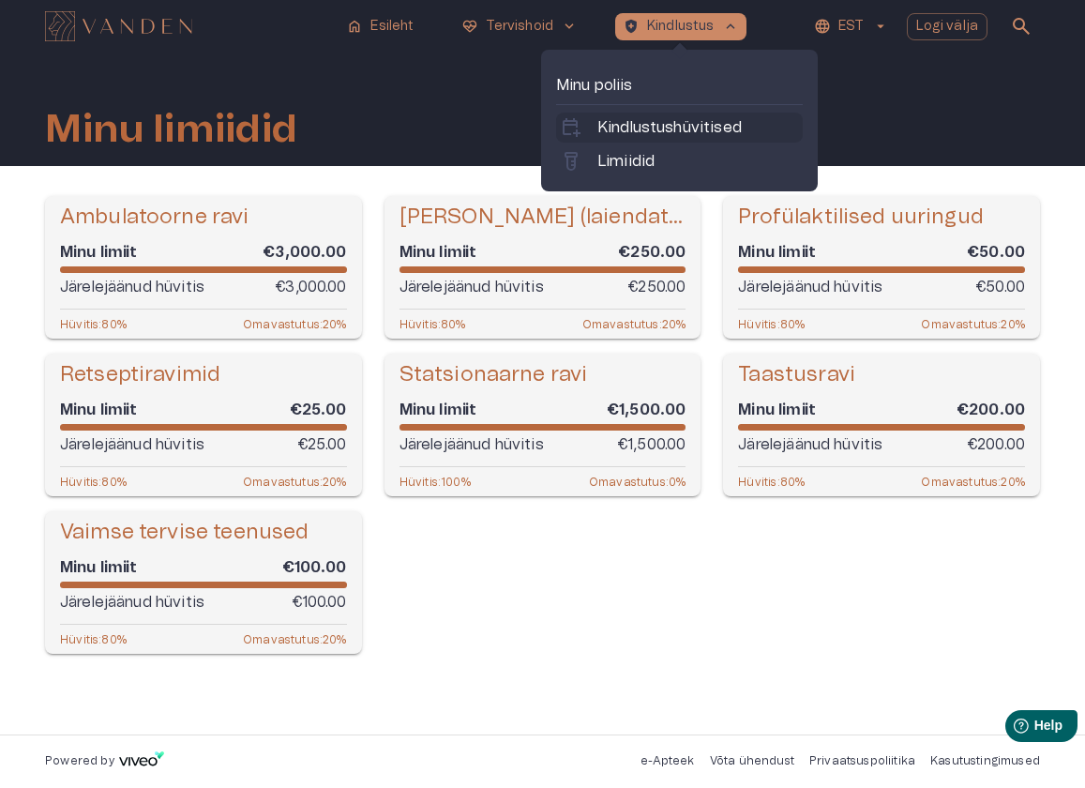
click at [652, 128] on p "Kindlustushüvitised" at bounding box center [669, 127] width 144 height 23
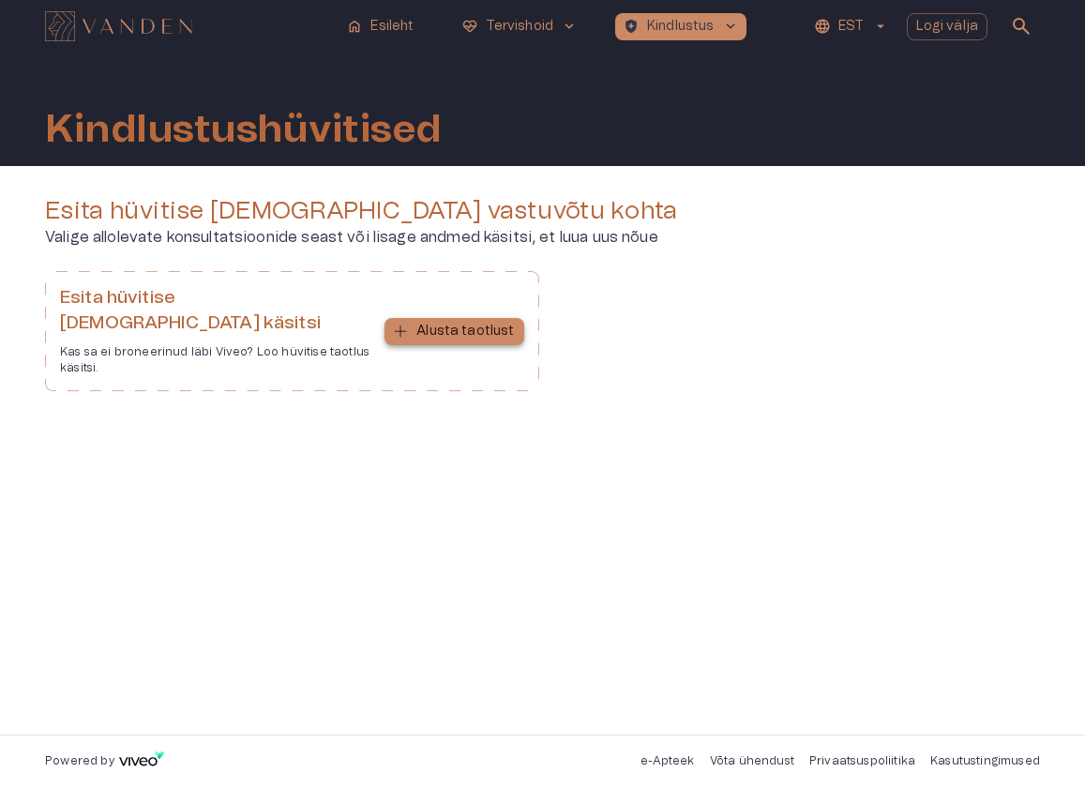
click at [497, 322] on p "Alusta taotlust" at bounding box center [465, 332] width 98 height 20
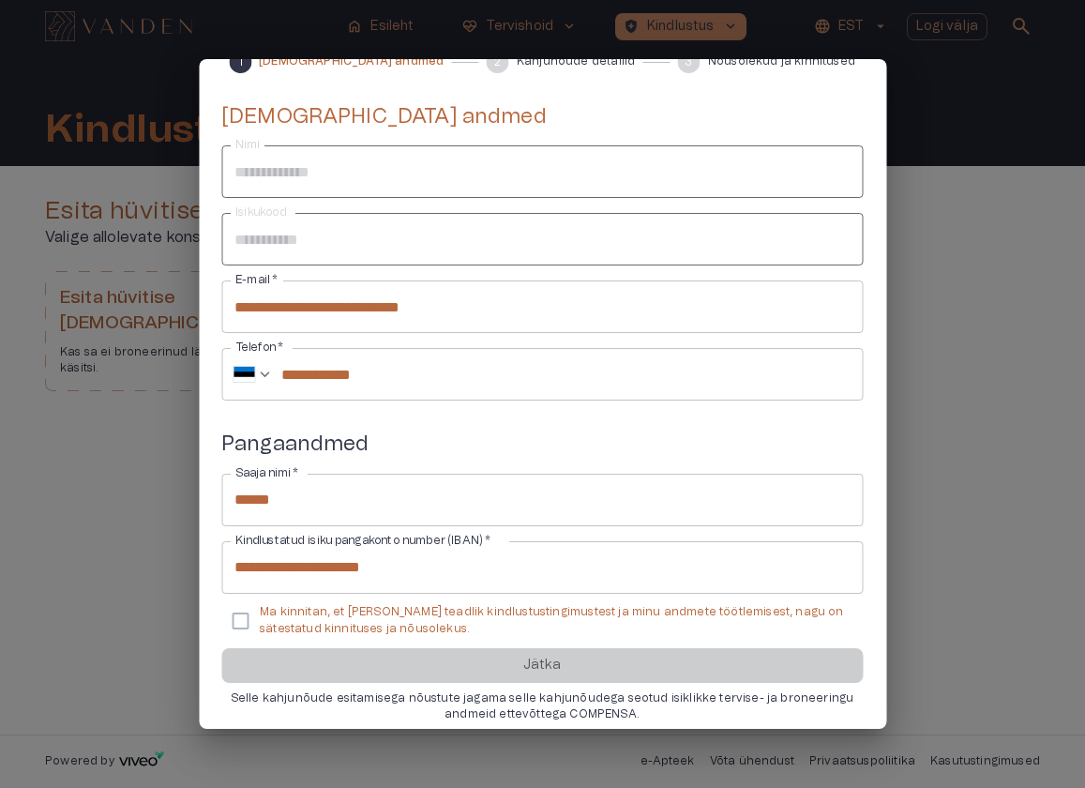
scroll to position [114, 0]
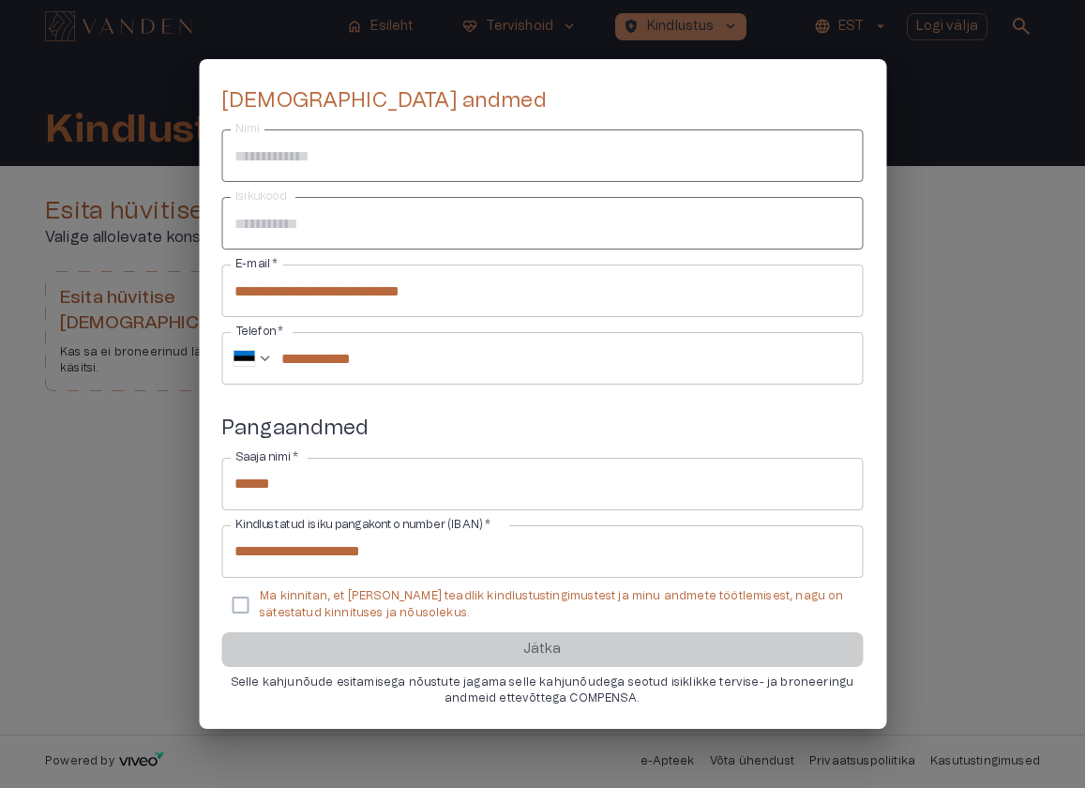
click at [333, 599] on p "Ma kinnitan, et [PERSON_NAME] teadlik kindlustustingimustest ja minu andmete tö…" at bounding box center [554, 604] width 588 height 32
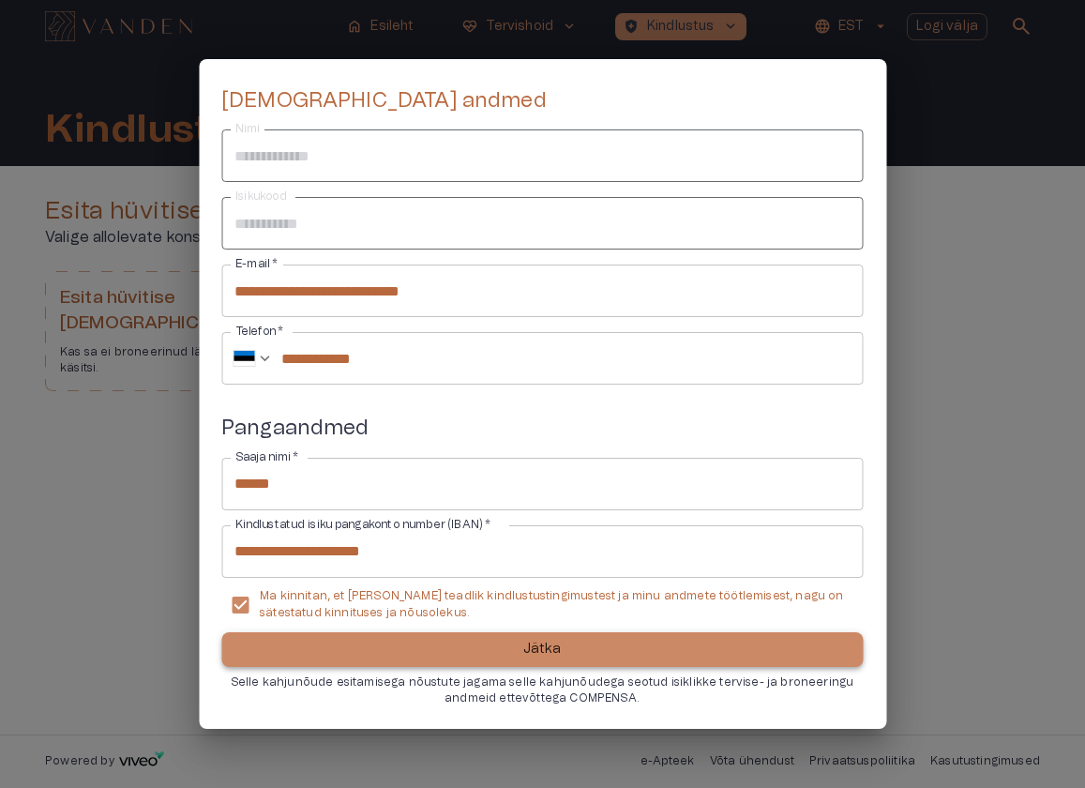
click at [487, 648] on button "Jätka" at bounding box center [541, 649] width 641 height 35
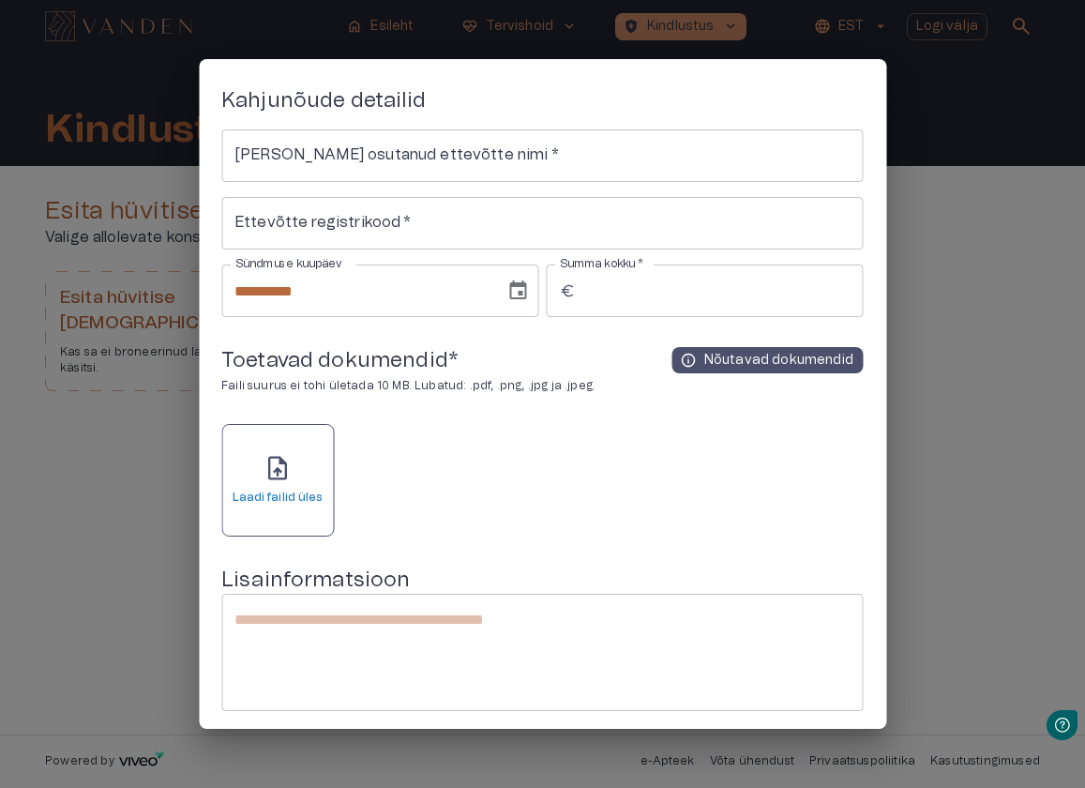
scroll to position [0, 0]
drag, startPoint x: 985, startPoint y: 510, endPoint x: 981, endPoint y: 501, distance: 10.5
click at [985, 509] on div at bounding box center [542, 394] width 1085 height 788
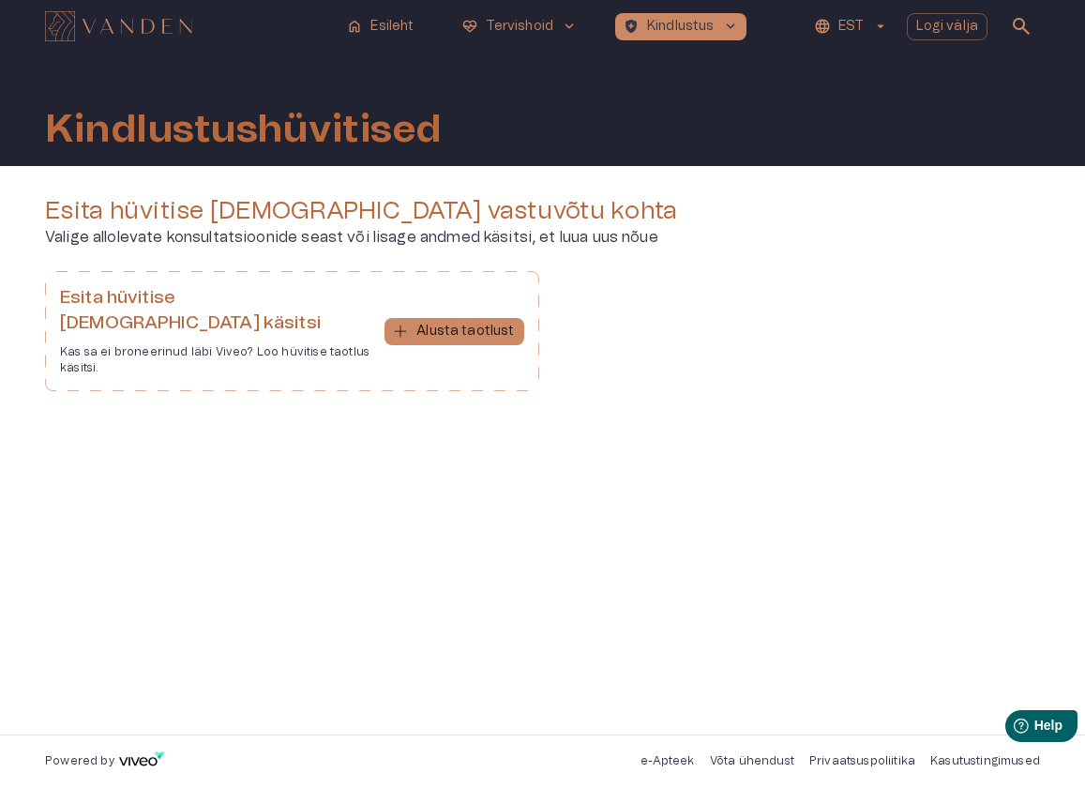
click at [831, 280] on div "Esita hüvitise [DEMOGRAPHIC_DATA] käsitsi Kas sa ei broneerinud läbi [PERSON_NA…" at bounding box center [542, 338] width 995 height 135
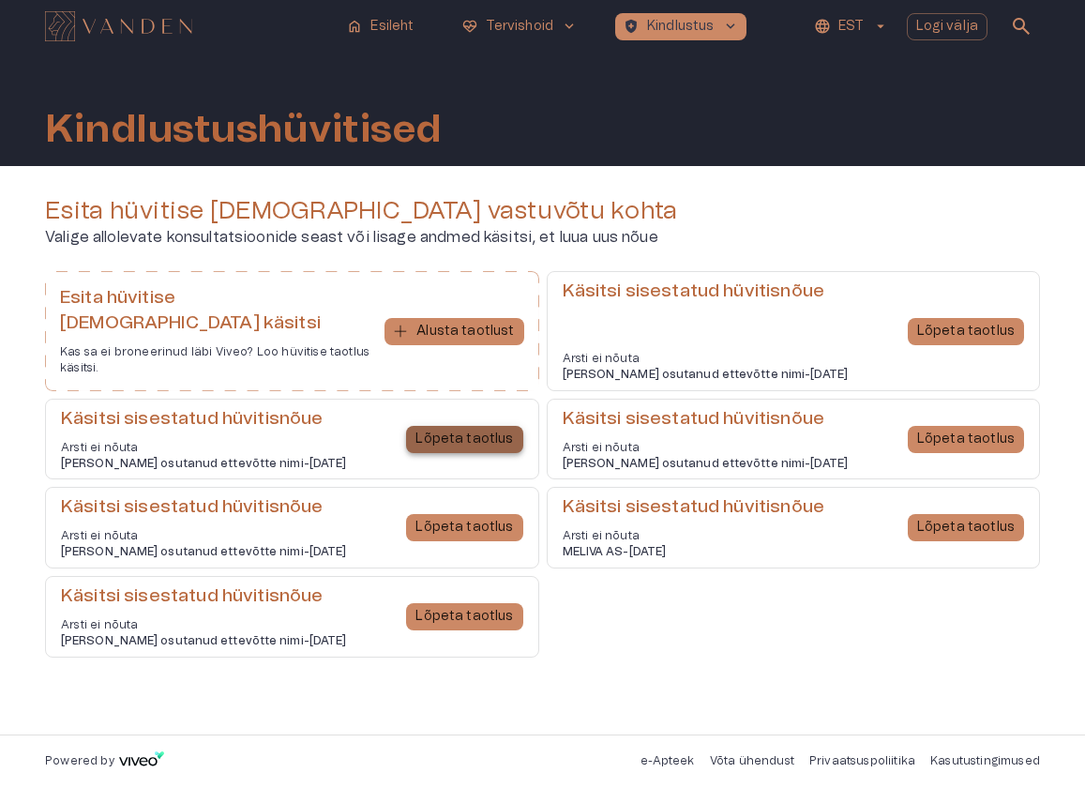
click at [492, 429] on p "Lõpeta taotlus" at bounding box center [464, 439] width 98 height 20
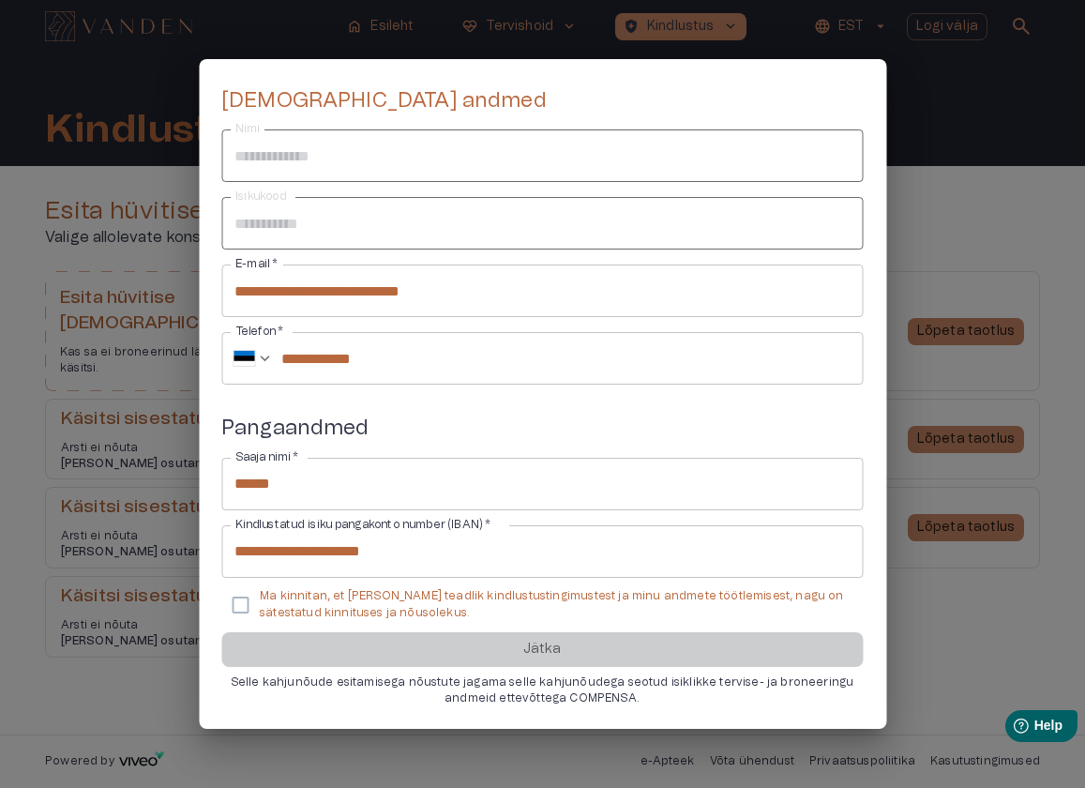
click at [297, 599] on p "Ma kinnitan, et [PERSON_NAME] teadlik kindlustustingimustest ja minu andmete tö…" at bounding box center [554, 604] width 588 height 32
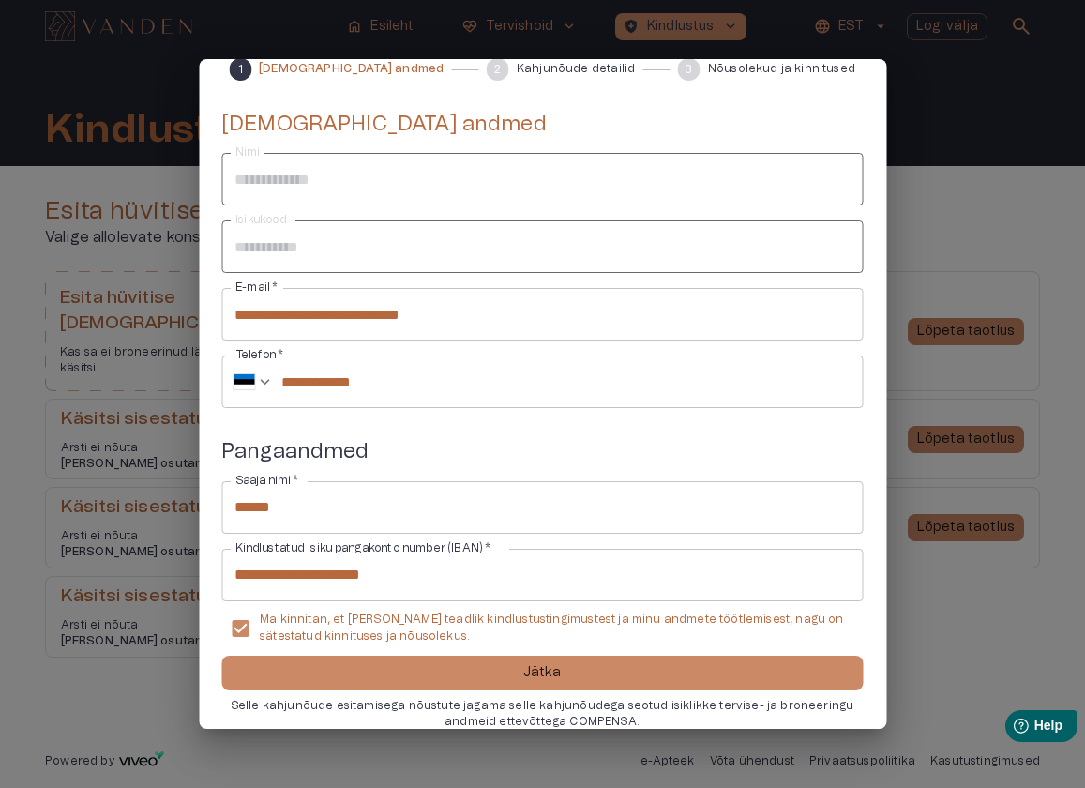
scroll to position [114, 0]
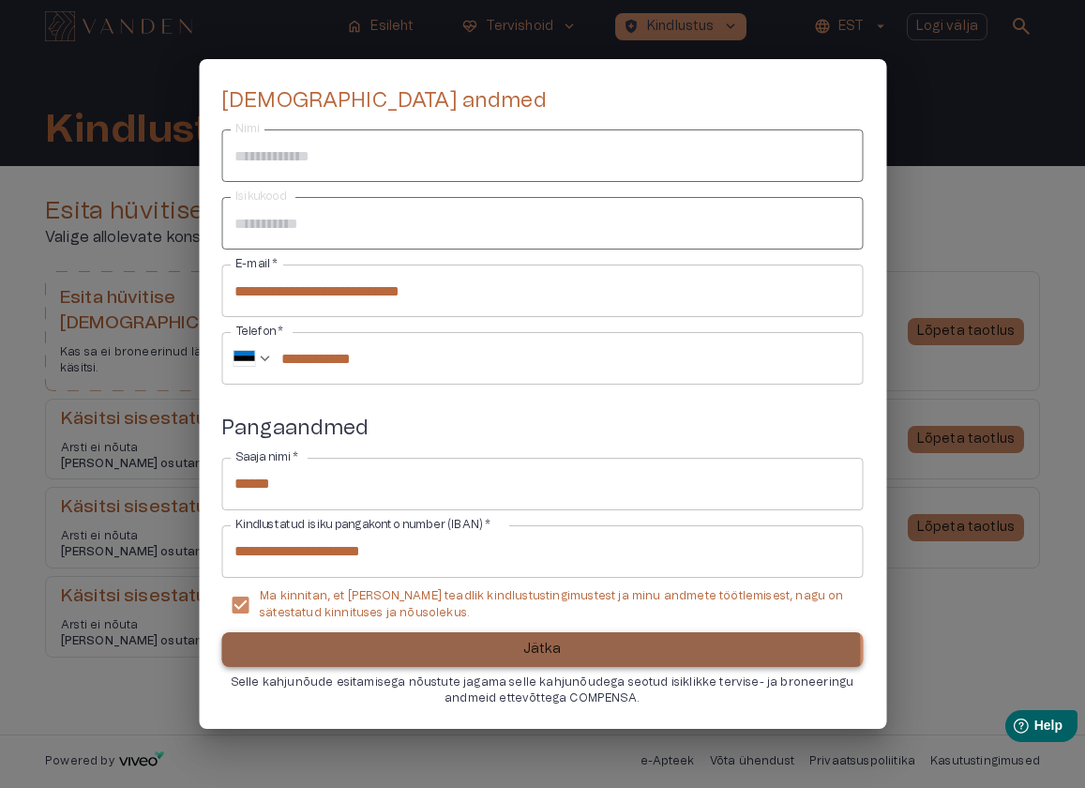
click at [448, 652] on button "Jätka" at bounding box center [541, 649] width 641 height 35
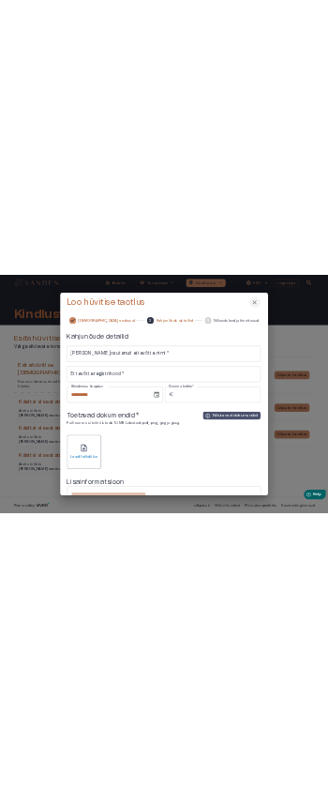
scroll to position [0, 0]
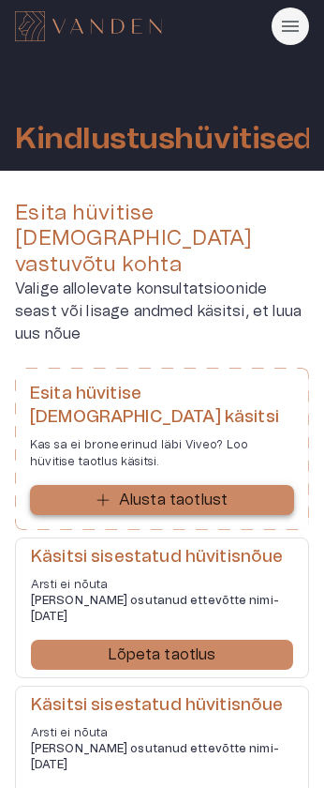
click at [216, 488] on p "Alusta taotlust" at bounding box center [173, 499] width 109 height 23
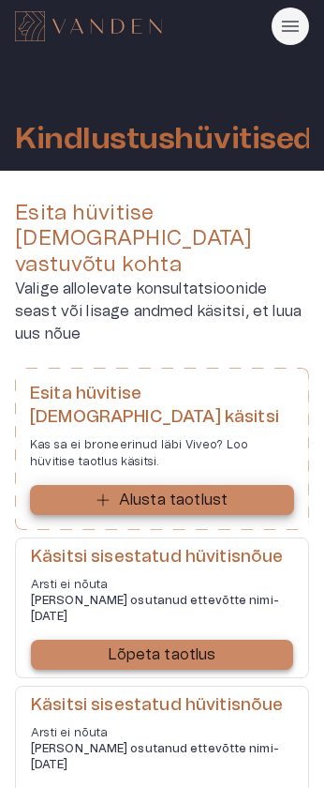
click at [173, 643] on p "Lõpeta taotlus" at bounding box center [162, 654] width 108 height 23
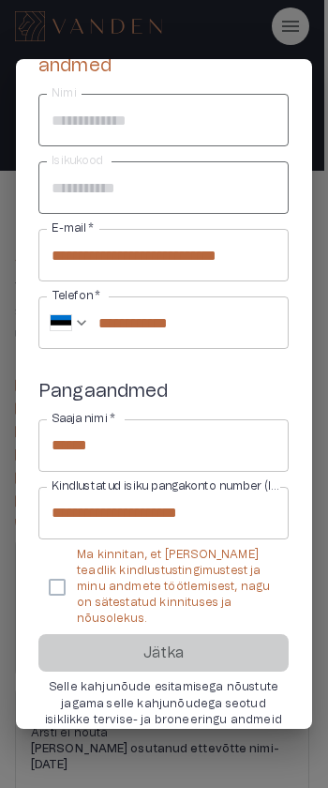
scroll to position [204, 0]
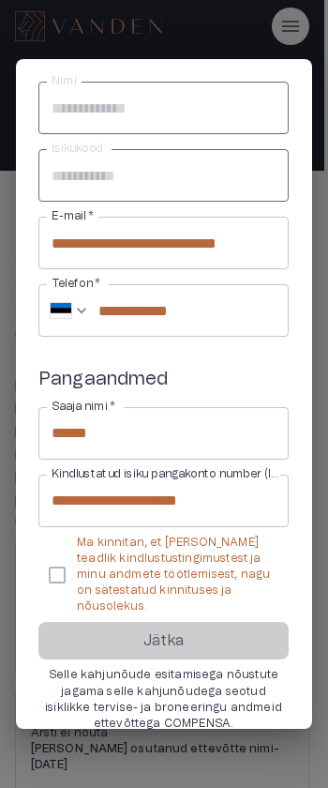
drag, startPoint x: 106, startPoint y: 533, endPoint x: 114, endPoint y: 584, distance: 51.3
click at [107, 535] on p "Ma kinnitan, et [PERSON_NAME] teadlik kindlustustingimustest ja minu andmete tö…" at bounding box center [175, 574] width 197 height 81
click at [108, 567] on p "Ma kinnitan, et [PERSON_NAME] teadlik kindlustustingimustest ja minu andmete tö…" at bounding box center [175, 574] width 197 height 81
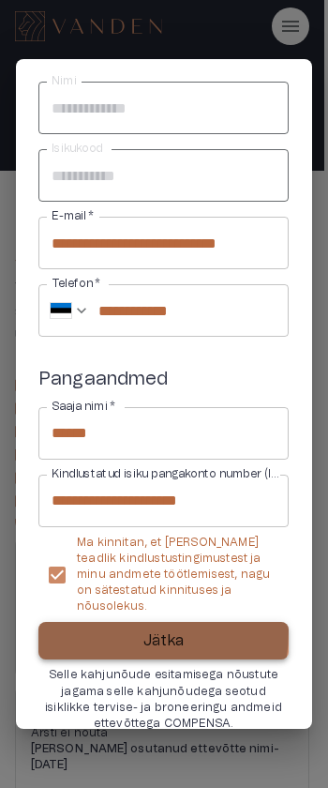
click at [106, 622] on button "Jätka" at bounding box center [163, 641] width 250 height 38
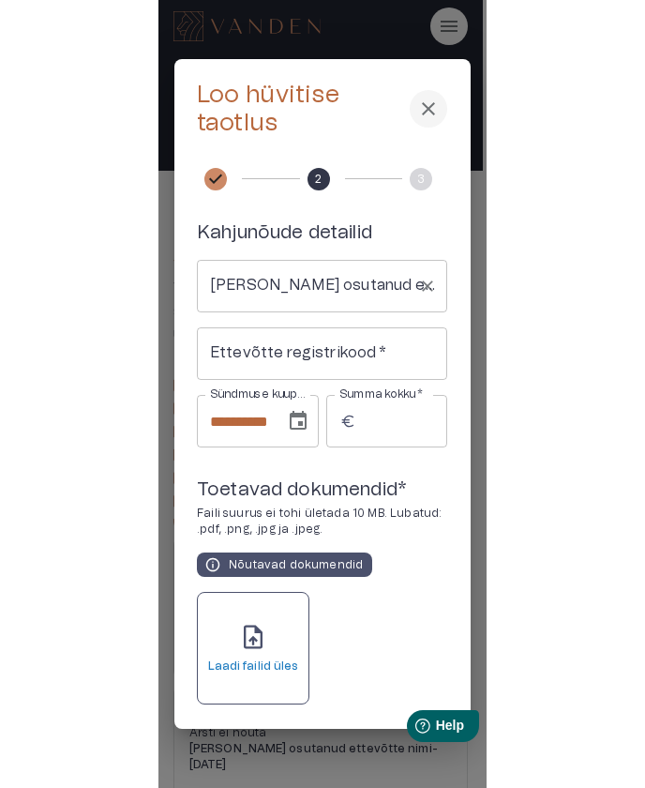
scroll to position [0, 0]
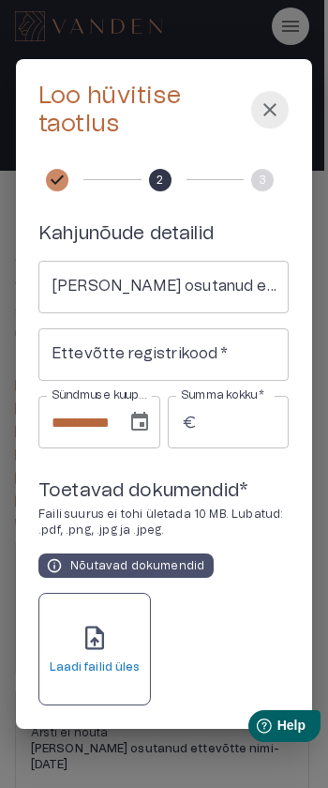
click at [259, 121] on span "close" at bounding box center [270, 109] width 23 height 23
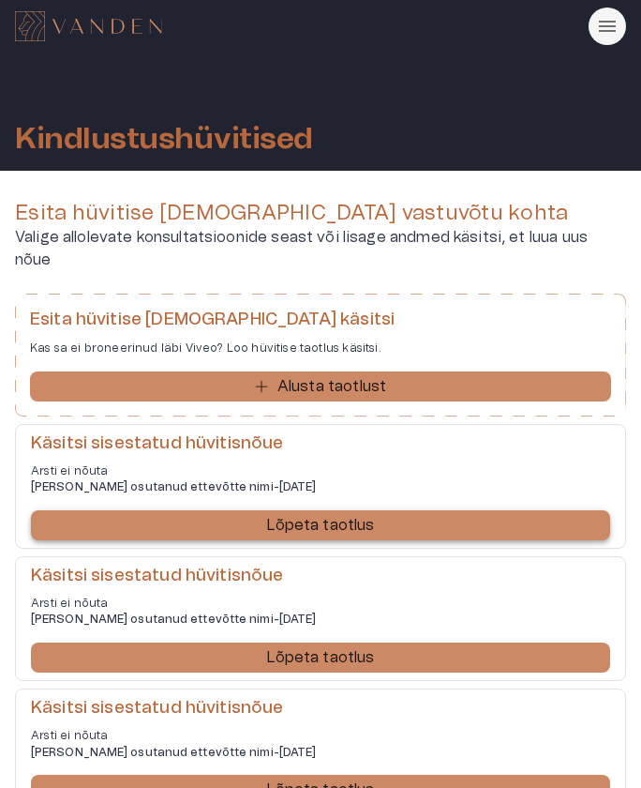
click at [308, 514] on p "Lõpeta taotlus" at bounding box center [320, 525] width 108 height 23
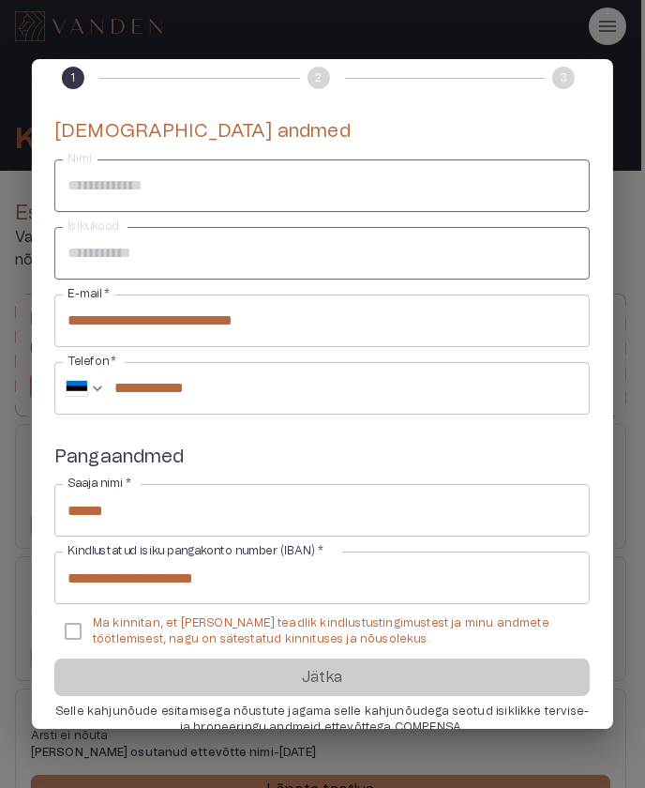
scroll to position [113, 0]
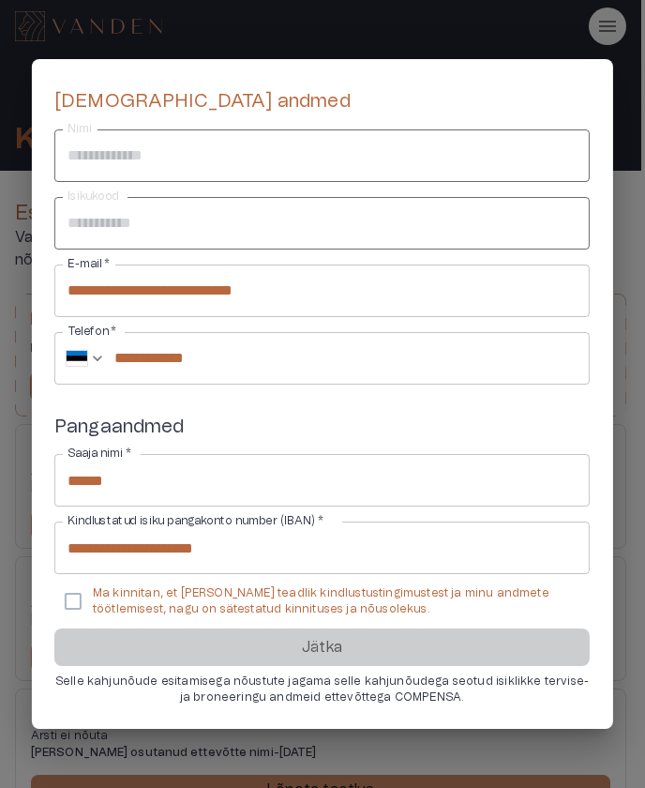
click at [157, 593] on p "Ma kinnitan, et [PERSON_NAME] teadlik kindlustustingimustest ja minu andmete tö…" at bounding box center [334, 601] width 482 height 32
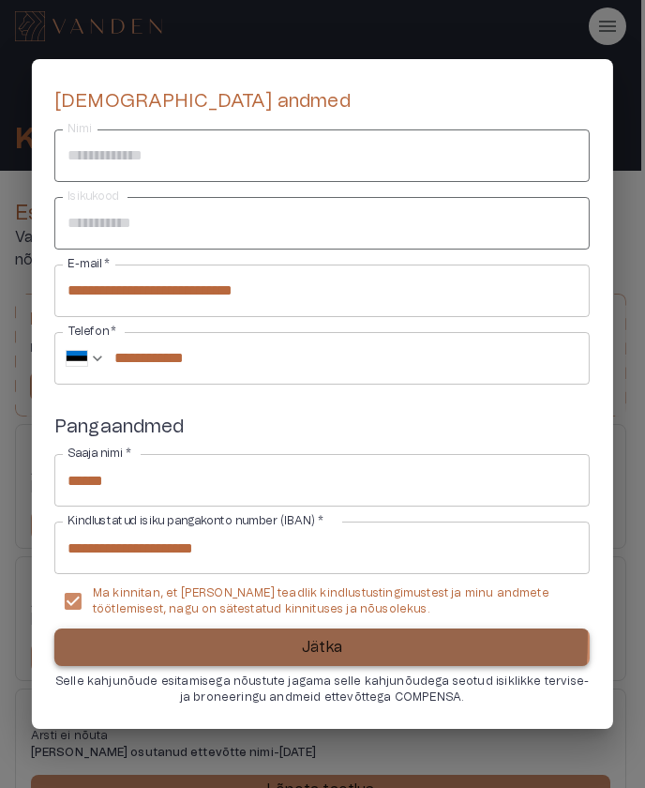
click at [165, 638] on button "Jätka" at bounding box center [321, 647] width 535 height 38
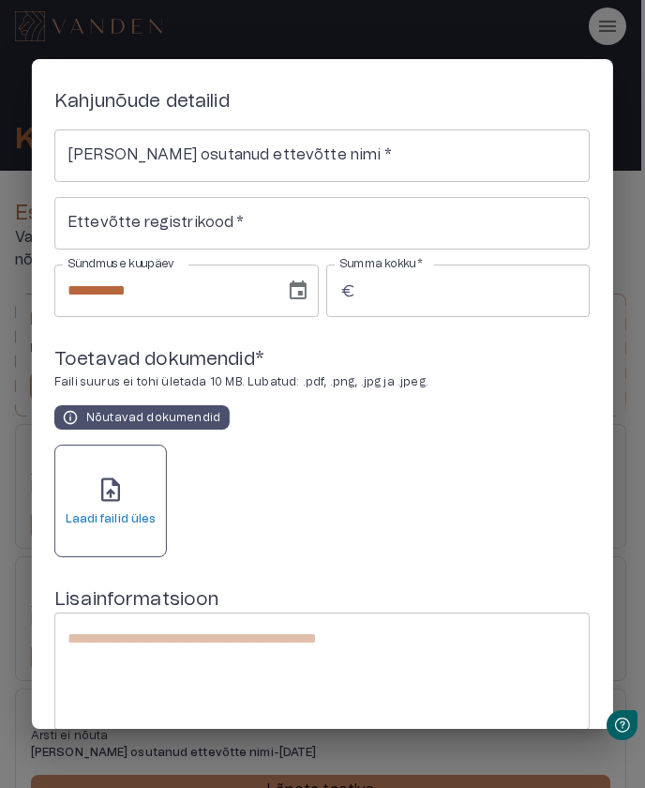
scroll to position [0, 0]
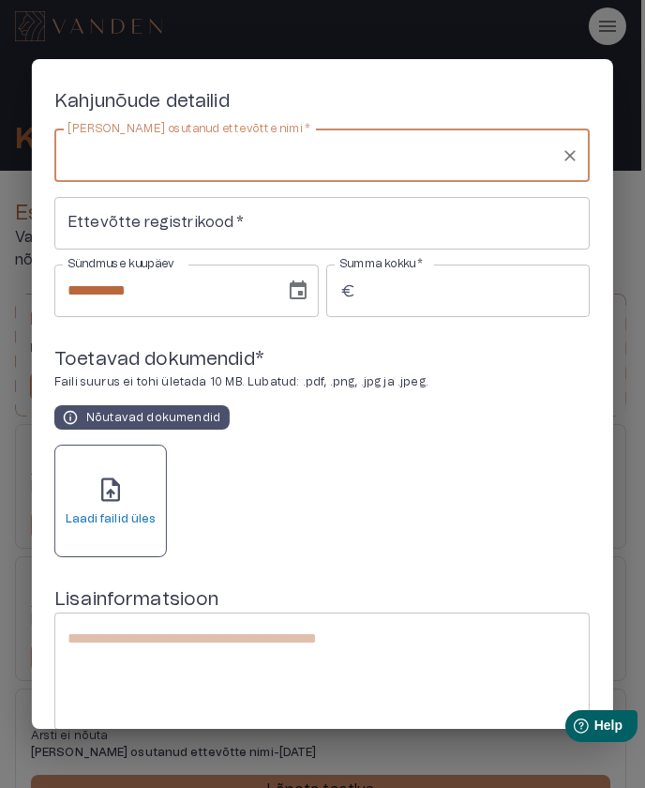
click at [295, 154] on input "[PERSON_NAME] osutanud ettevõtte nimi   *" at bounding box center [308, 156] width 490 height 36
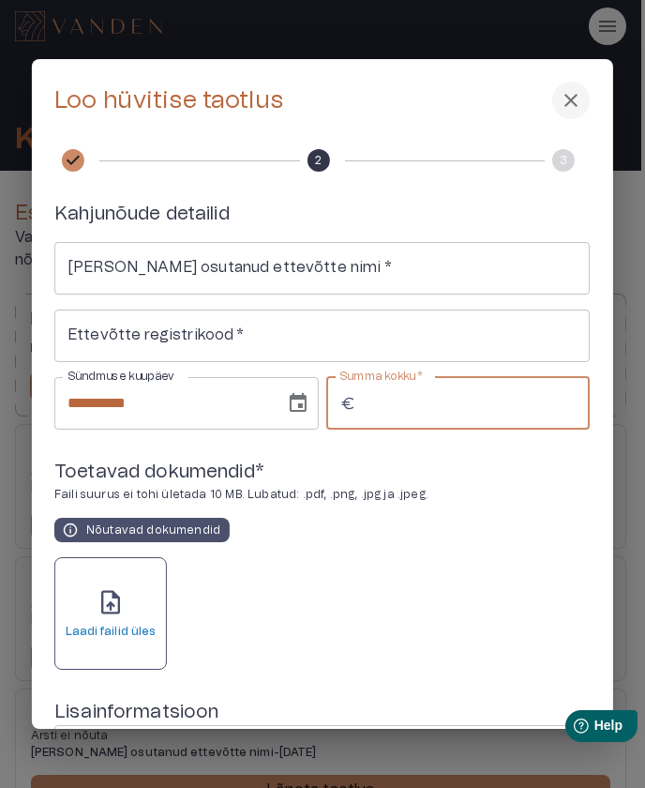
click at [426, 416] on input "Summa kokku   *" at bounding box center [477, 403] width 227 height 53
type input "**"
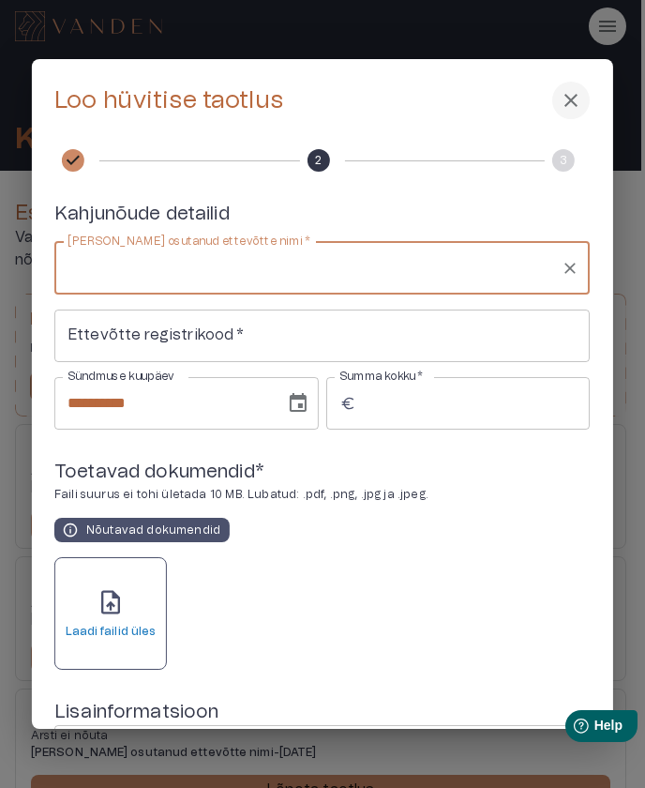
click at [240, 281] on input "[PERSON_NAME] osutanud ettevõtte nimi   *" at bounding box center [308, 268] width 490 height 36
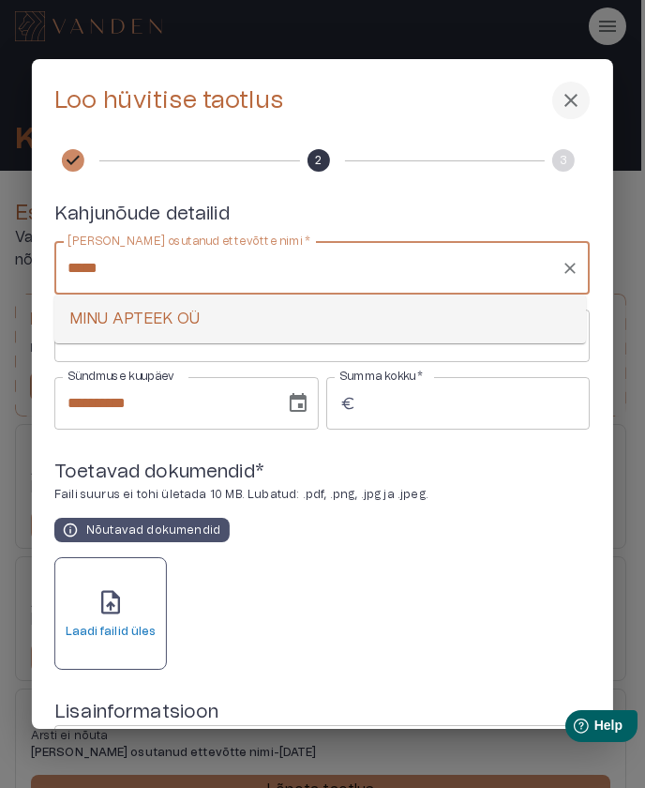
type input "******"
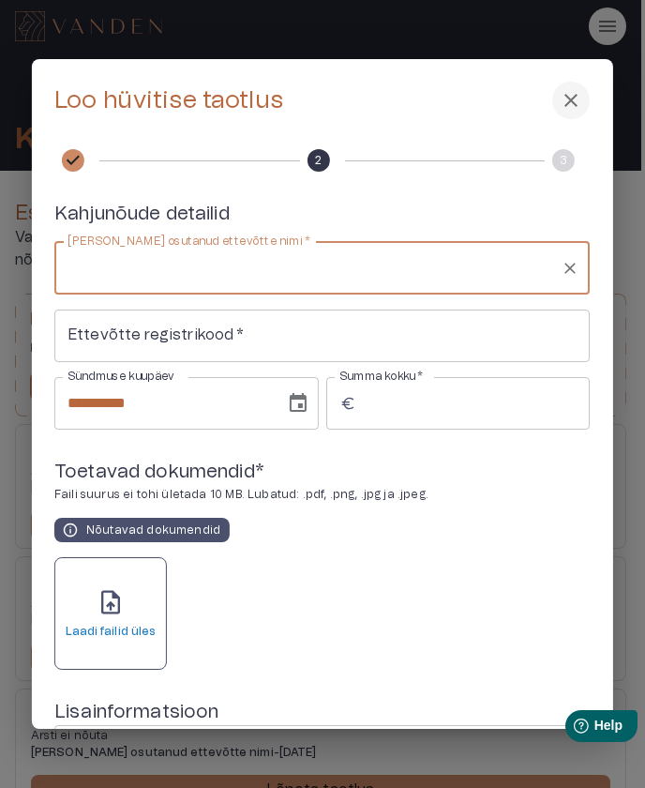
click at [308, 296] on div "**********" at bounding box center [321, 336] width 535 height 188
click at [316, 283] on input "[PERSON_NAME] osutanud ettevõtte nimi   *" at bounding box center [308, 268] width 490 height 36
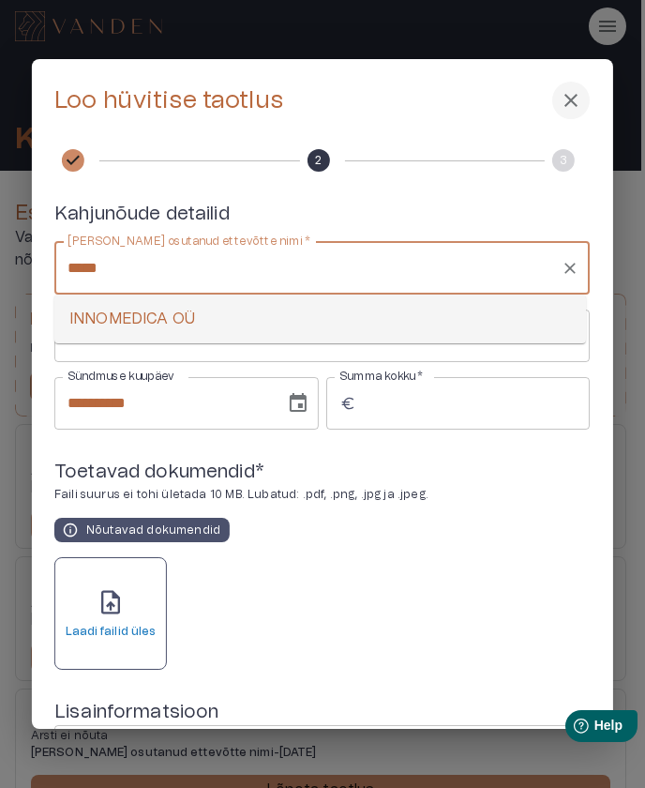
click at [326, 316] on li "INNOMEDICA OÜ" at bounding box center [320, 319] width 532 height 34
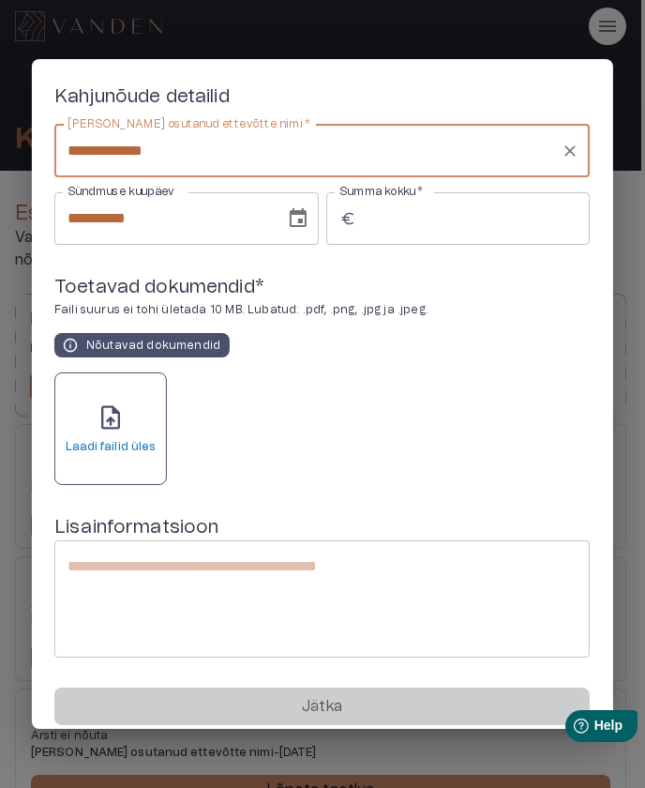
scroll to position [157, 0]
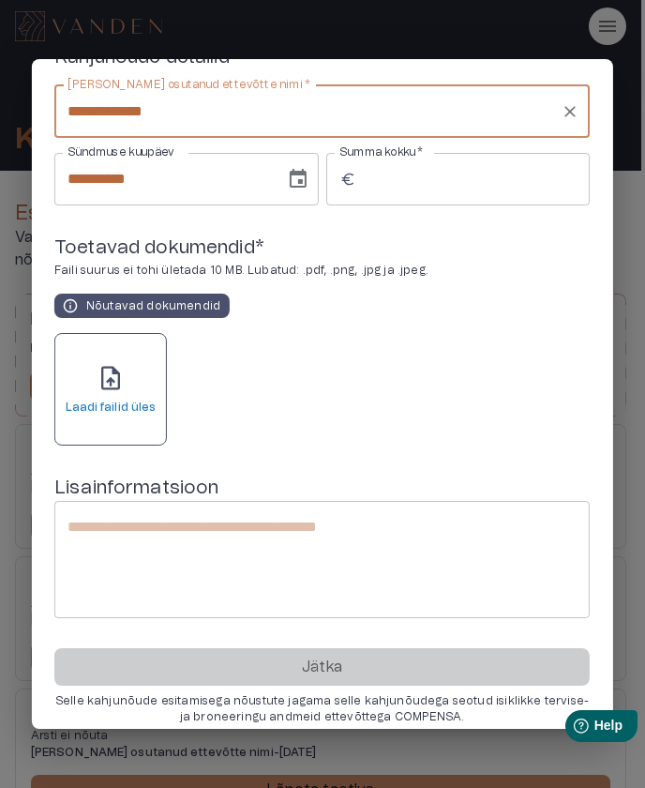
type input "**********"
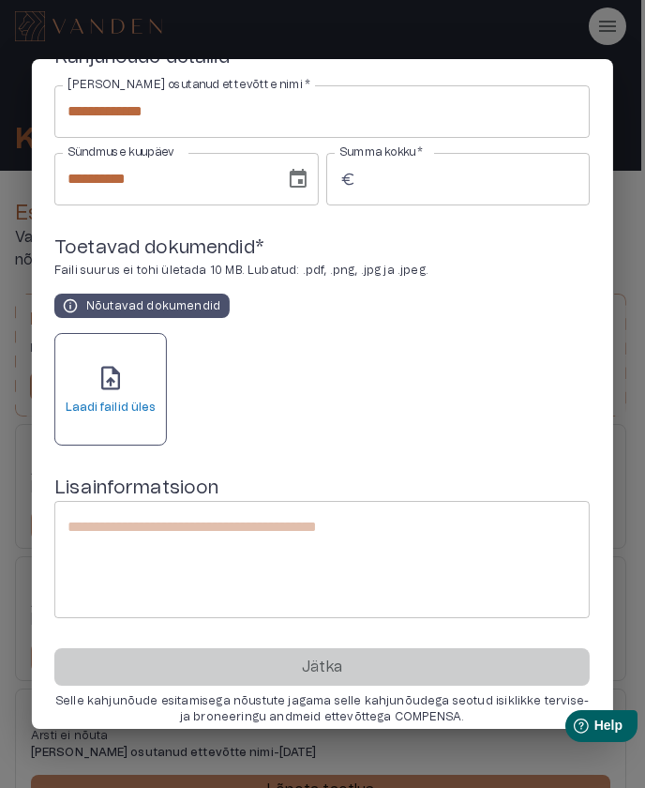
click at [131, 409] on h6 "Laadi failid üles" at bounding box center [111, 407] width 91 height 16
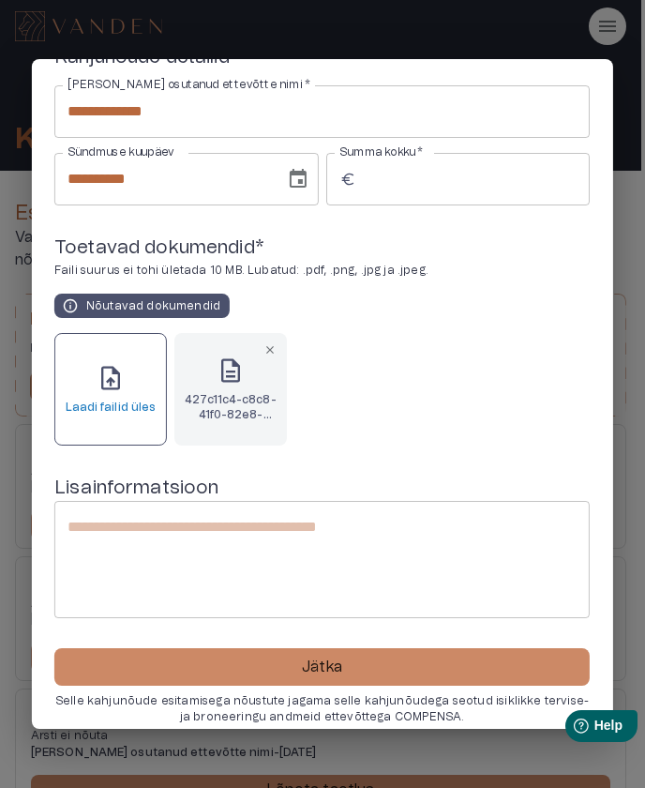
click at [299, 547] on textarea at bounding box center [322, 559] width 509 height 86
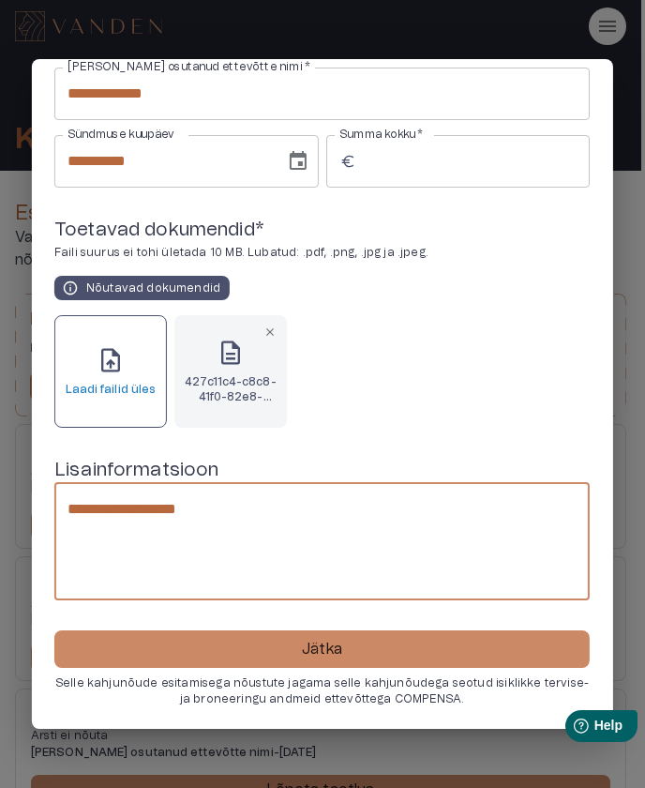
scroll to position [175, 0]
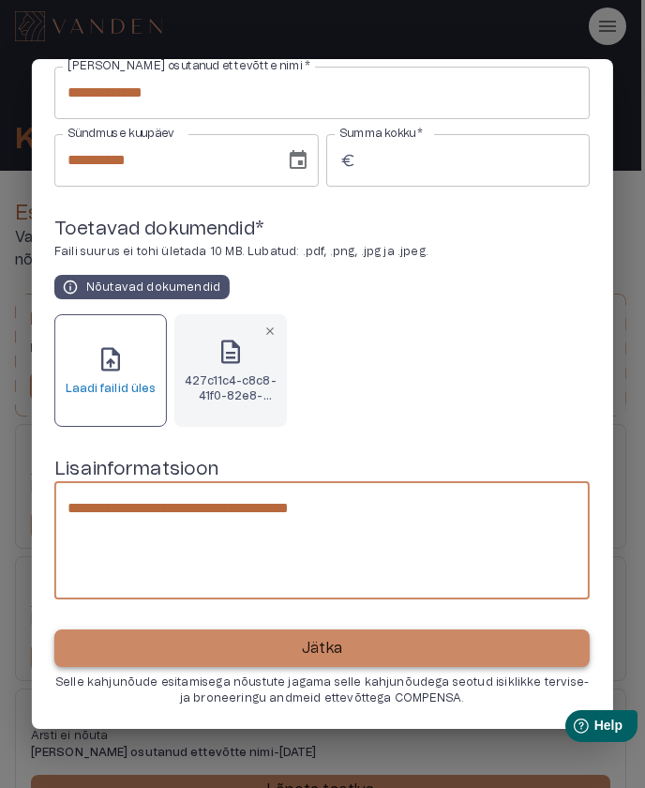
type textarea "**********"
click at [312, 639] on p "Jätka" at bounding box center [322, 648] width 40 height 23
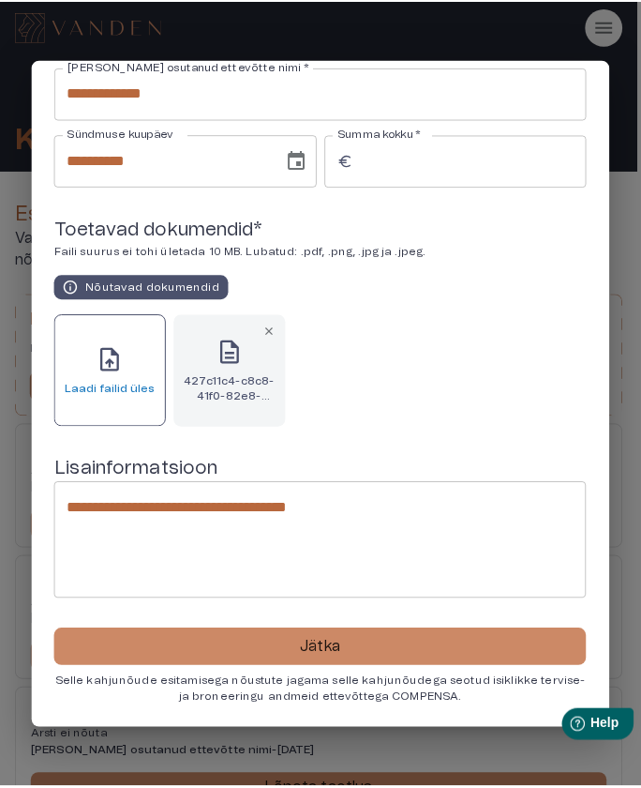
scroll to position [0, 0]
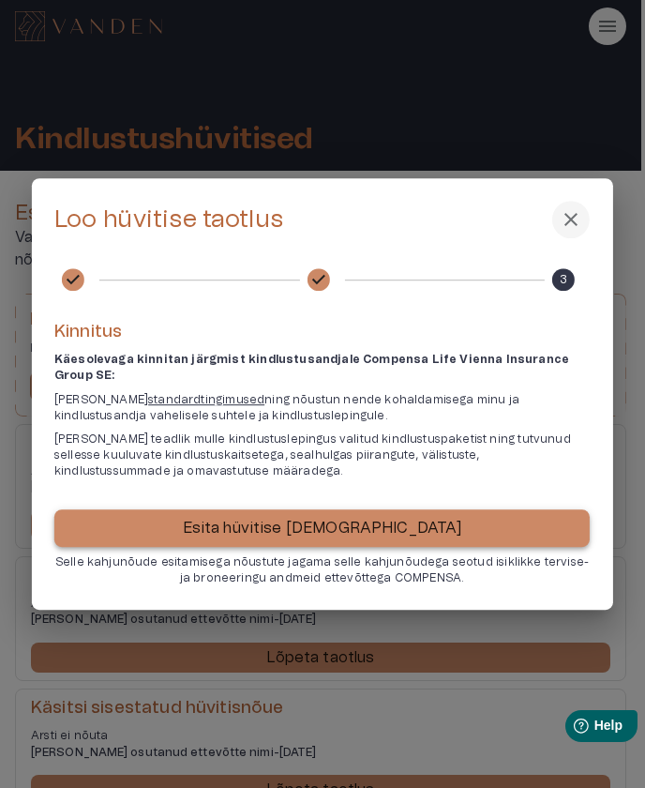
click at [375, 533] on p "Esita hüvitise [DEMOGRAPHIC_DATA]" at bounding box center [322, 528] width 279 height 23
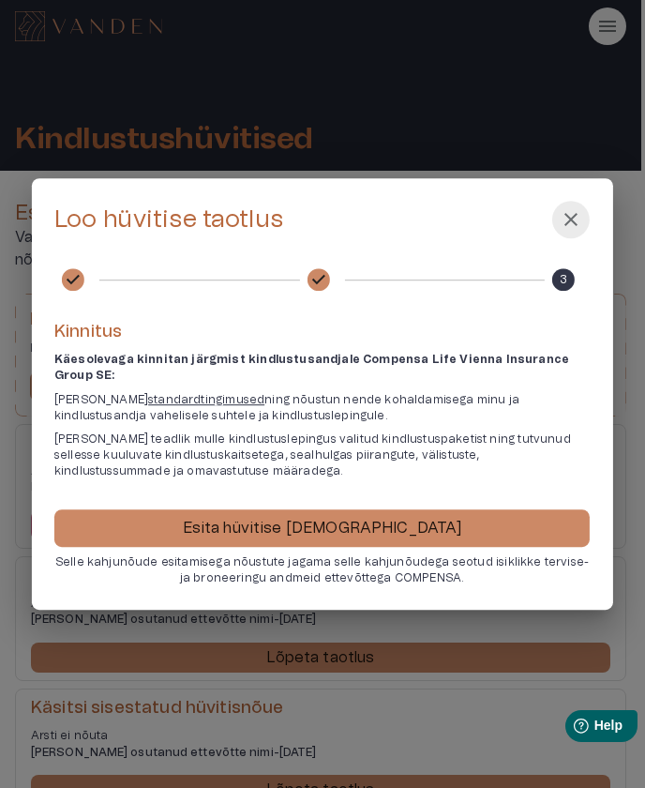
click at [575, 218] on span "close" at bounding box center [571, 219] width 23 height 23
